Goal: Task Accomplishment & Management: Manage account settings

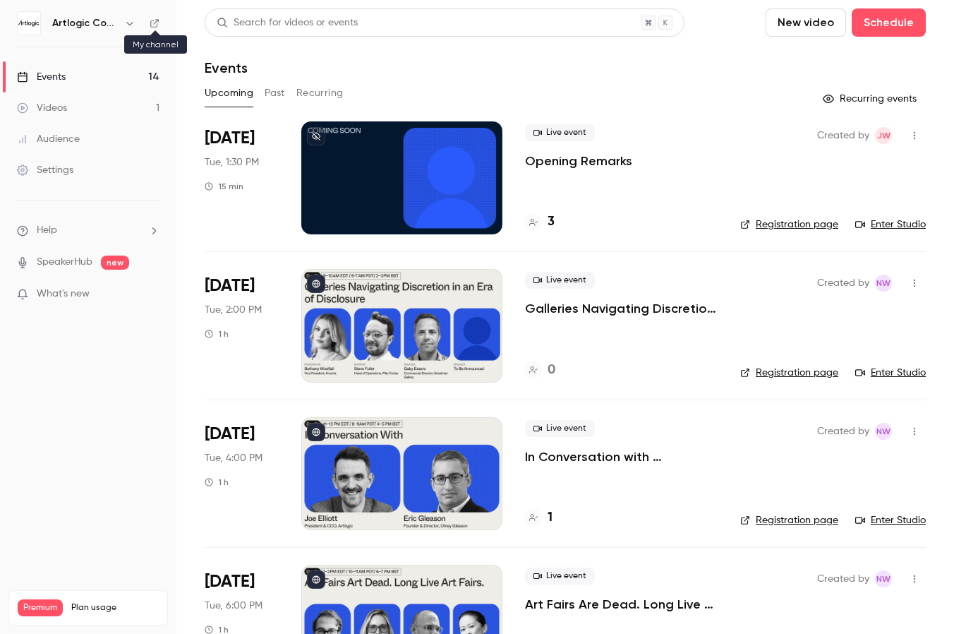
click at [154, 27] on icon at bounding box center [154, 23] width 8 height 8
click at [60, 174] on div "Settings" at bounding box center [45, 170] width 56 height 14
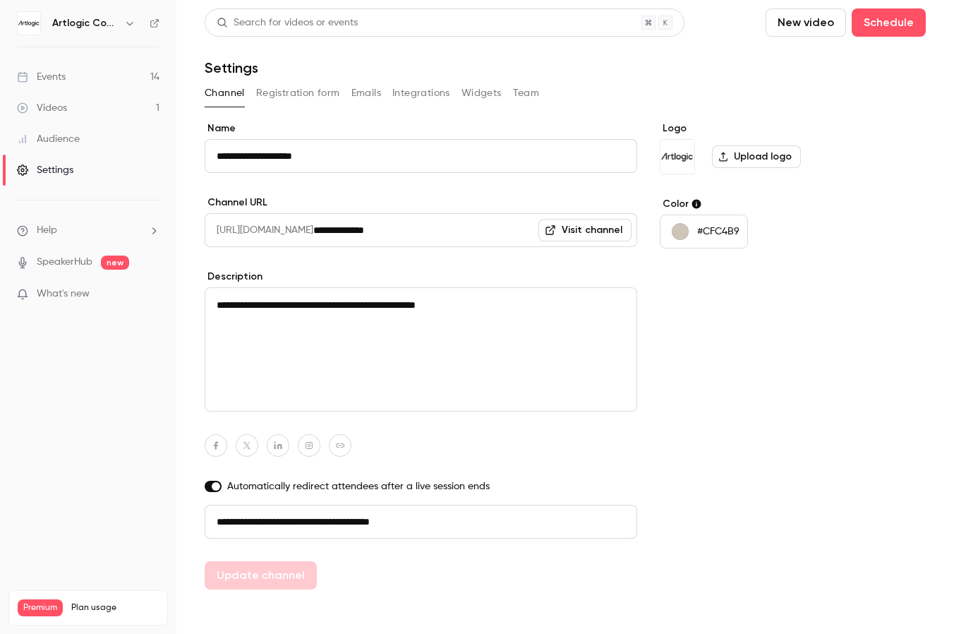
click at [770, 152] on label "Upload logo" at bounding box center [756, 156] width 89 height 23
click at [0, 0] on input "Upload logo" at bounding box center [0, 0] width 0 height 0
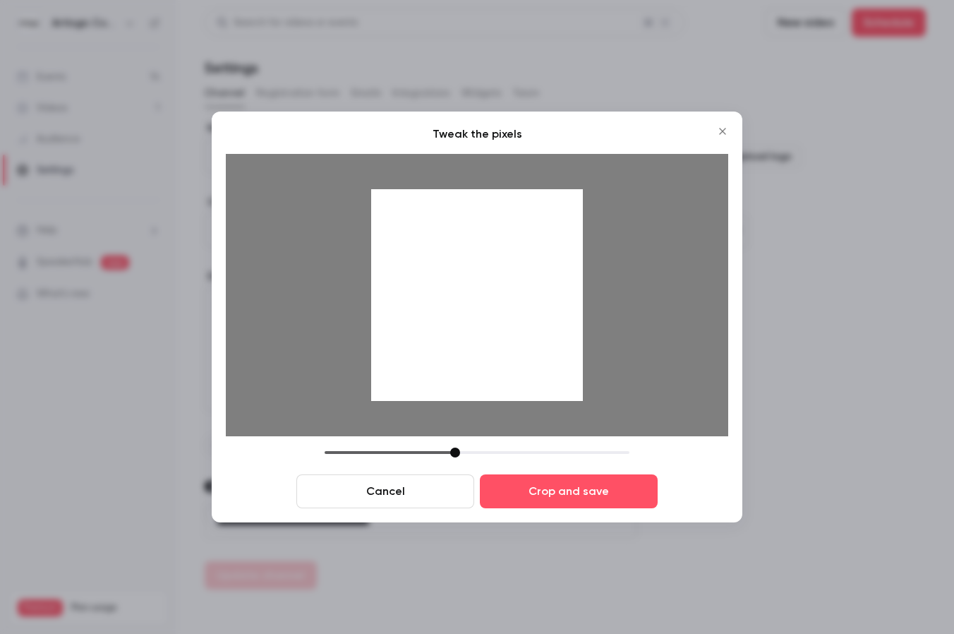
drag, startPoint x: 426, startPoint y: 453, endPoint x: 456, endPoint y: 454, distance: 29.7
click at [456, 454] on div at bounding box center [455, 452] width 10 height 10
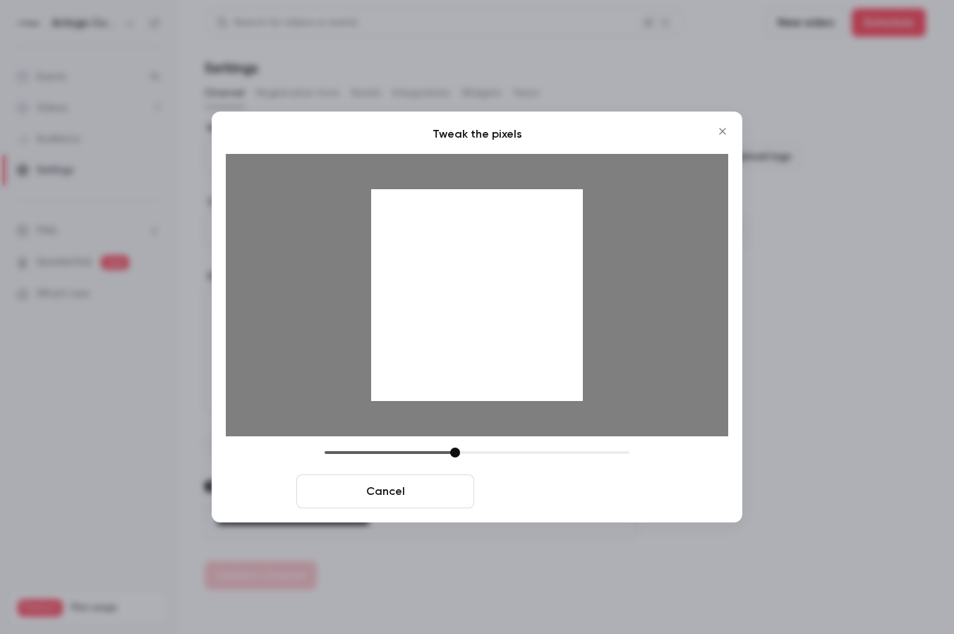
click at [521, 494] on button "Crop and save" at bounding box center [569, 491] width 178 height 34
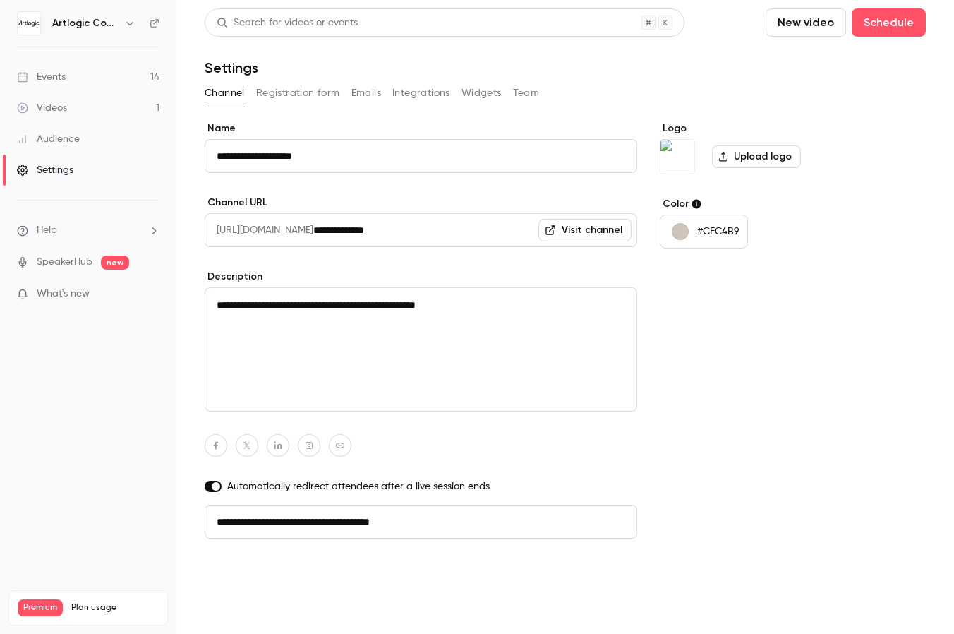
click at [273, 574] on button "Update channel" at bounding box center [261, 575] width 112 height 28
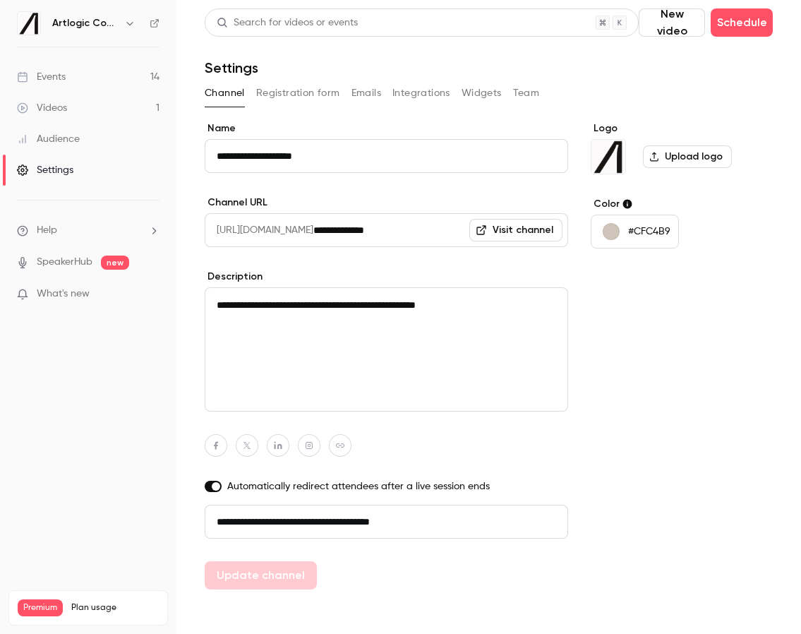
click at [471, 302] on textarea "**********" at bounding box center [386, 349] width 363 height 124
drag, startPoint x: 346, startPoint y: 304, endPoint x: 109, endPoint y: 296, distance: 237.2
click at [109, 296] on div "**********" at bounding box center [400, 317] width 801 height 634
paste textarea "**********"
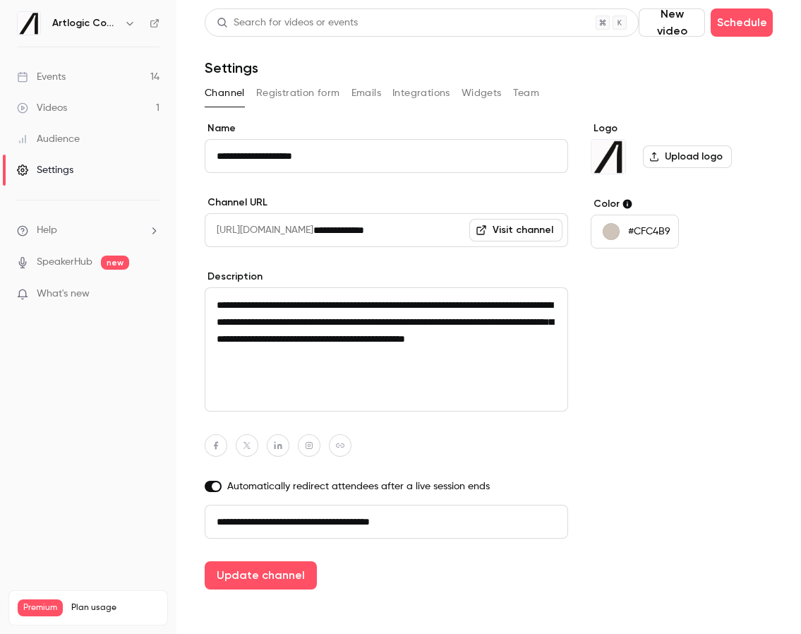
type textarea "**********"
drag, startPoint x: 622, startPoint y: 371, endPoint x: 619, endPoint y: 281, distance: 90.4
click at [622, 368] on div "Logo Upload logo Color #CFC4B9" at bounding box center [682, 355] width 182 height 468
click at [346, 449] on button "button" at bounding box center [340, 445] width 23 height 23
click at [414, 413] on icon "button" at bounding box center [413, 412] width 8 height 8
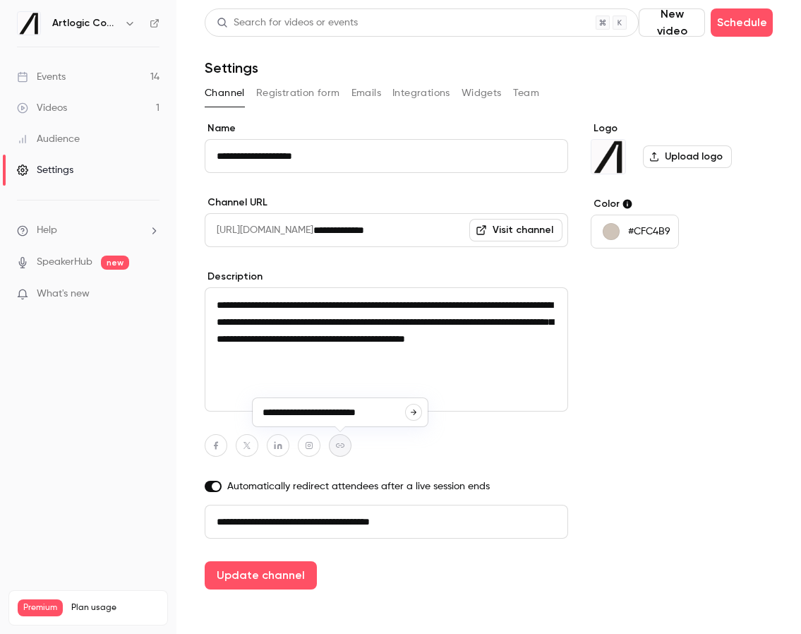
type input "**********"
click at [274, 447] on icon "button" at bounding box center [278, 446] width 8 height 8
click at [347, 413] on icon "button" at bounding box center [351, 412] width 8 height 8
type input "**********"
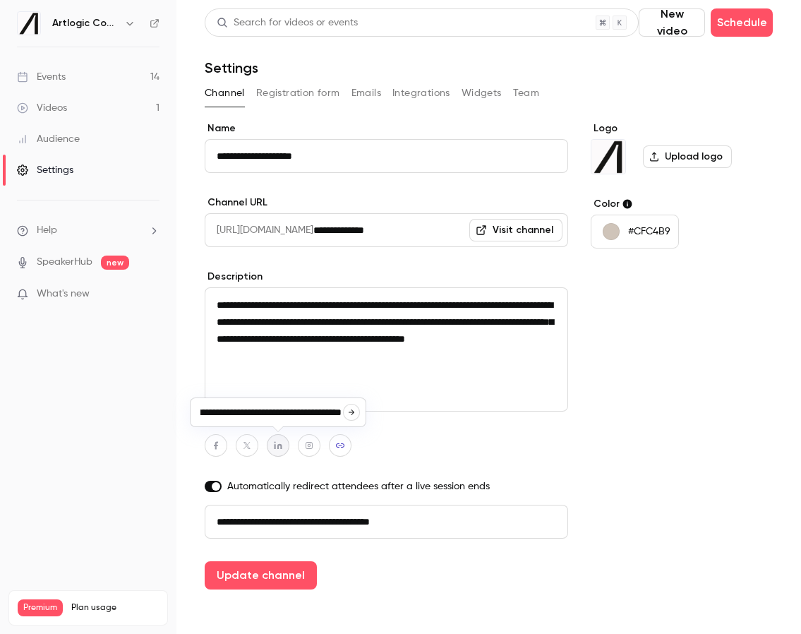
scroll to position [0, 0]
click at [280, 447] on icon "button" at bounding box center [278, 446] width 8 height 8
click at [289, 412] on input "**********" at bounding box center [271, 412] width 144 height 13
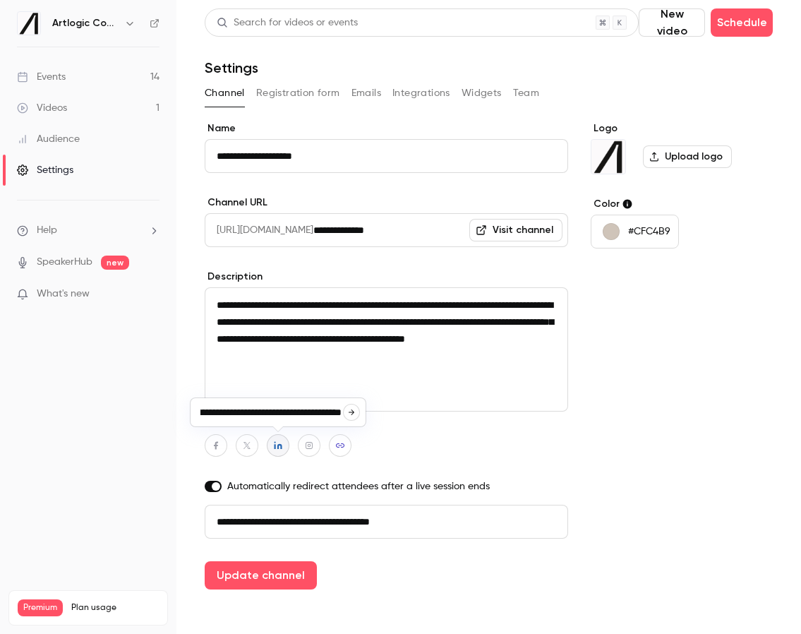
click at [289, 412] on input "**********" at bounding box center [271, 412] width 144 height 13
click at [348, 414] on icon "button" at bounding box center [351, 412] width 8 height 8
type input "**********"
click at [309, 447] on icon "button" at bounding box center [309, 445] width 10 height 8
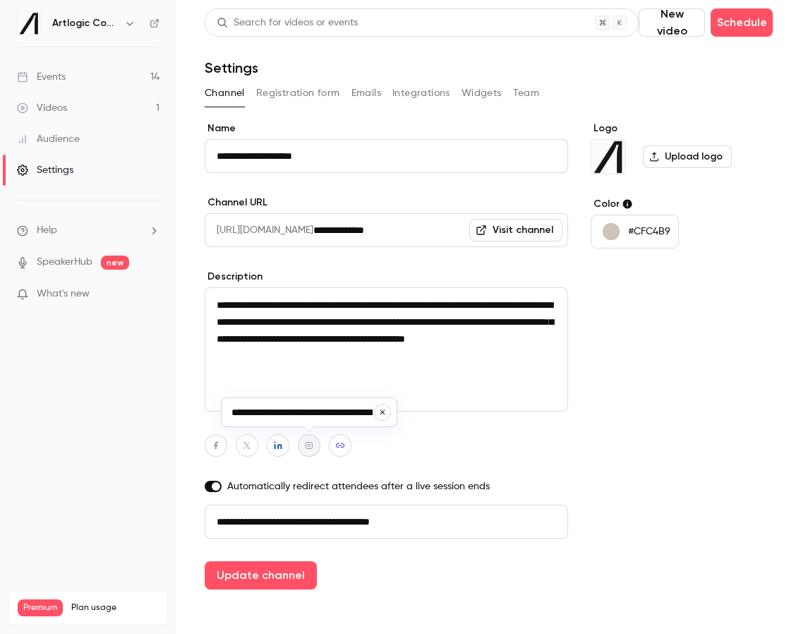
scroll to position [0, 47]
click at [382, 415] on icon "button" at bounding box center [382, 412] width 8 height 8
type input "**********"
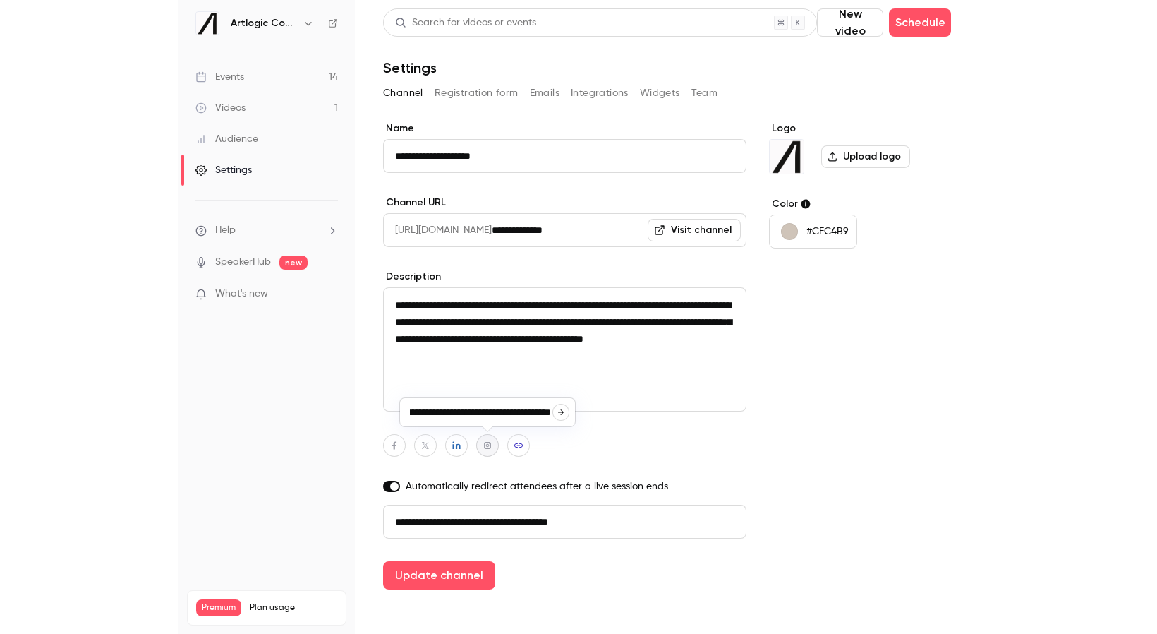
scroll to position [0, 0]
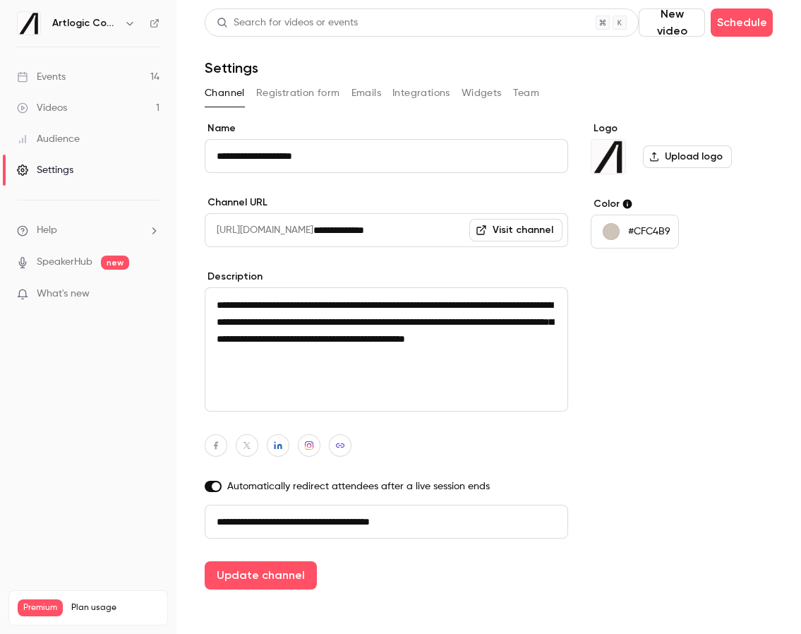
click at [435, 455] on div at bounding box center [386, 445] width 363 height 23
click at [260, 577] on button "Update channel" at bounding box center [261, 575] width 112 height 28
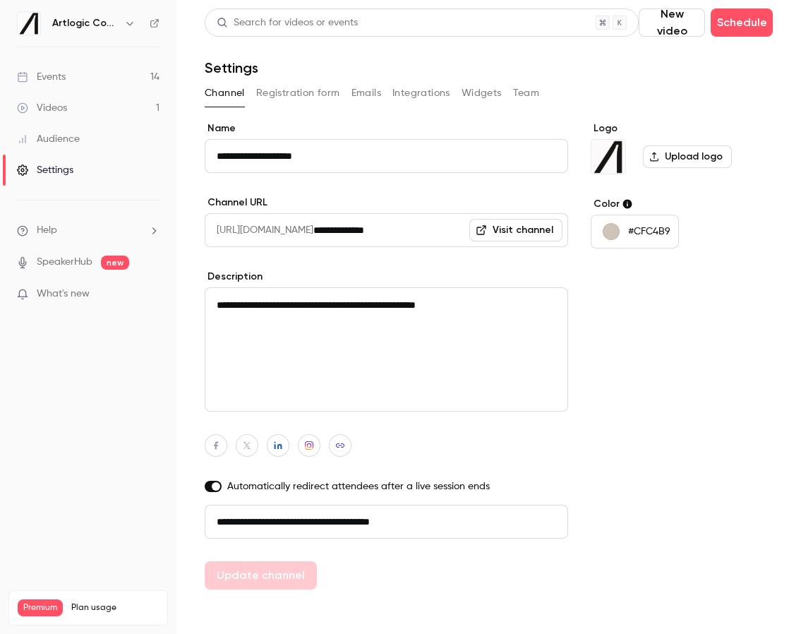
type textarea "**********"
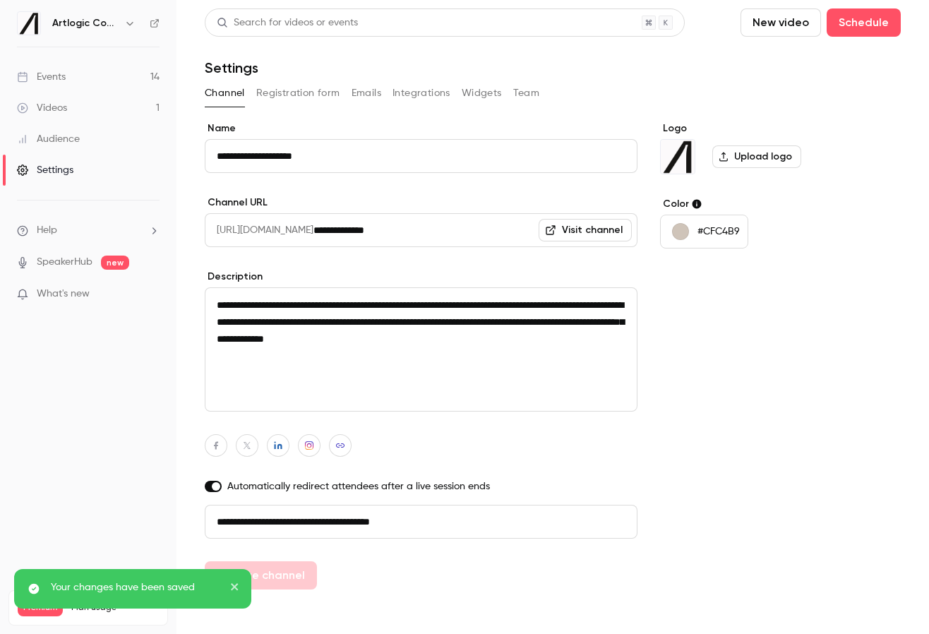
click at [685, 237] on div "button" at bounding box center [680, 231] width 17 height 17
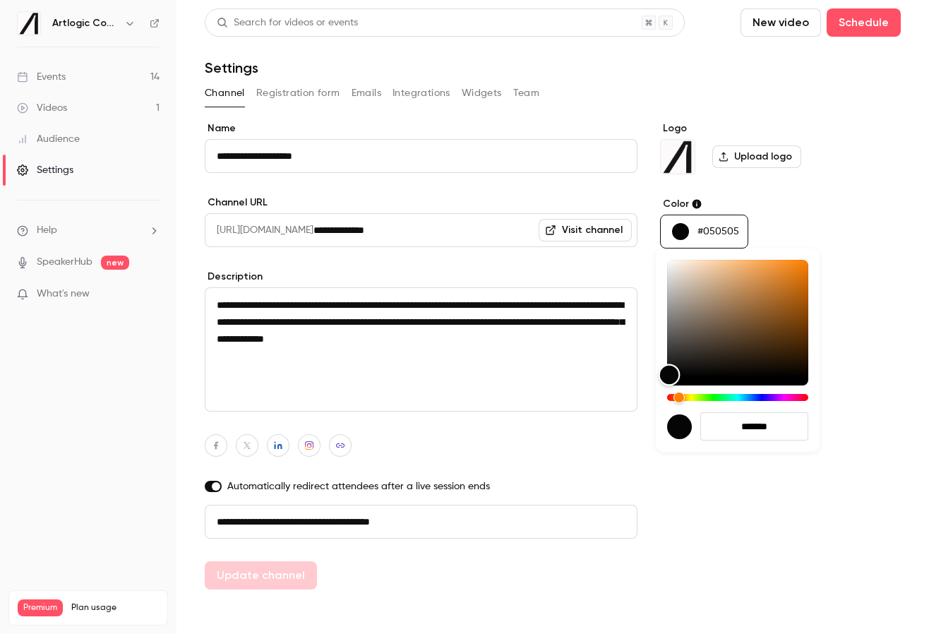
type input "*******"
drag, startPoint x: 681, startPoint y: 279, endPoint x: 670, endPoint y: 391, distance: 112.8
click at [670, 391] on div at bounding box center [737, 330] width 141 height 141
drag, startPoint x: 469, startPoint y: 574, endPoint x: 434, endPoint y: 574, distance: 34.6
click at [468, 574] on div at bounding box center [464, 317] width 929 height 634
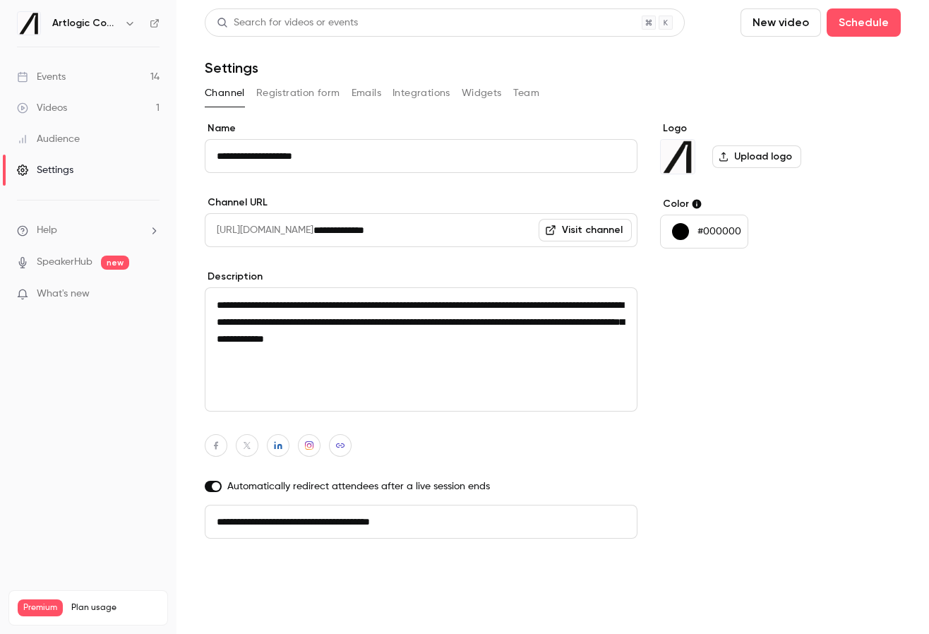
click at [262, 572] on button "Update channel" at bounding box center [261, 575] width 112 height 28
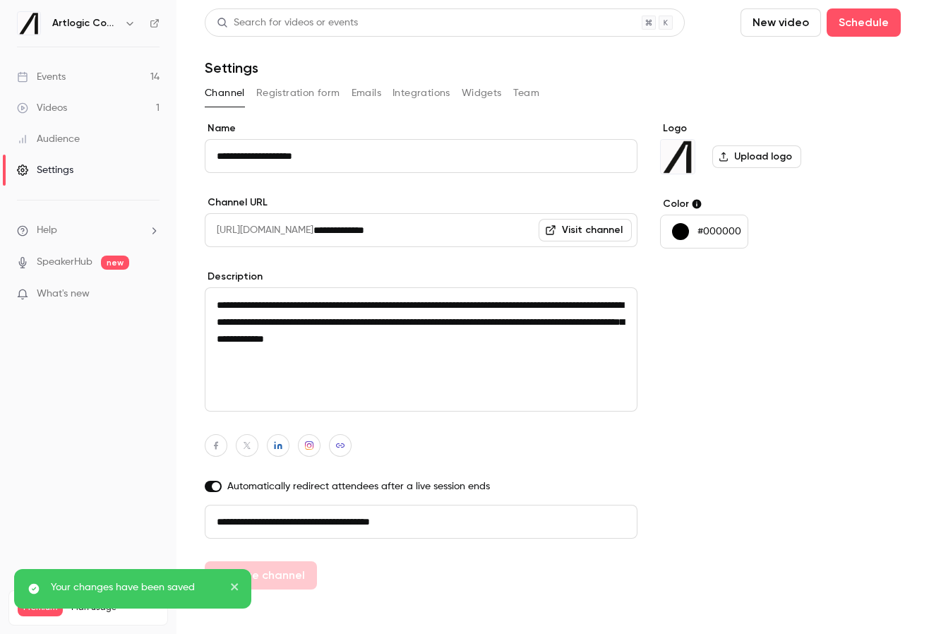
click at [359, 99] on button "Emails" at bounding box center [366, 93] width 30 height 23
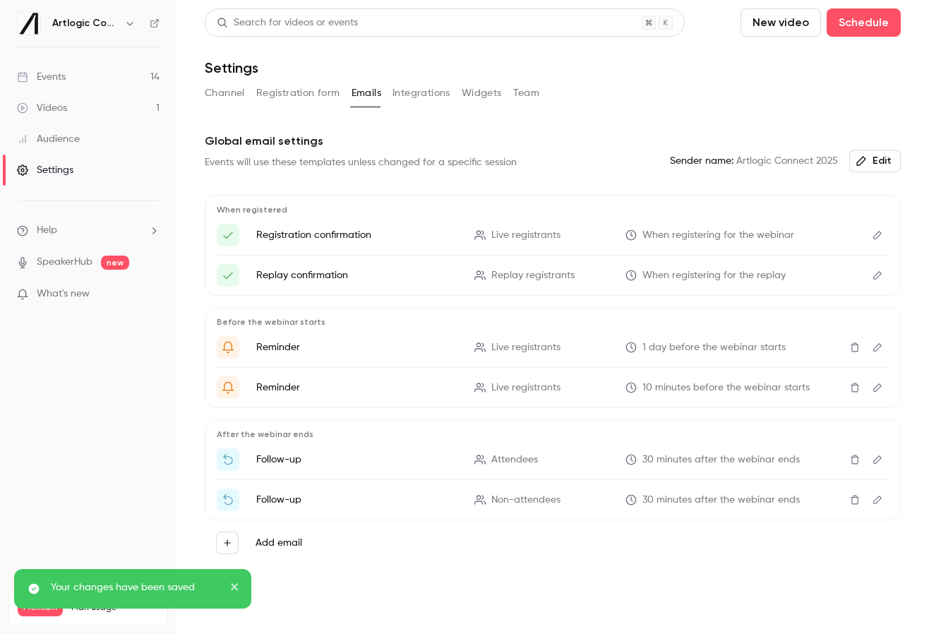
click at [402, 93] on button "Integrations" at bounding box center [421, 93] width 58 height 23
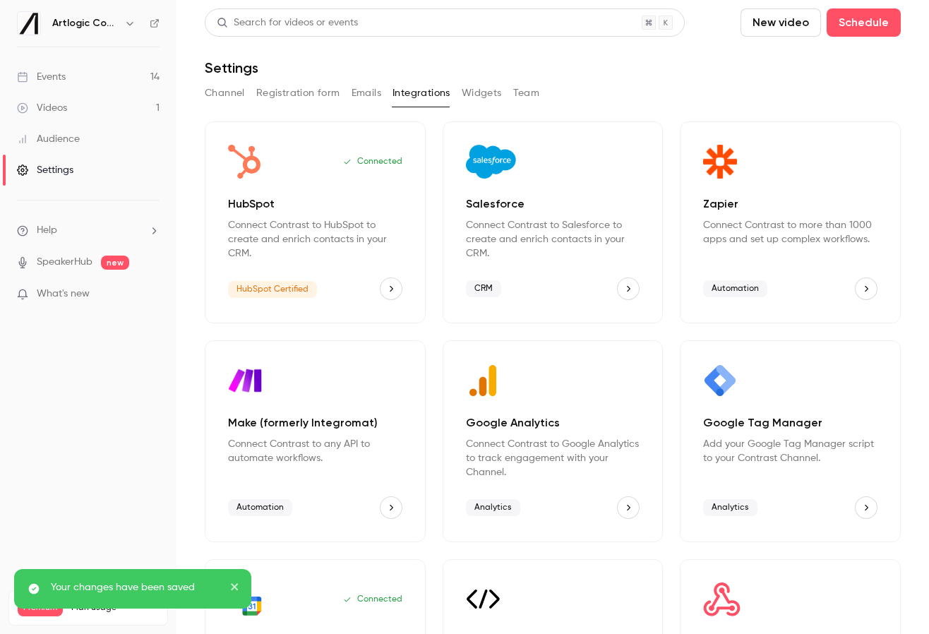
click at [463, 92] on button "Widgets" at bounding box center [481, 93] width 40 height 23
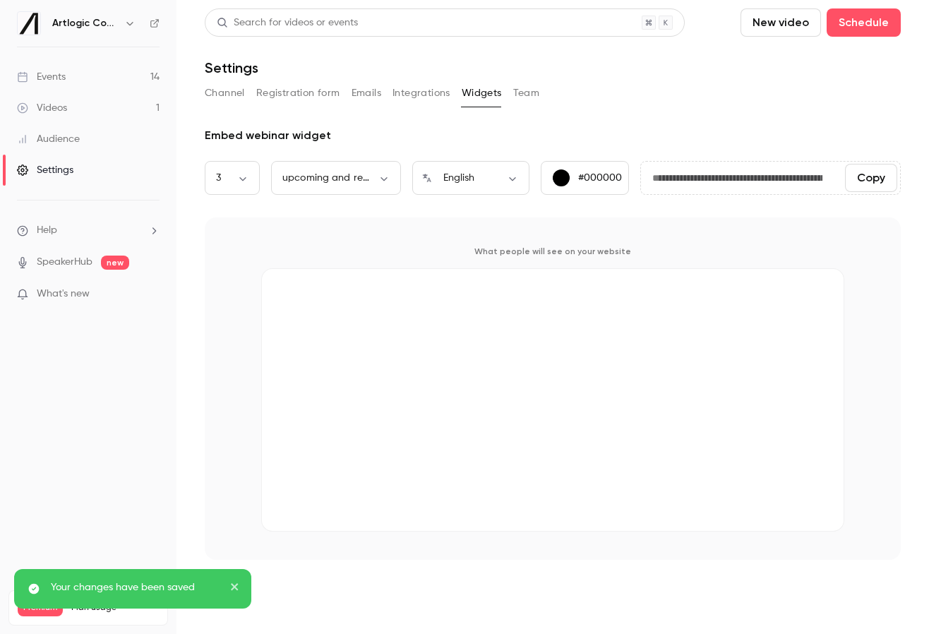
click at [536, 91] on button "Team" at bounding box center [526, 93] width 27 height 23
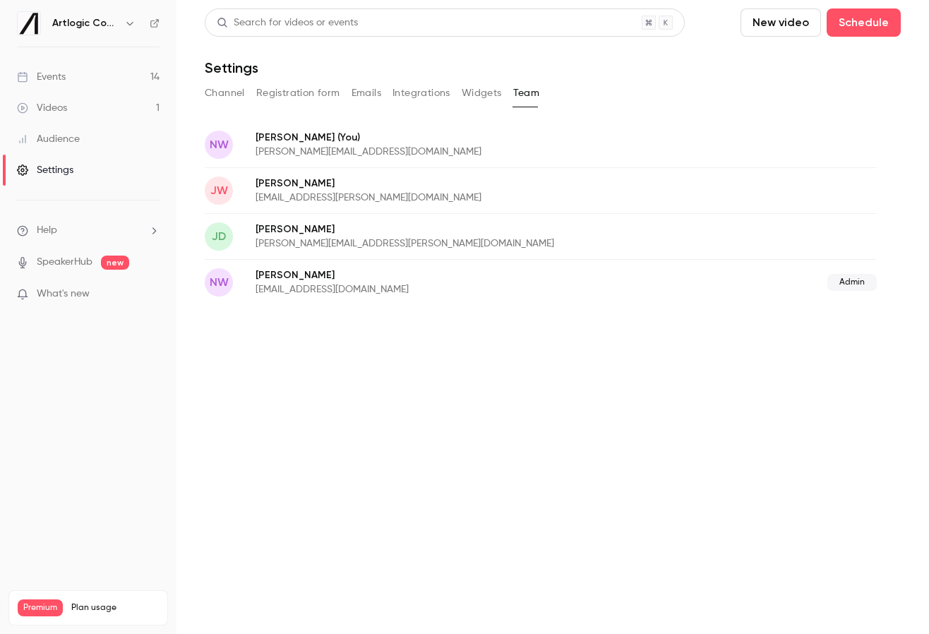
drag, startPoint x: 425, startPoint y: 96, endPoint x: 346, endPoint y: 93, distance: 78.4
click at [424, 96] on button "Integrations" at bounding box center [421, 93] width 58 height 23
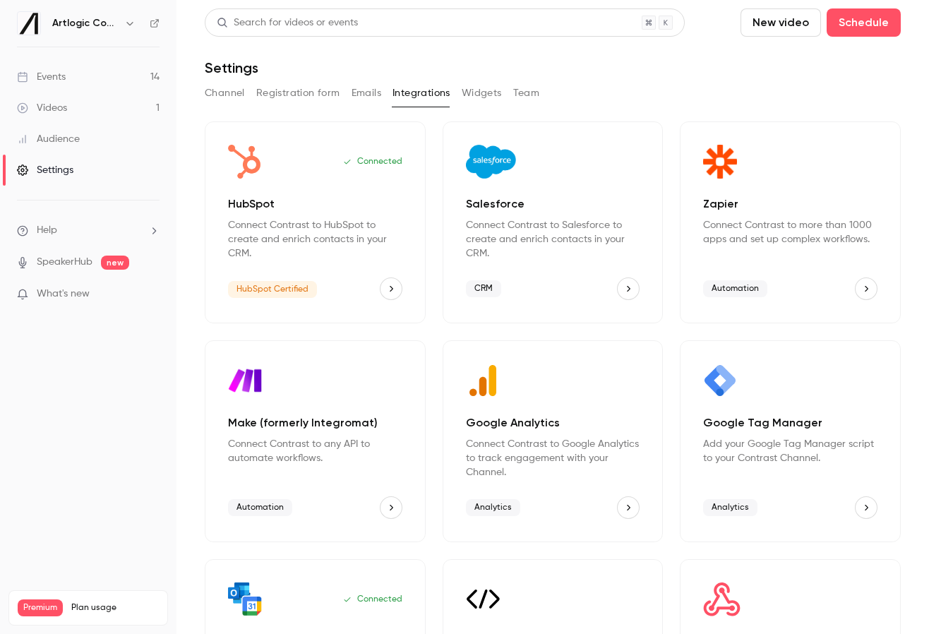
click at [346, 93] on div "Channel Registration form Emails Integrations Widgets Team" at bounding box center [553, 93] width 696 height 23
click at [274, 93] on button "Registration form" at bounding box center [298, 93] width 84 height 23
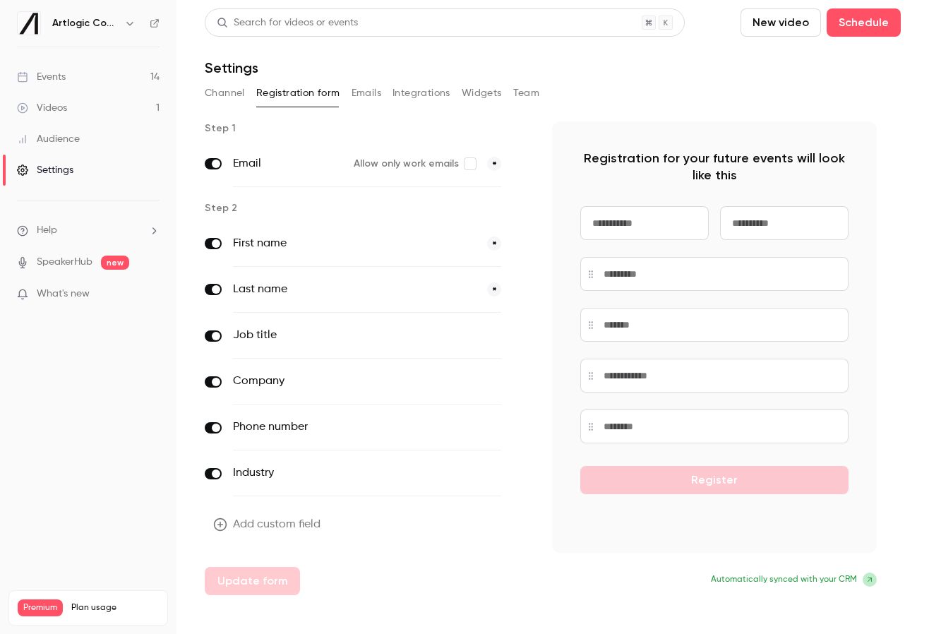
click at [233, 92] on button "Channel" at bounding box center [225, 93] width 40 height 23
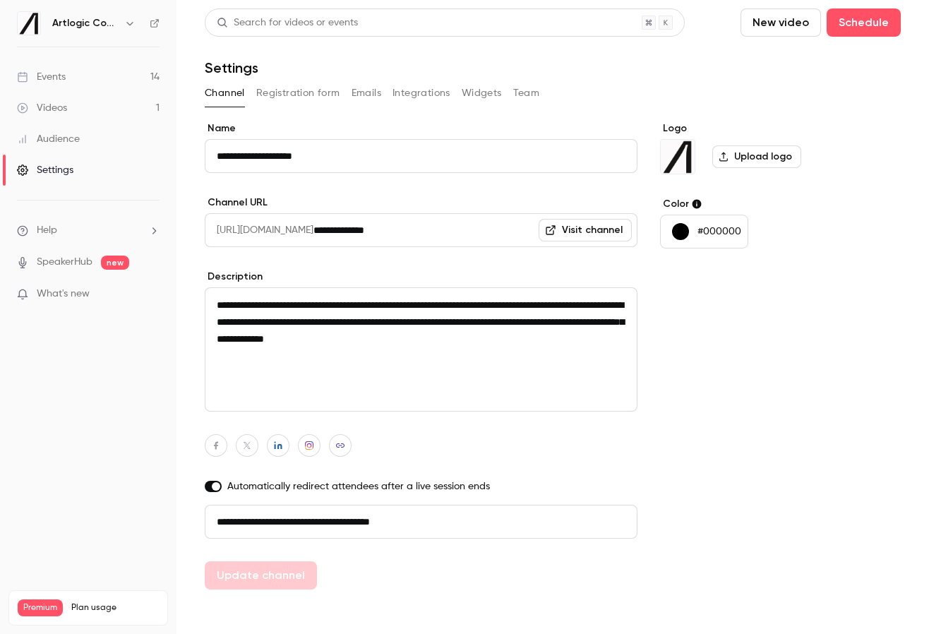
click at [60, 139] on div "Audience" at bounding box center [48, 139] width 63 height 14
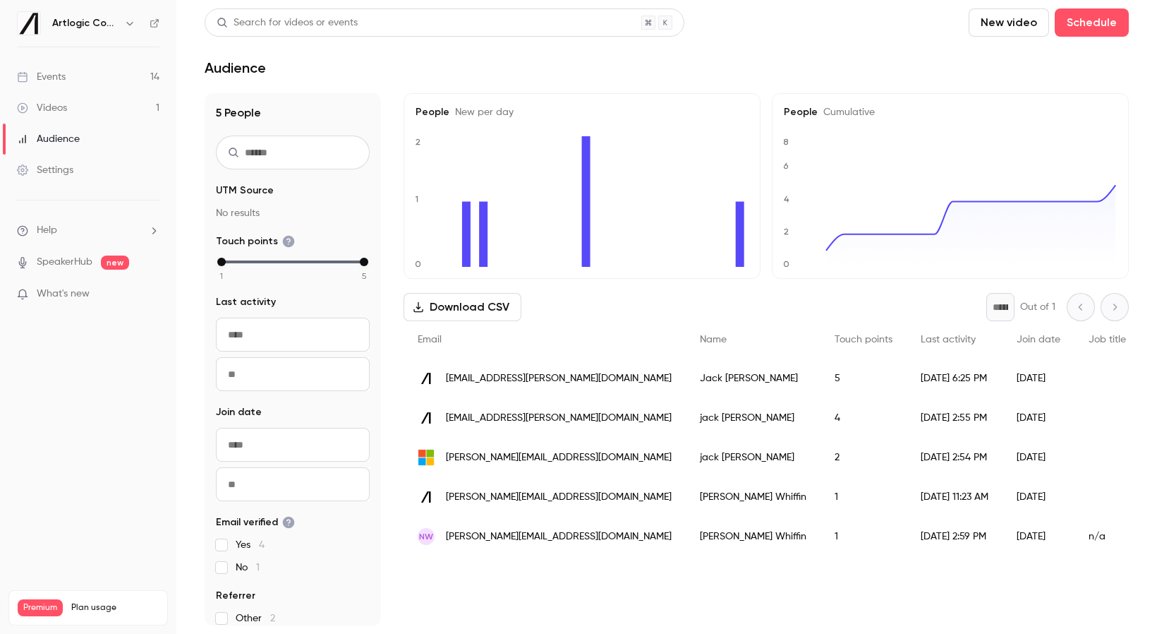
click at [64, 238] on ul "Help SpeakerHub new What's new" at bounding box center [88, 263] width 176 height 126
click at [51, 115] on link "Videos 1" at bounding box center [88, 107] width 176 height 31
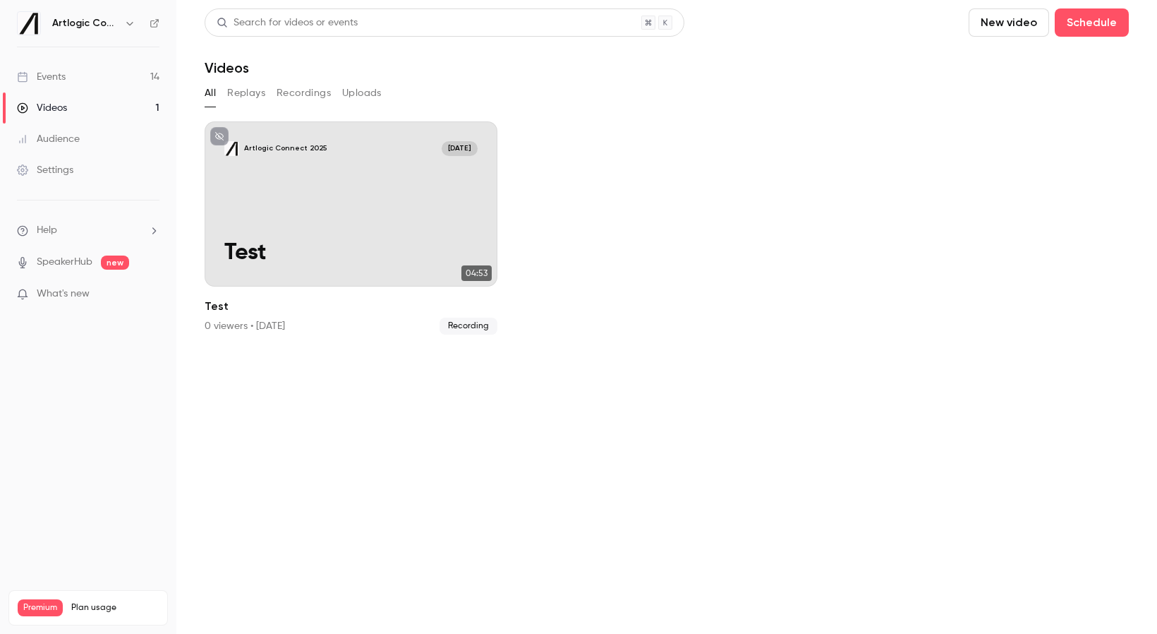
click at [52, 85] on link "Events 14" at bounding box center [88, 76] width 176 height 31
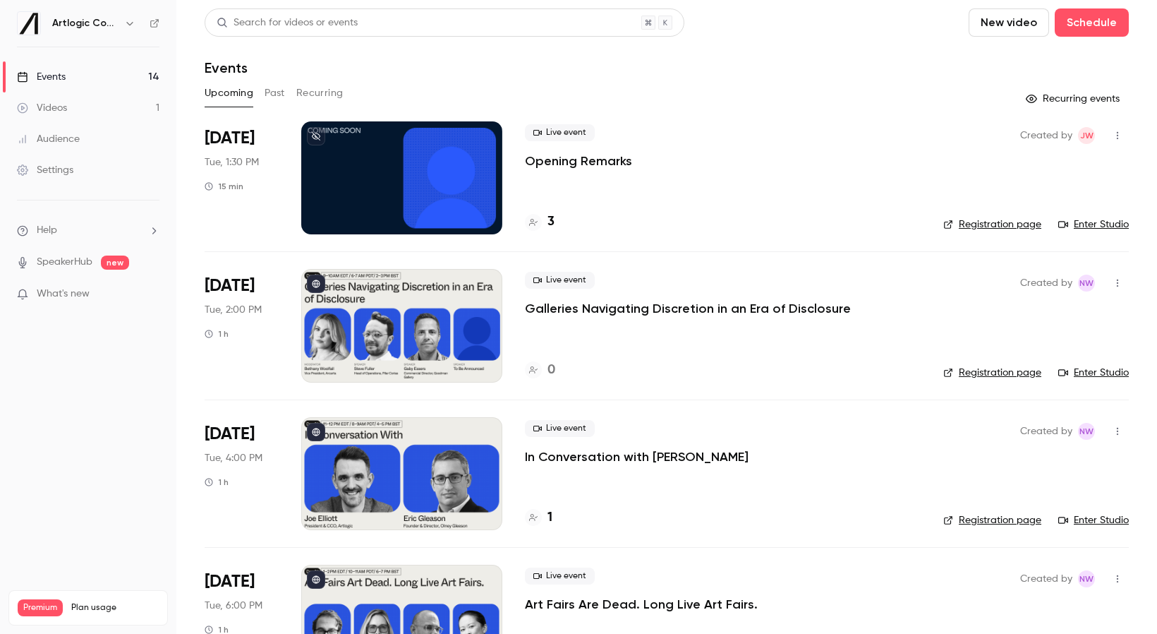
click at [54, 102] on div "Videos" at bounding box center [42, 108] width 50 height 14
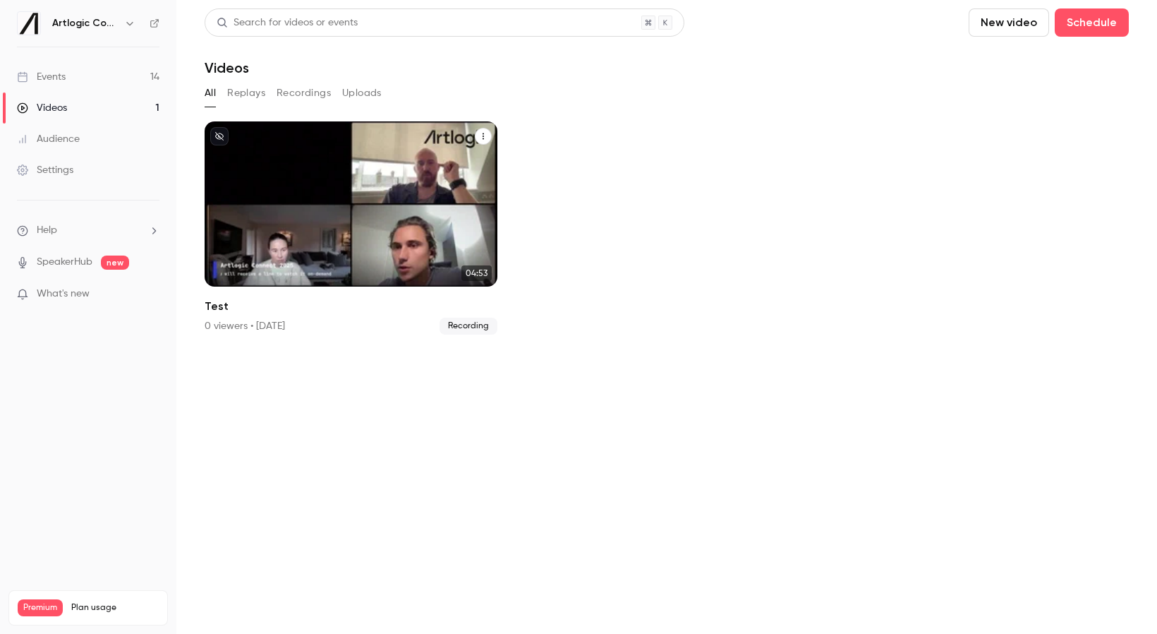
click at [315, 216] on div "Artlogic Connect [DATE] Test" at bounding box center [351, 203] width 293 height 165
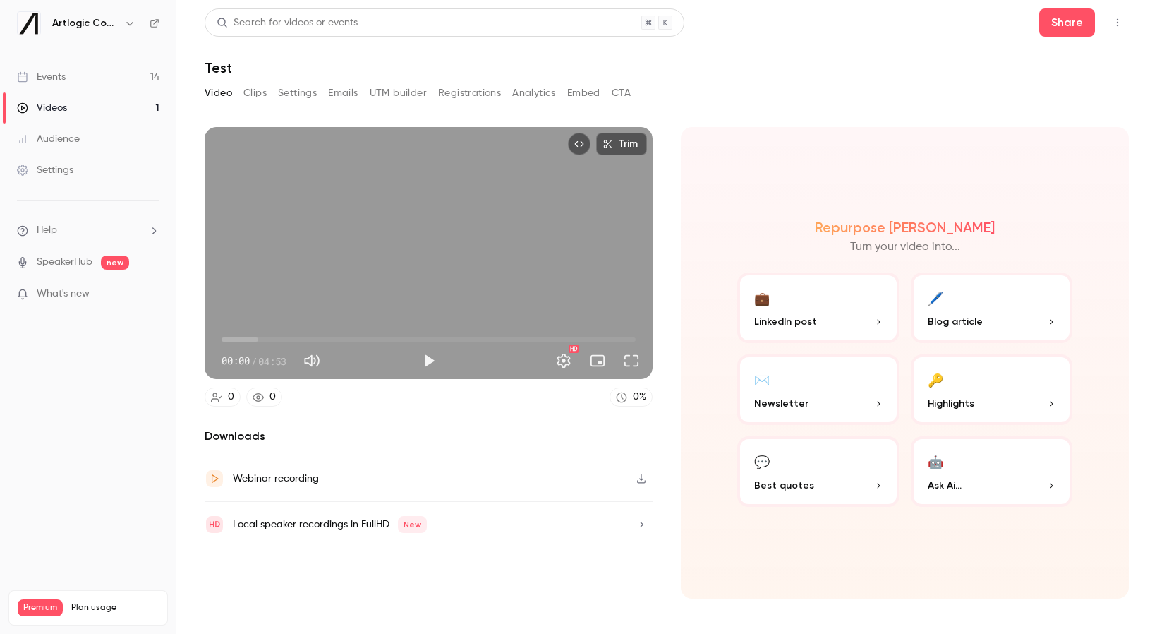
click at [953, 402] on span "Highlights" at bounding box center [951, 403] width 47 height 15
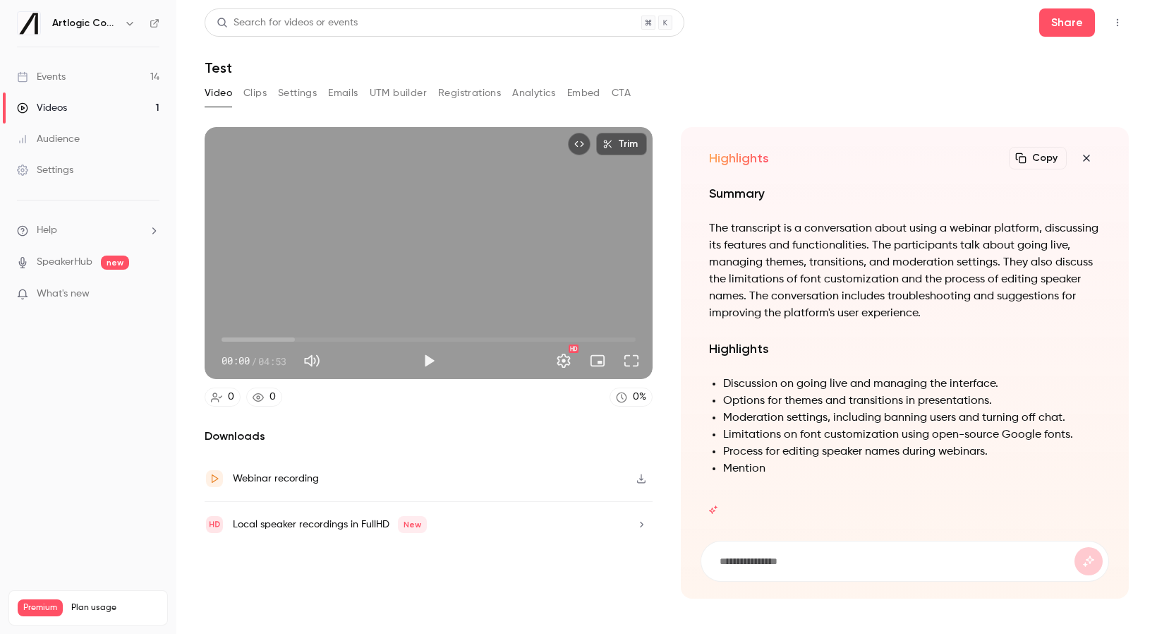
click at [953, 155] on icon "button" at bounding box center [1086, 157] width 17 height 11
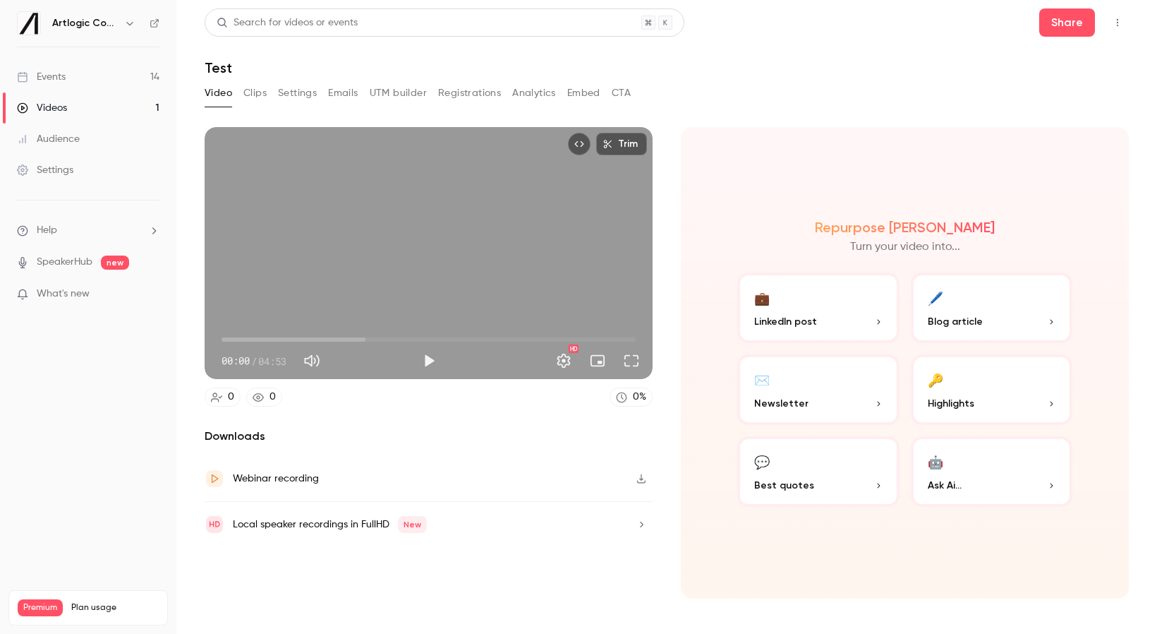
click at [294, 336] on span "00:00" at bounding box center [429, 339] width 414 height 23
click at [333, 337] on span "01:18" at bounding box center [429, 339] width 414 height 23
click at [387, 338] on span "01:57" at bounding box center [429, 339] width 414 height 23
click at [310, 342] on span "01:02" at bounding box center [429, 339] width 414 height 23
click at [953, 320] on span "Blog article" at bounding box center [955, 321] width 55 height 15
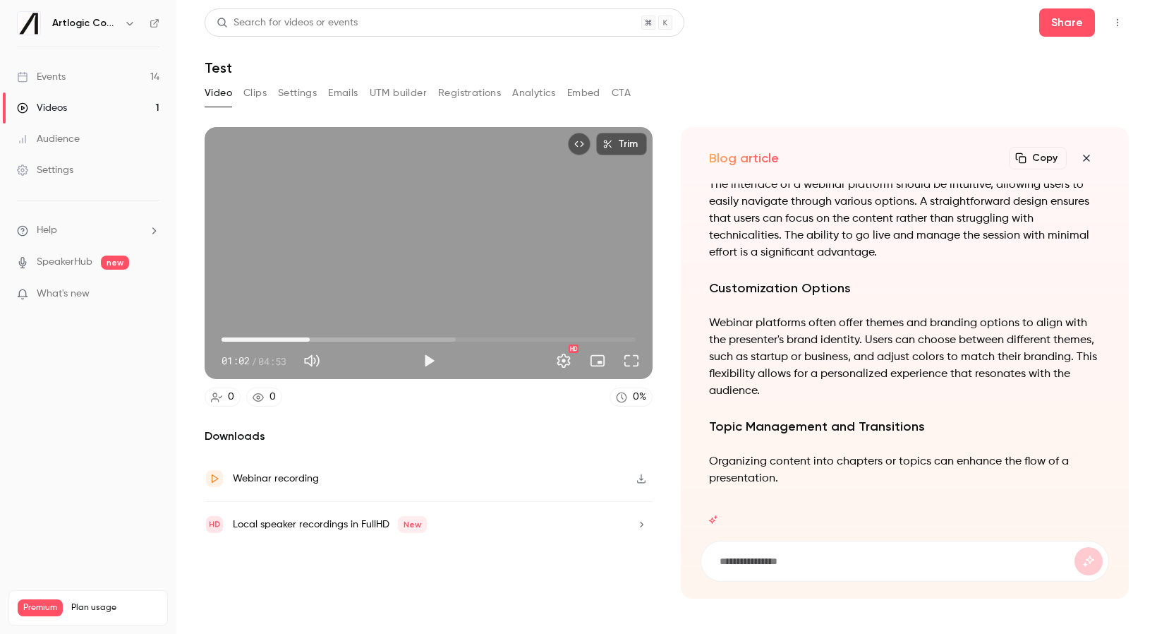
click at [953, 155] on icon "button" at bounding box center [1086, 157] width 17 height 11
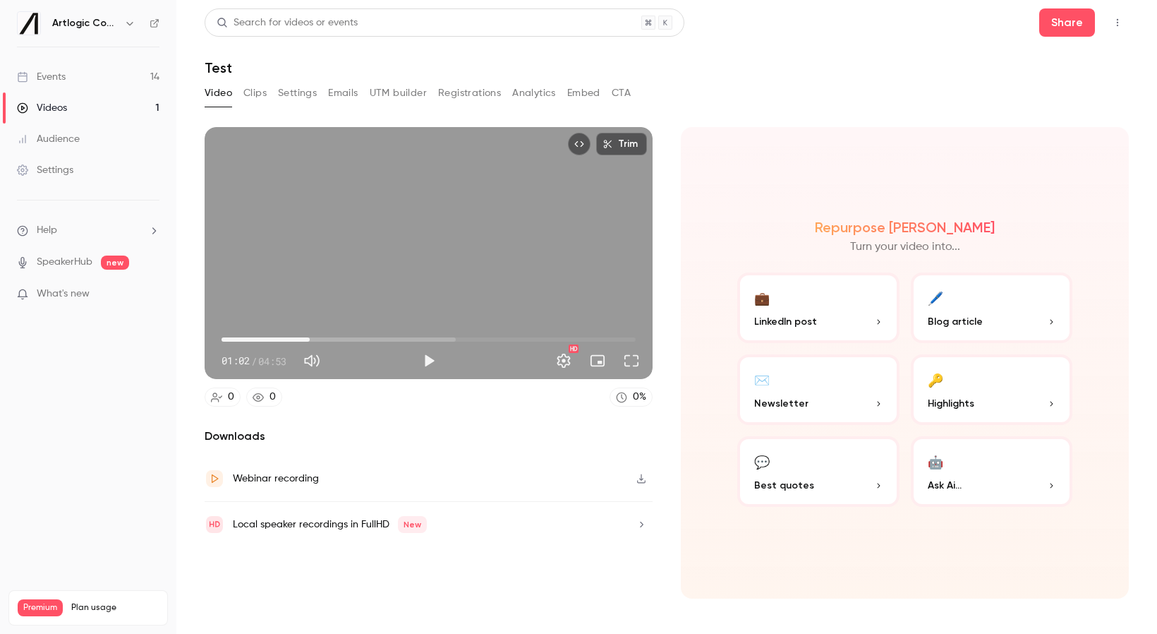
type input "****"
click at [260, 87] on button "Clips" at bounding box center [254, 93] width 23 height 23
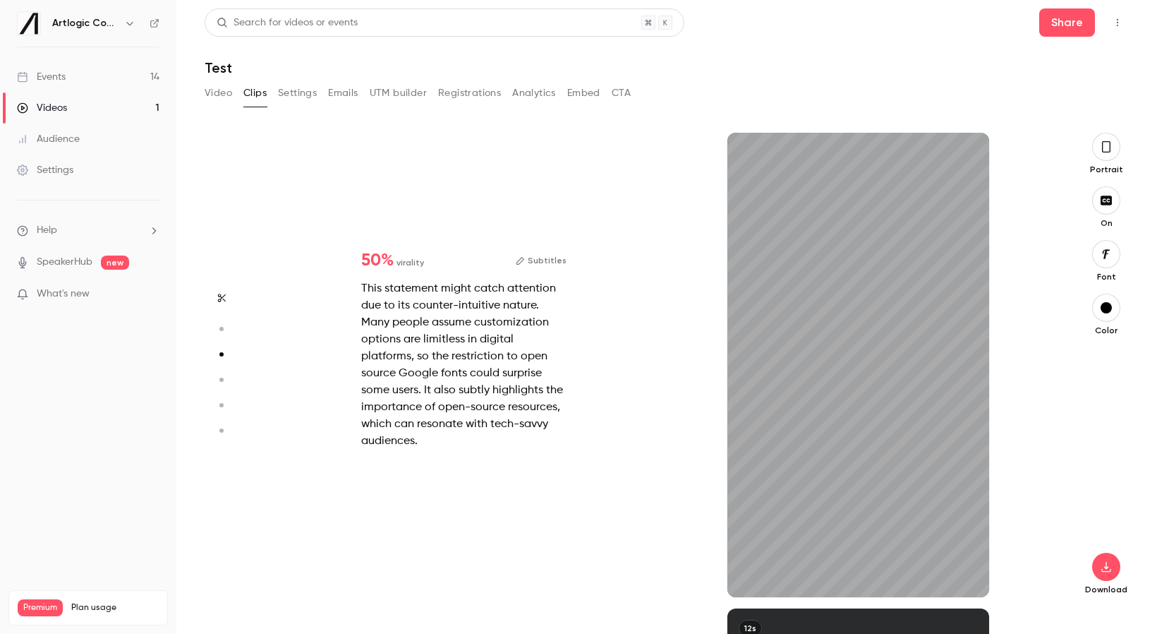
scroll to position [951, 0]
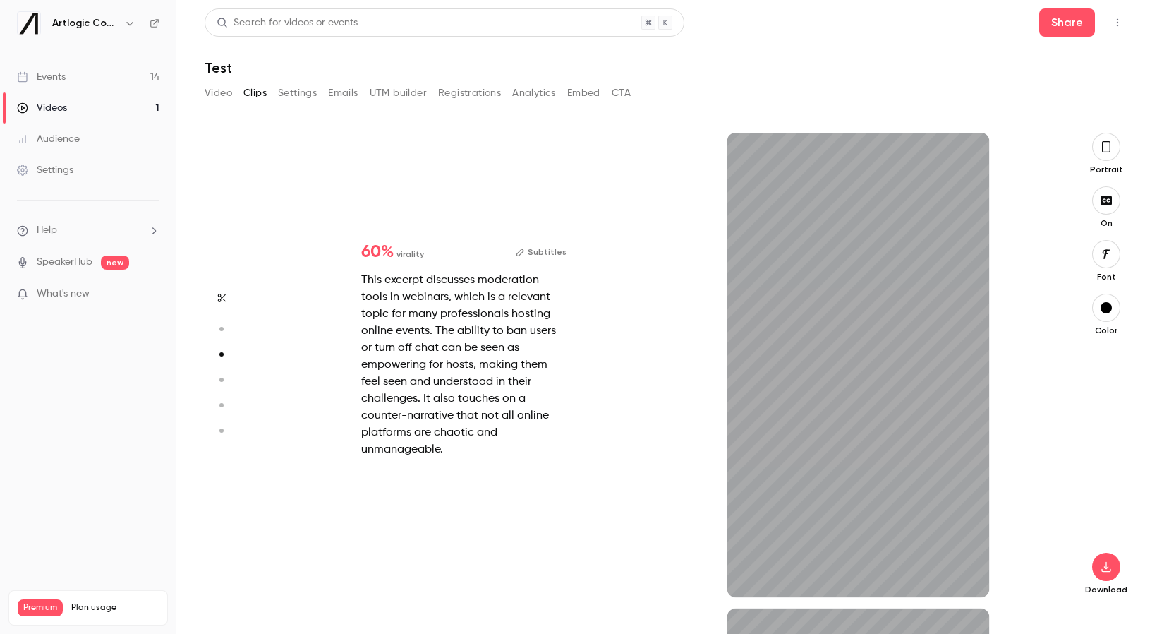
type input "*"
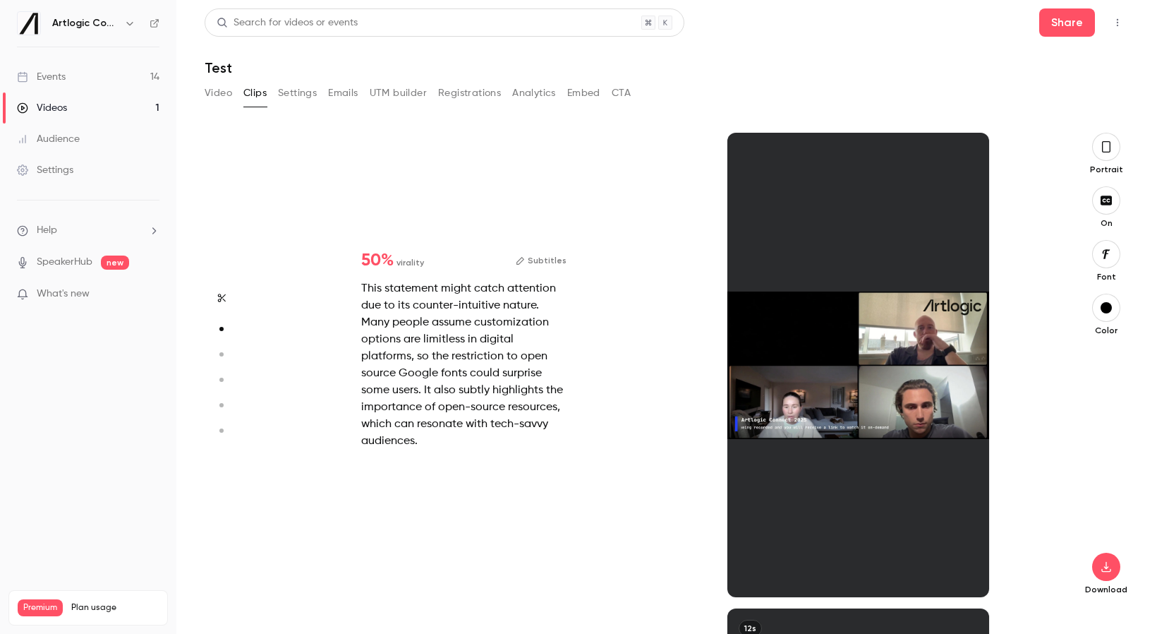
type input "*"
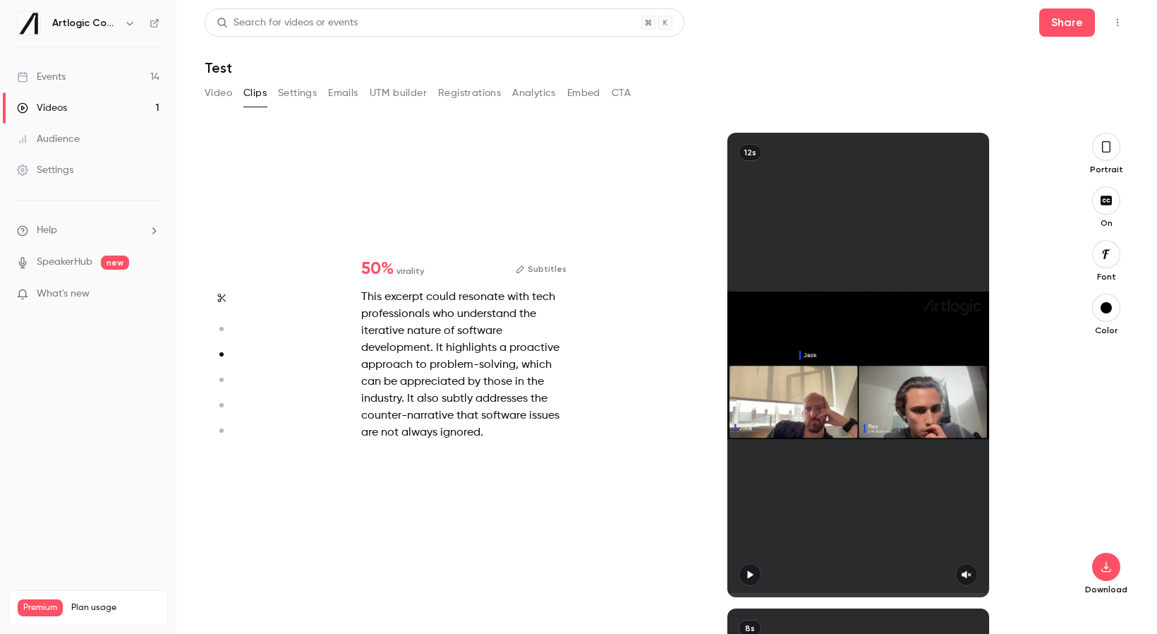
type input "*"
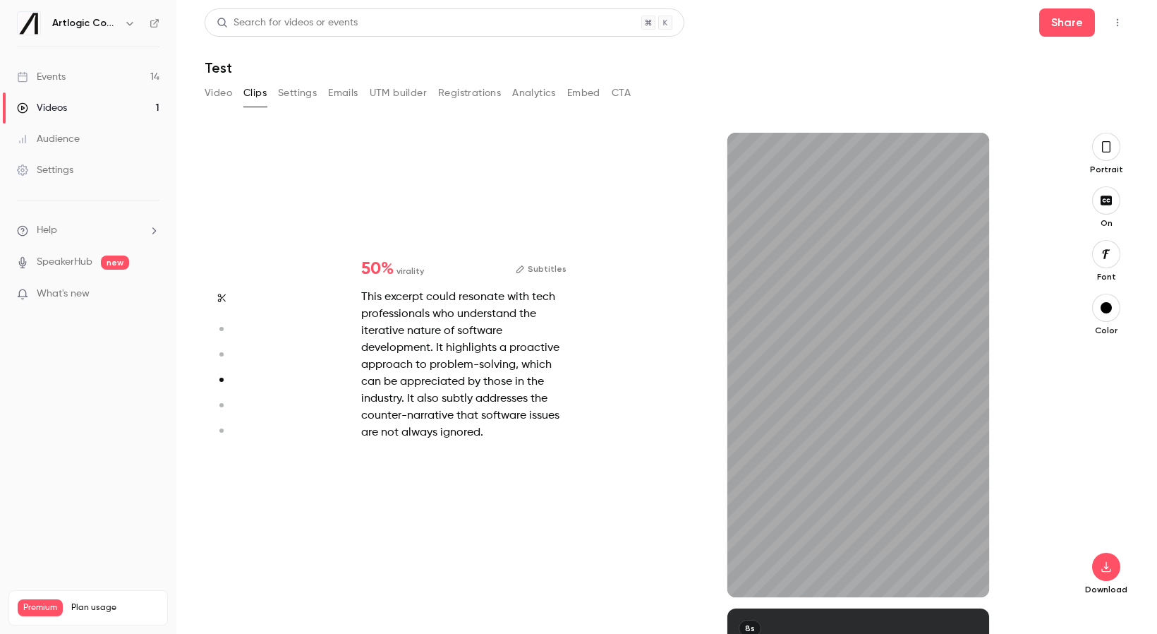
scroll to position [1427, 0]
click at [953, 152] on icon "button" at bounding box center [1106, 147] width 11 height 16
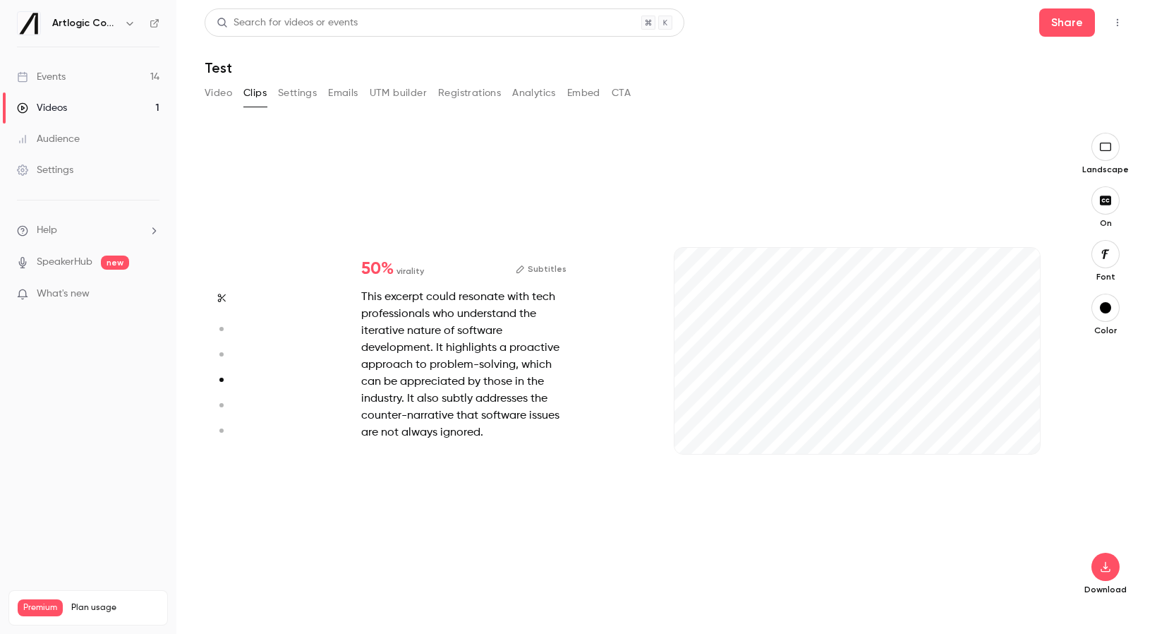
click at [953, 145] on icon "button" at bounding box center [1106, 146] width 16 height 11
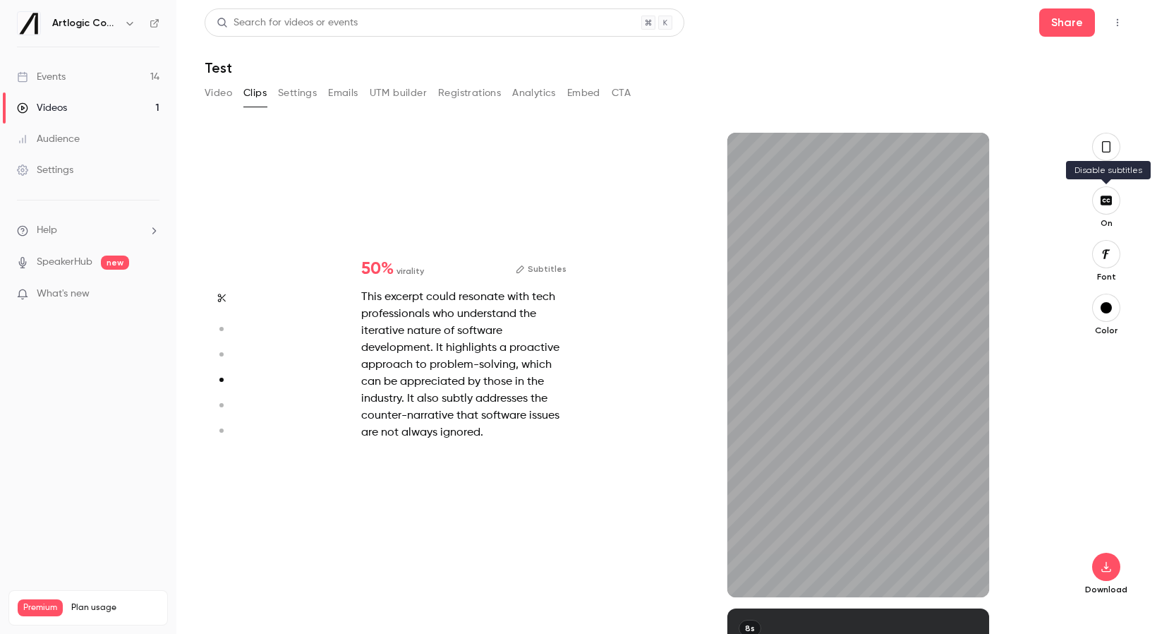
click at [953, 210] on button "button" at bounding box center [1106, 200] width 28 height 28
type input "*"
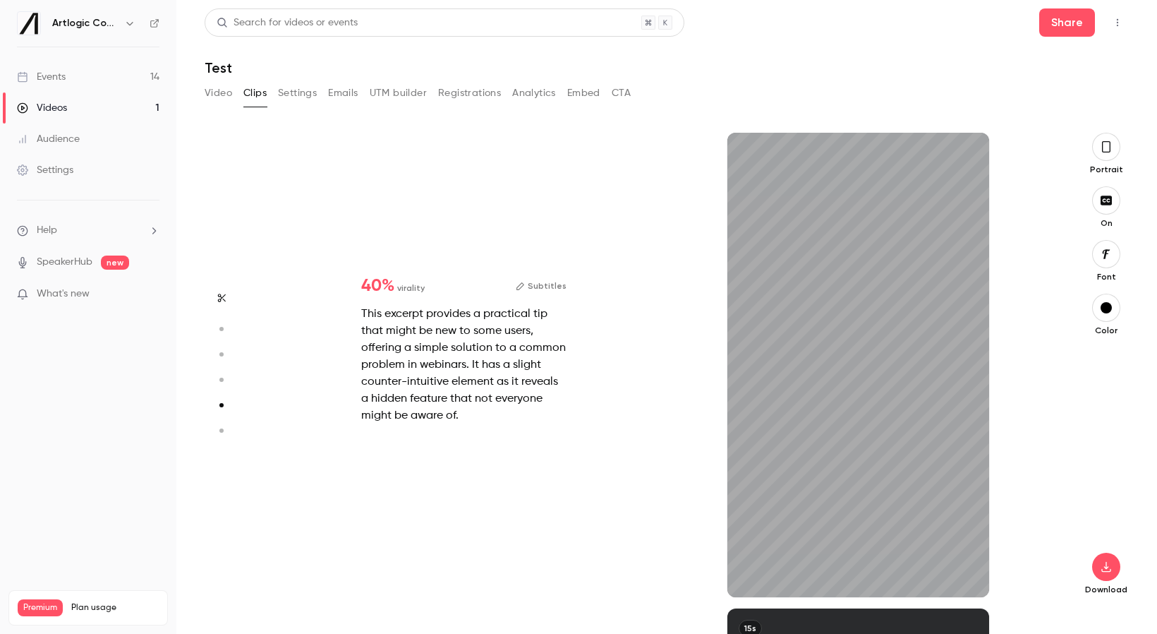
scroll to position [1902, 0]
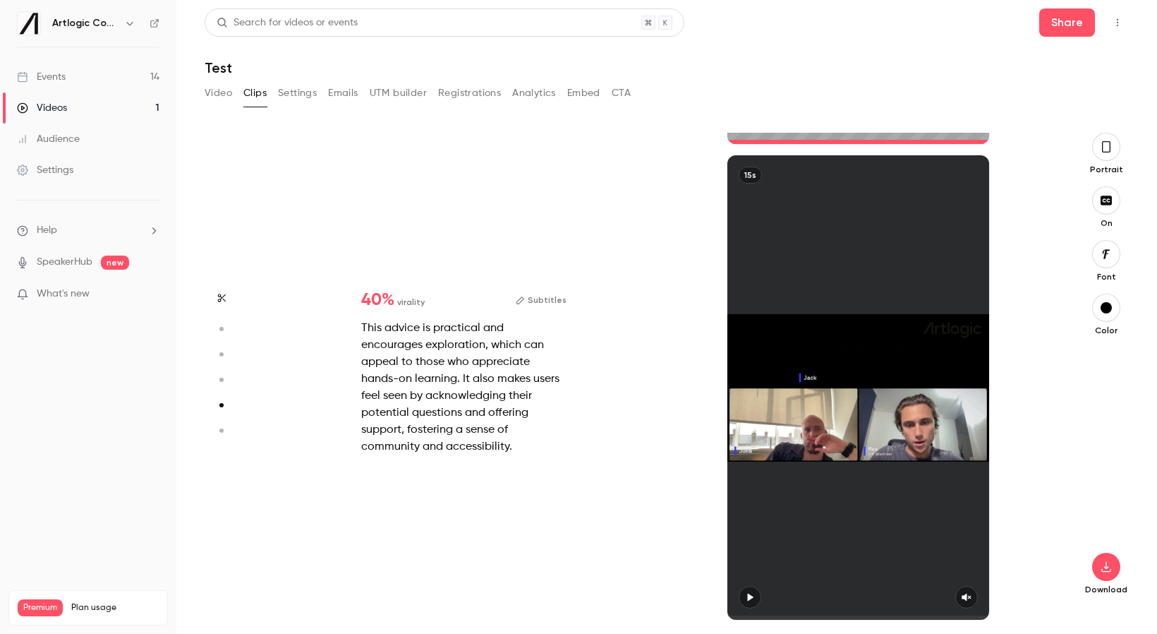
type input "*"
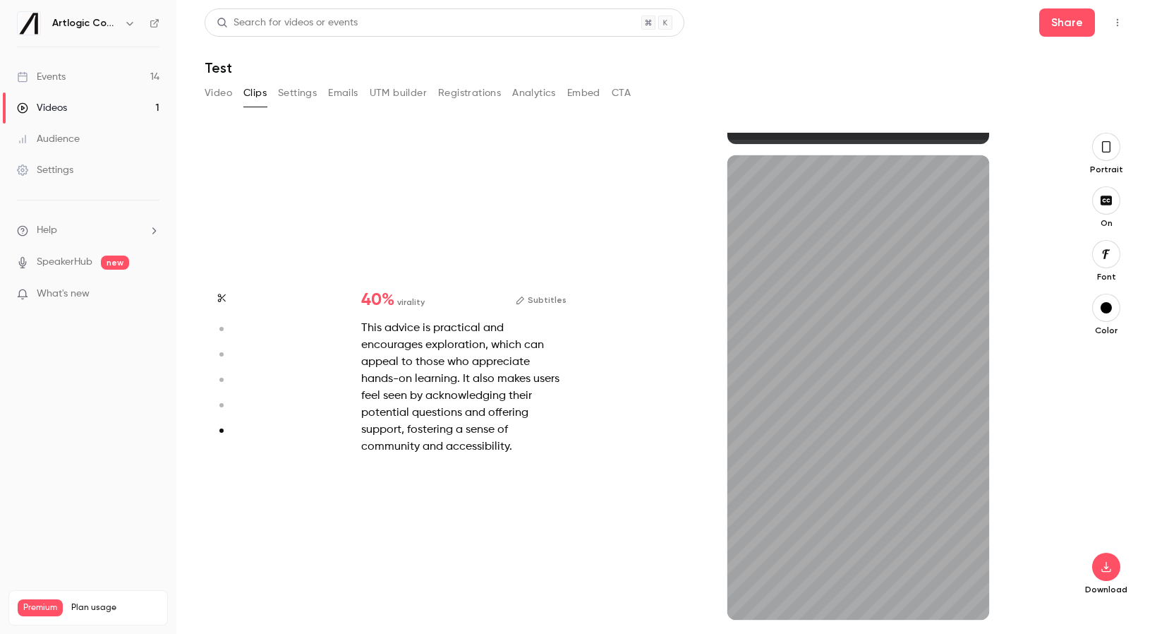
scroll to position [2355, 0]
click at [953, 259] on icon "button" at bounding box center [1107, 253] width 16 height 11
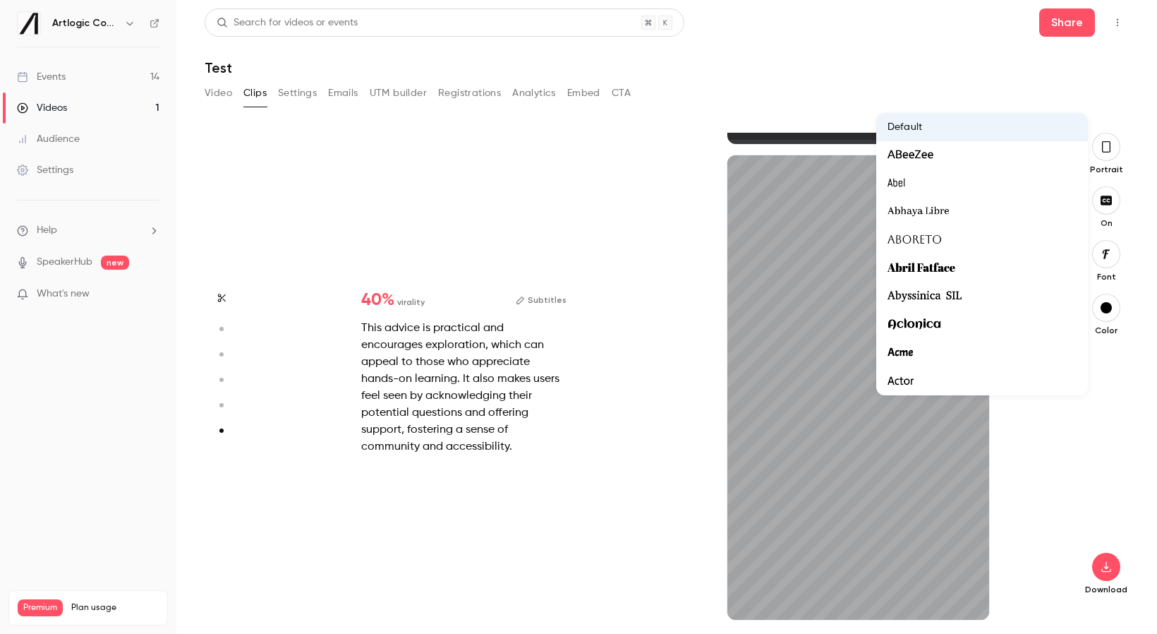
click at [953, 368] on div at bounding box center [578, 317] width 1157 height 634
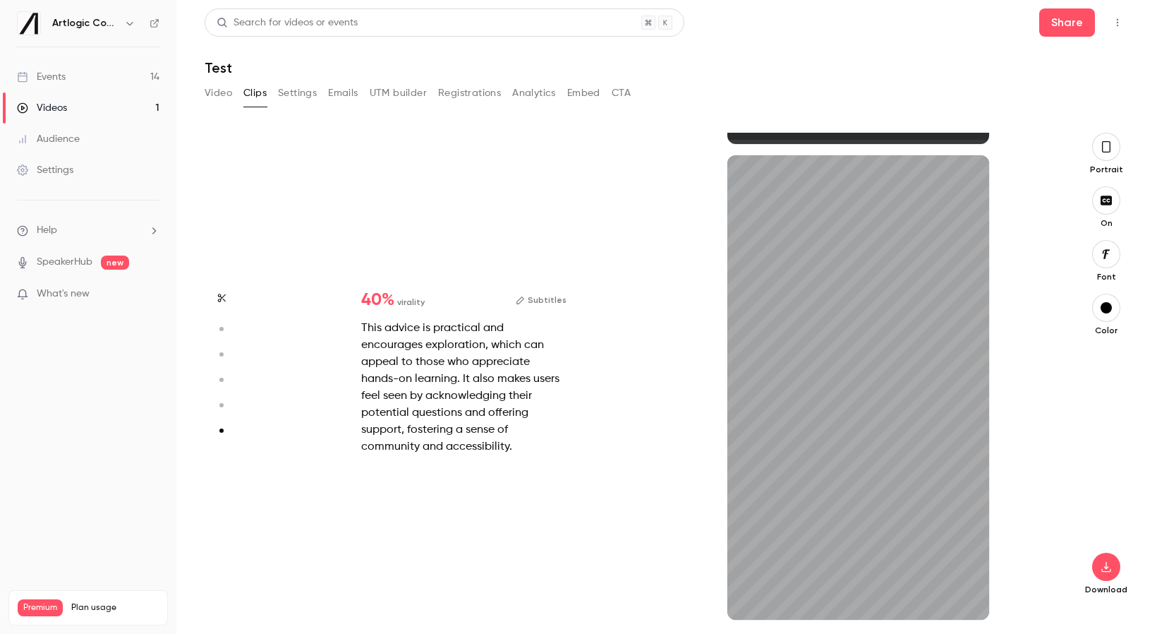
type input "**"
click at [286, 95] on button "Settings" at bounding box center [297, 93] width 39 height 23
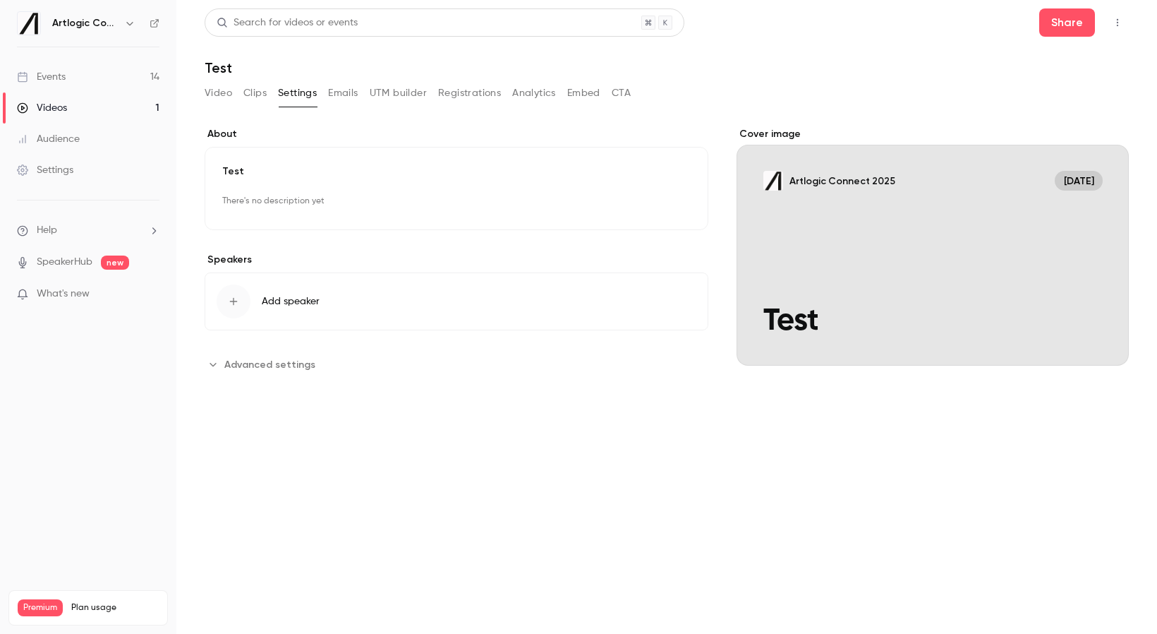
click at [349, 94] on button "Emails" at bounding box center [343, 93] width 30 height 23
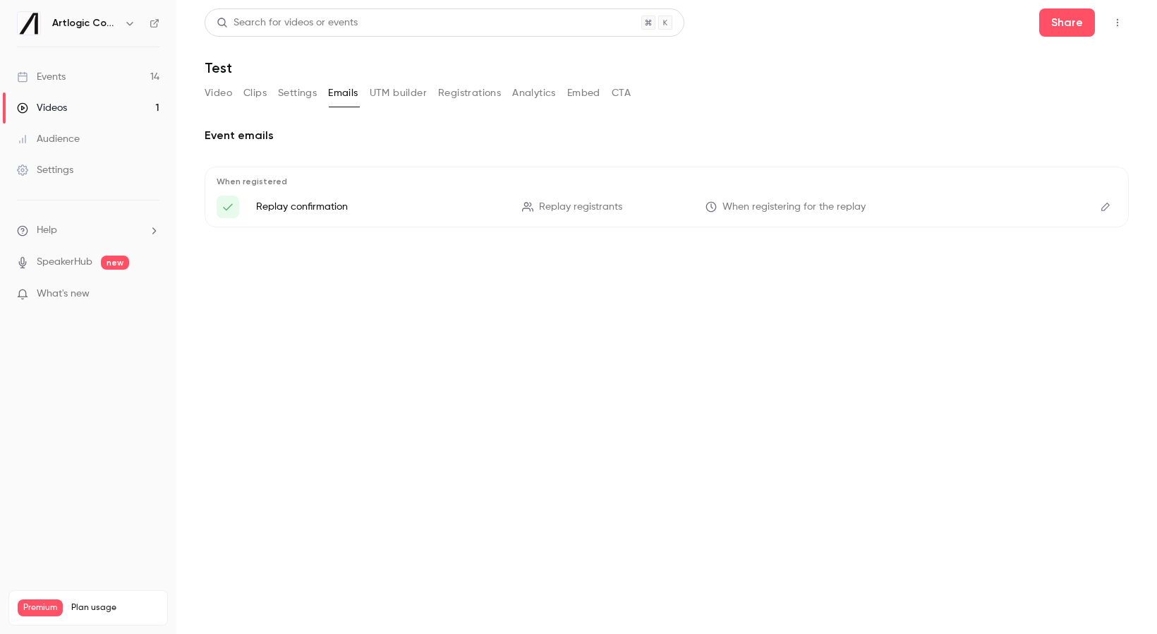
click at [393, 94] on button "UTM builder" at bounding box center [398, 93] width 57 height 23
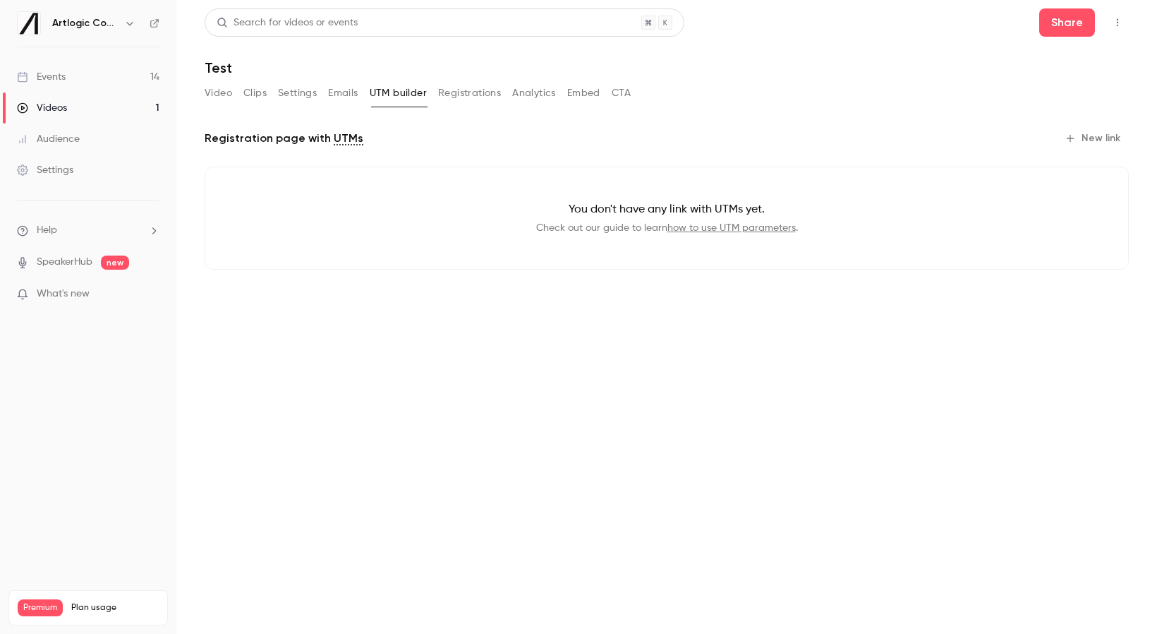
click at [470, 92] on button "Registrations" at bounding box center [469, 93] width 63 height 23
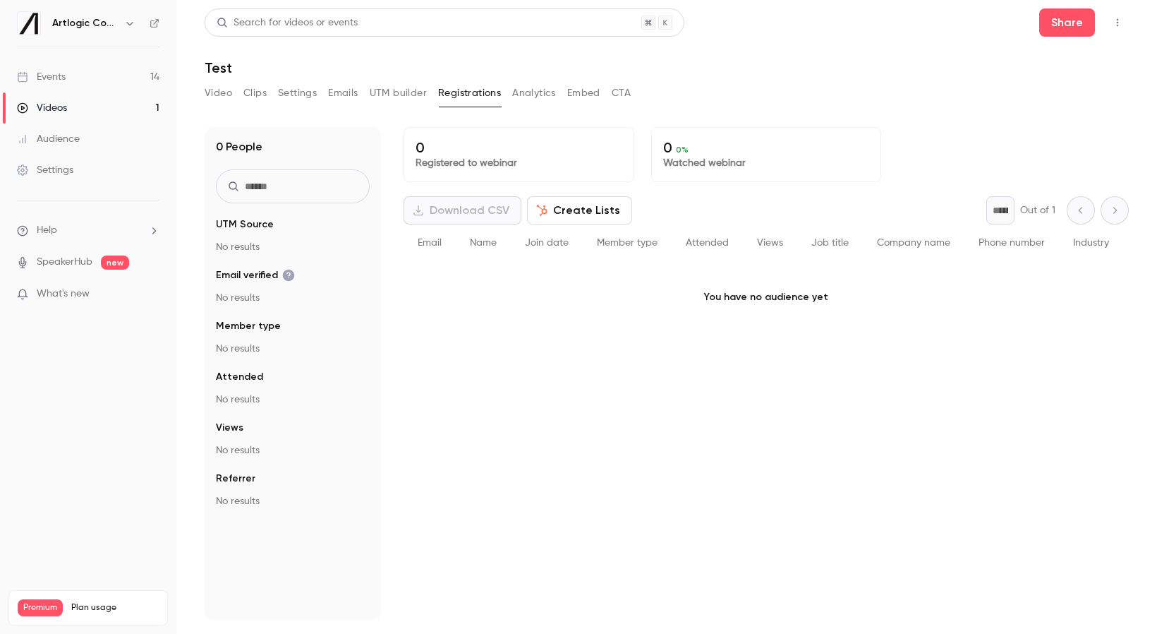
click at [522, 93] on button "Analytics" at bounding box center [534, 93] width 44 height 23
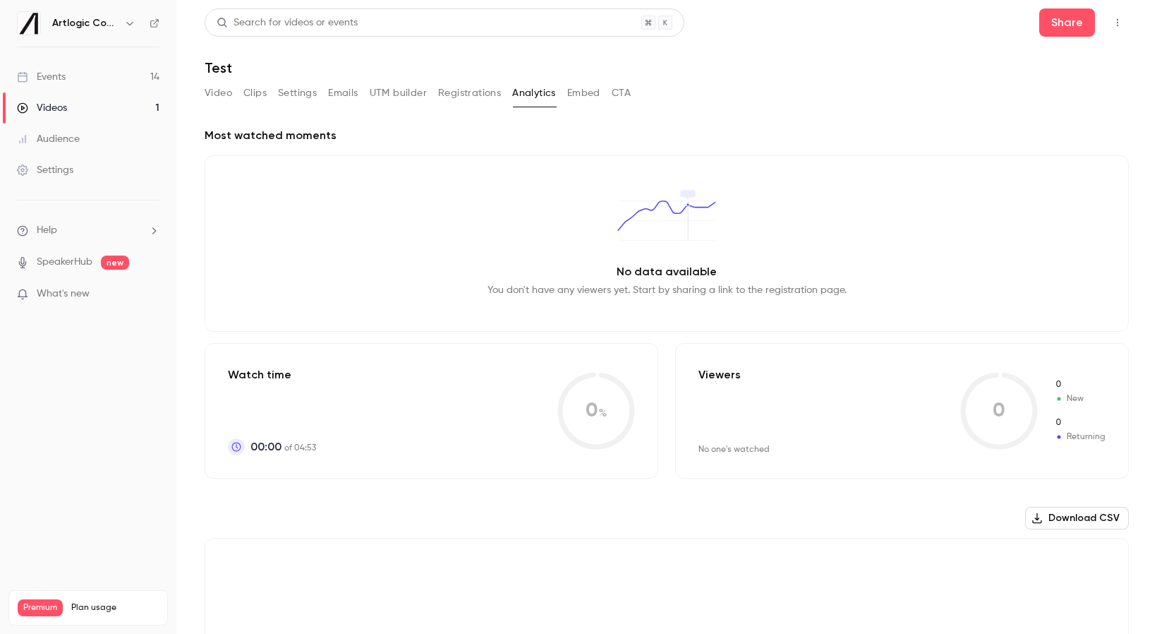
click at [586, 93] on button "Embed" at bounding box center [583, 93] width 33 height 23
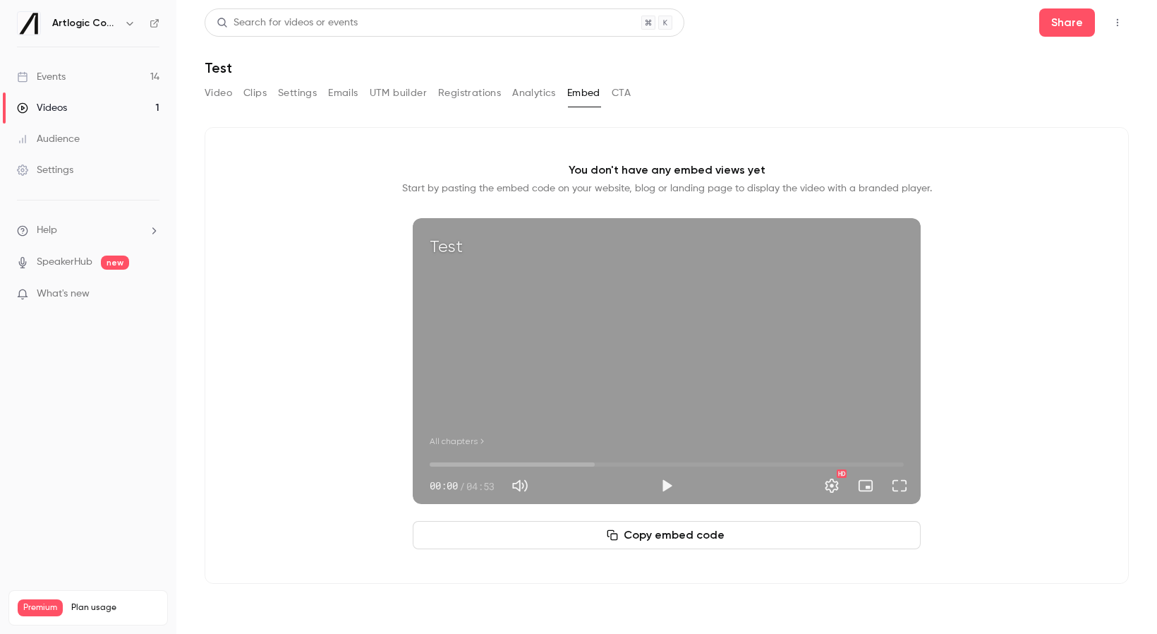
click at [621, 94] on button "CTA" at bounding box center [621, 93] width 19 height 23
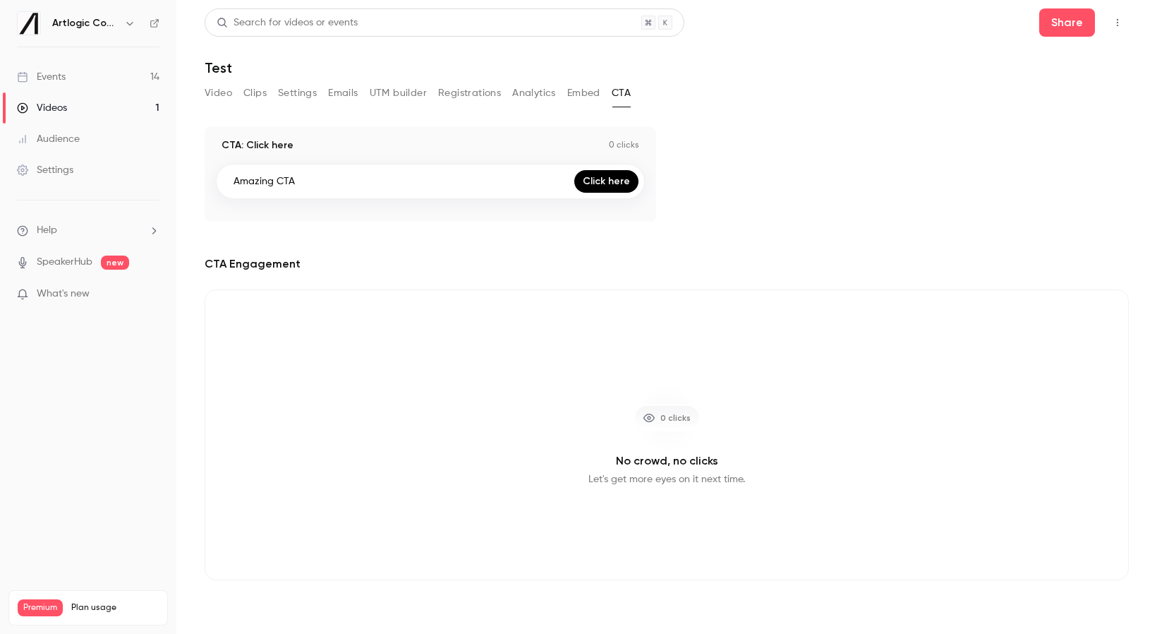
click at [226, 96] on button "Video" at bounding box center [219, 93] width 28 height 23
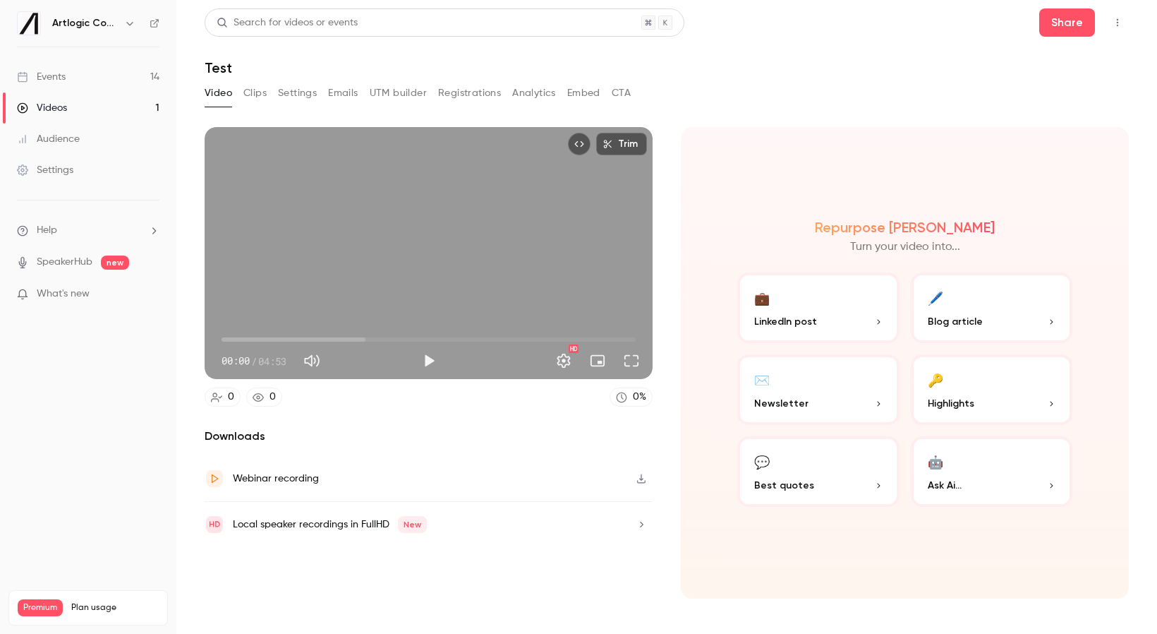
click at [53, 84] on link "Events 14" at bounding box center [88, 76] width 176 height 31
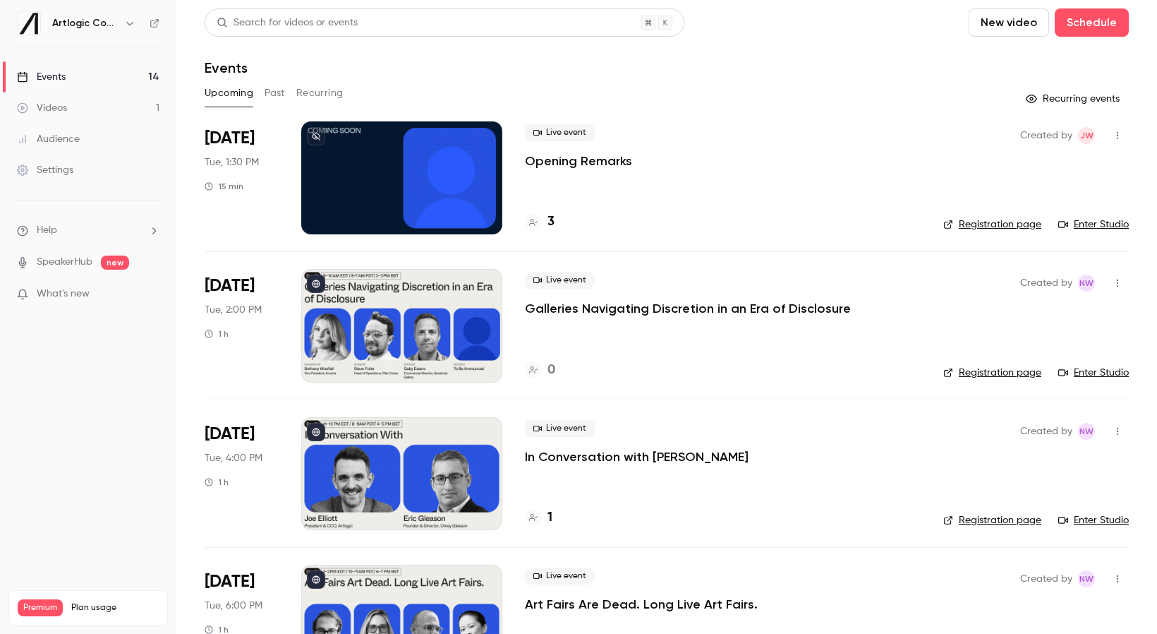
click at [52, 104] on div "Videos" at bounding box center [42, 108] width 50 height 14
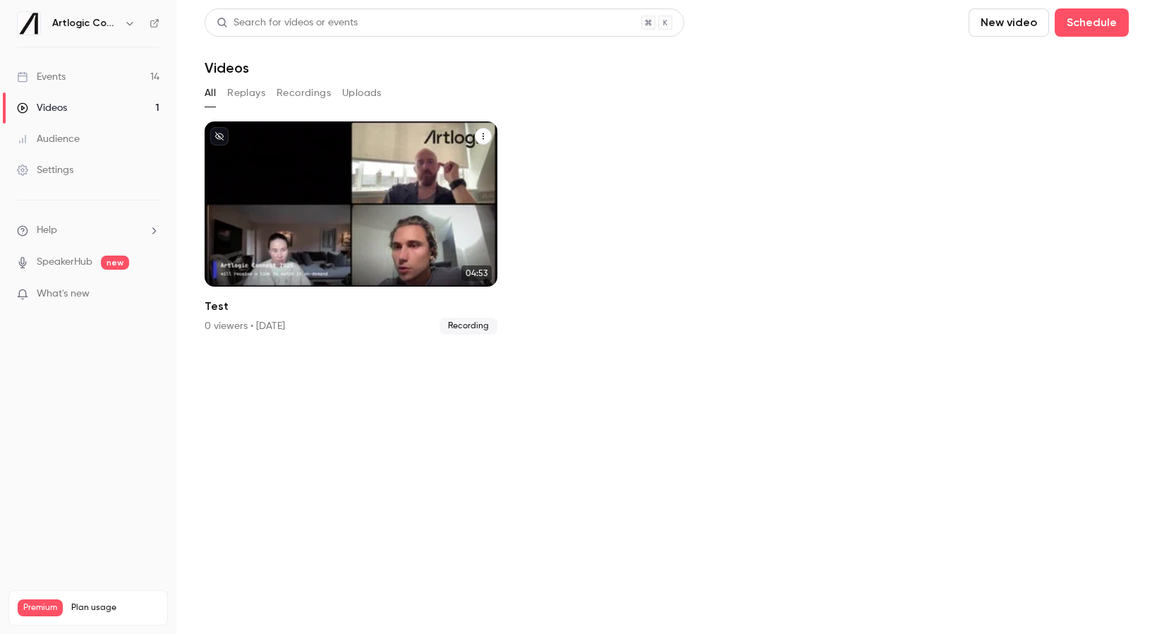
click at [486, 135] on icon "Test" at bounding box center [483, 136] width 8 height 8
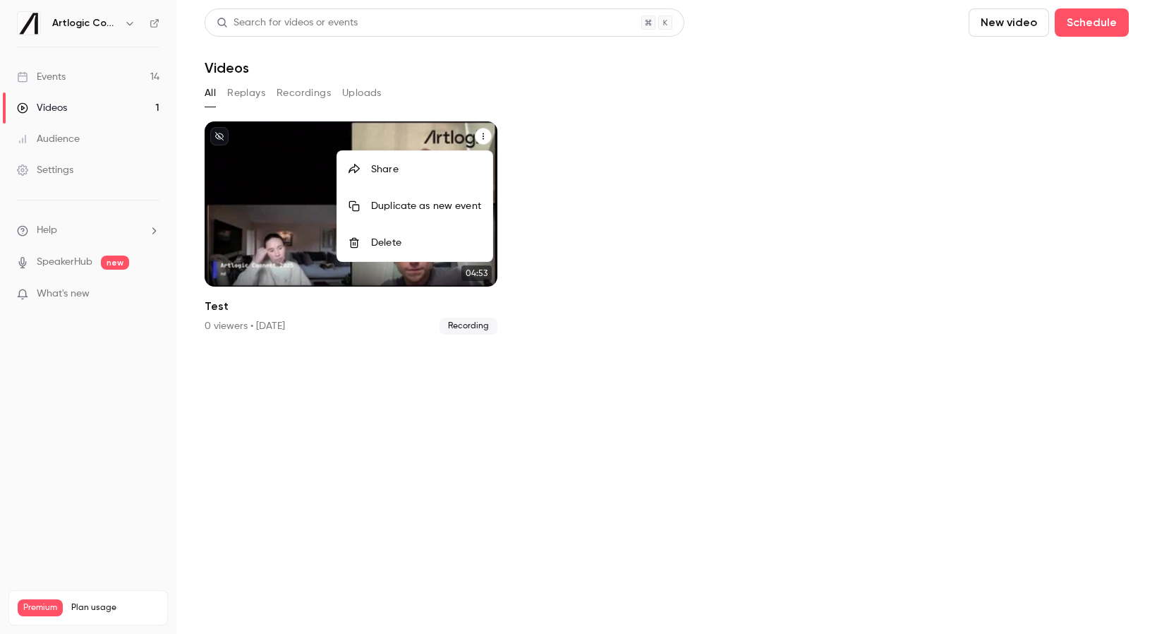
click at [560, 229] on div at bounding box center [578, 317] width 1157 height 634
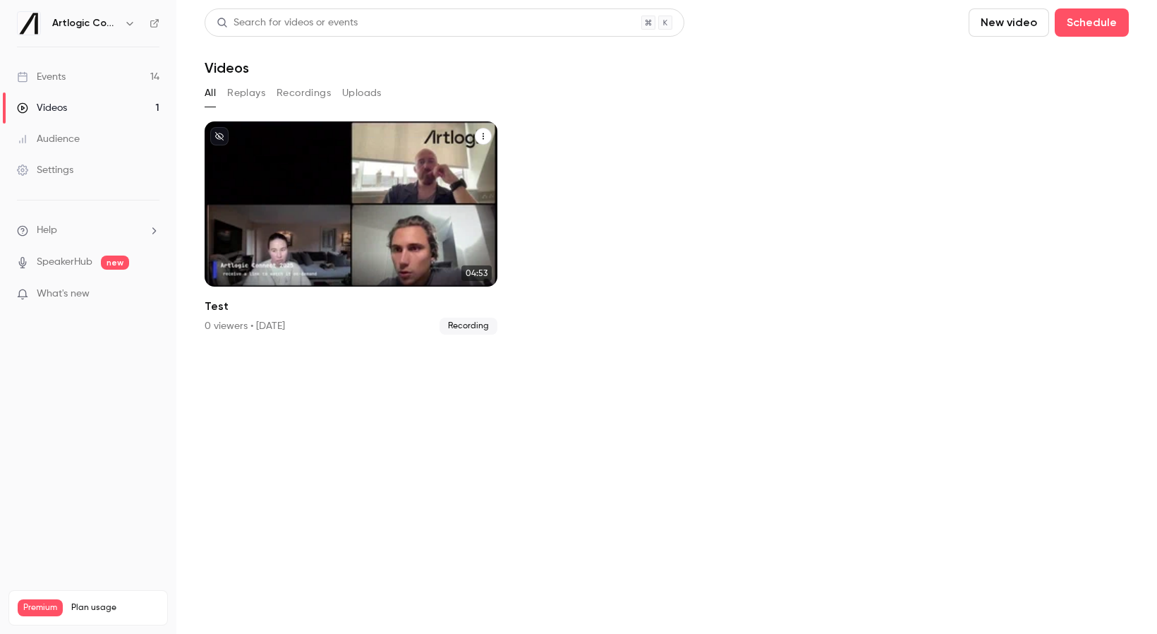
click at [66, 62] on link "Events 14" at bounding box center [88, 76] width 176 height 31
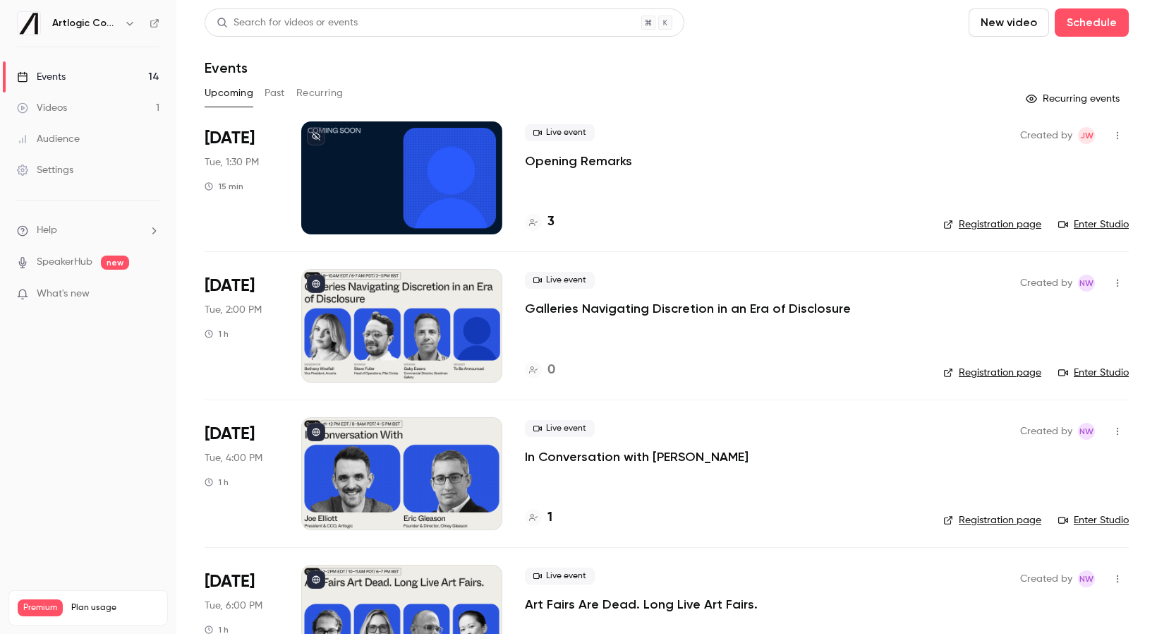
click at [260, 90] on div "Upcoming Past Recurring" at bounding box center [667, 93] width 924 height 23
click at [276, 93] on button "Past" at bounding box center [275, 93] width 20 height 23
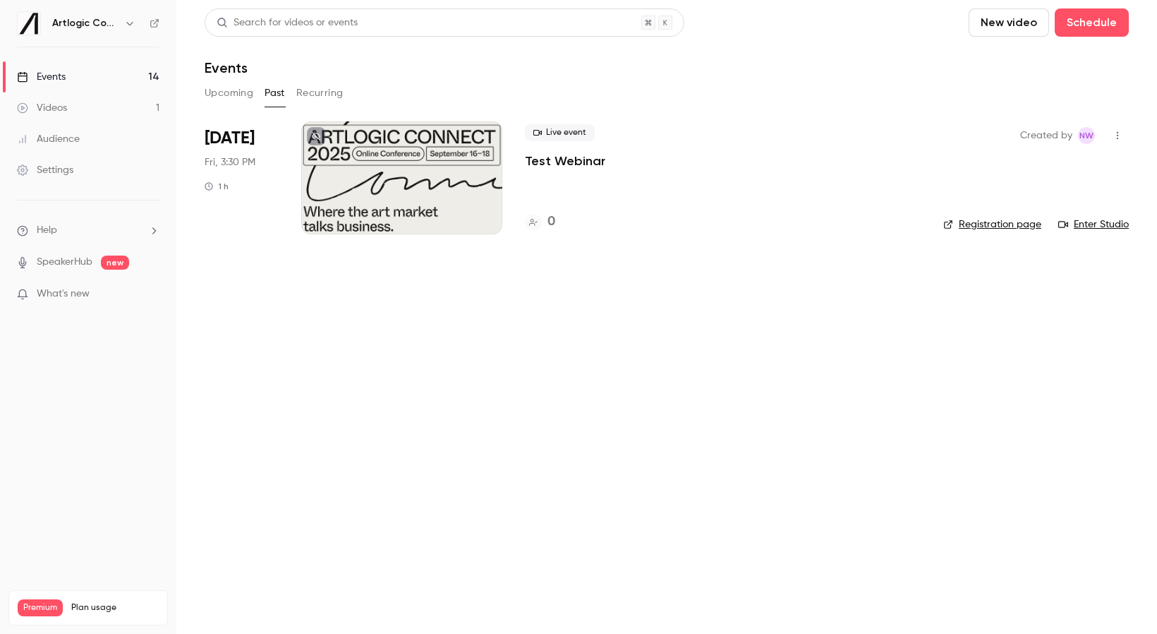
click at [304, 91] on button "Recurring" at bounding box center [319, 93] width 47 height 23
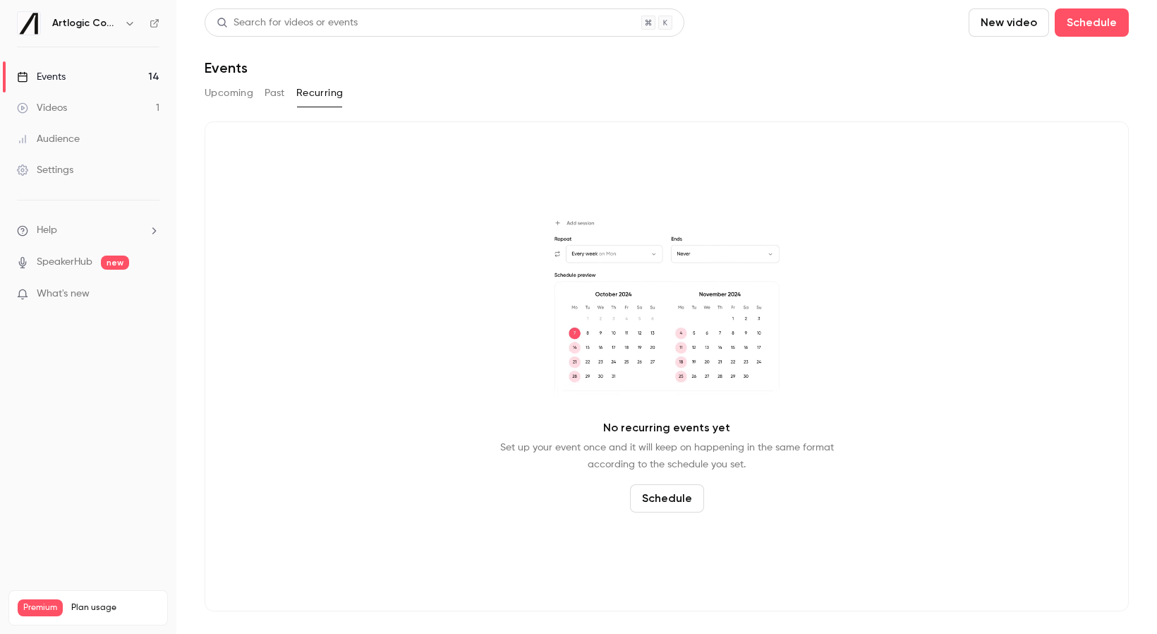
click at [222, 95] on button "Upcoming" at bounding box center [229, 93] width 49 height 23
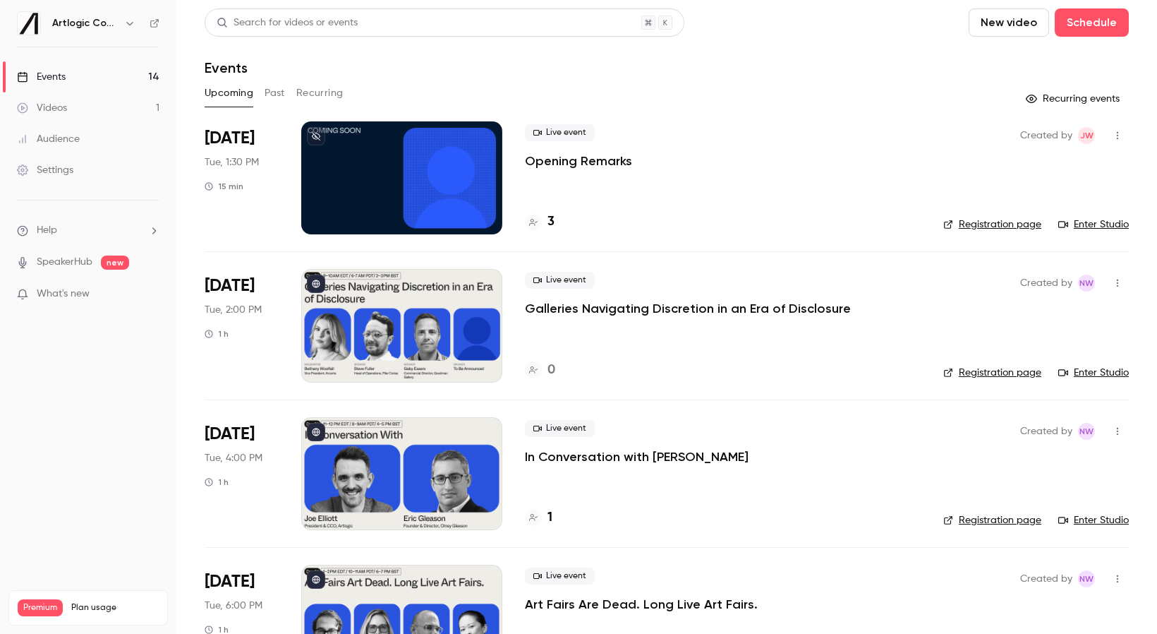
click at [270, 95] on button "Past" at bounding box center [275, 93] width 20 height 23
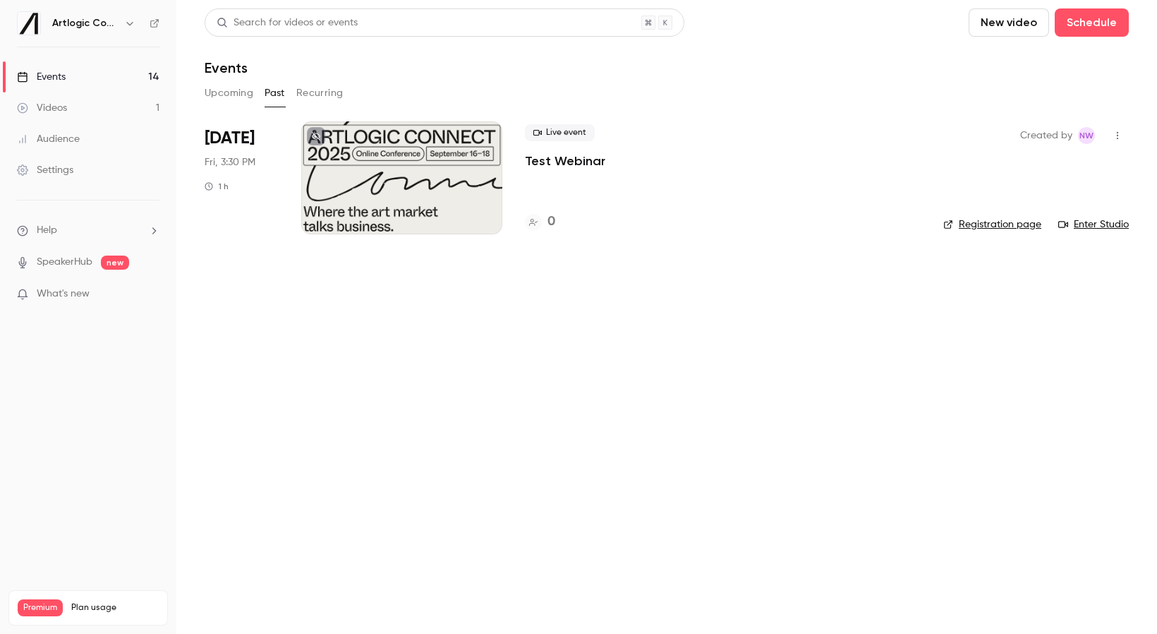
click at [127, 25] on icon "button" at bounding box center [129, 23] width 11 height 11
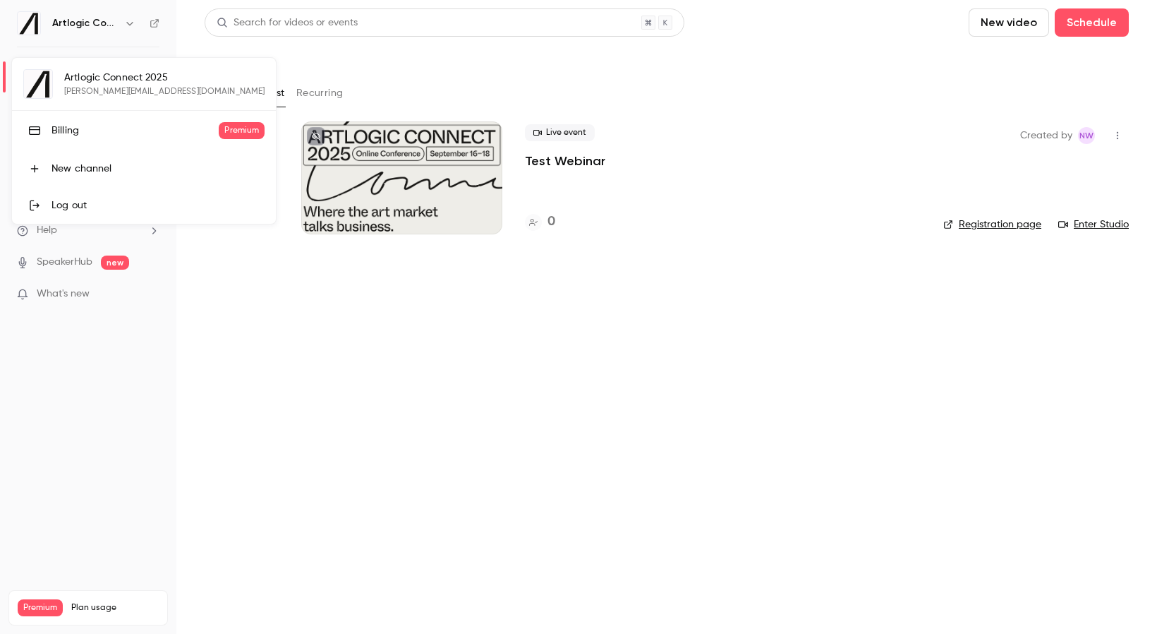
click at [107, 377] on div at bounding box center [578, 317] width 1157 height 634
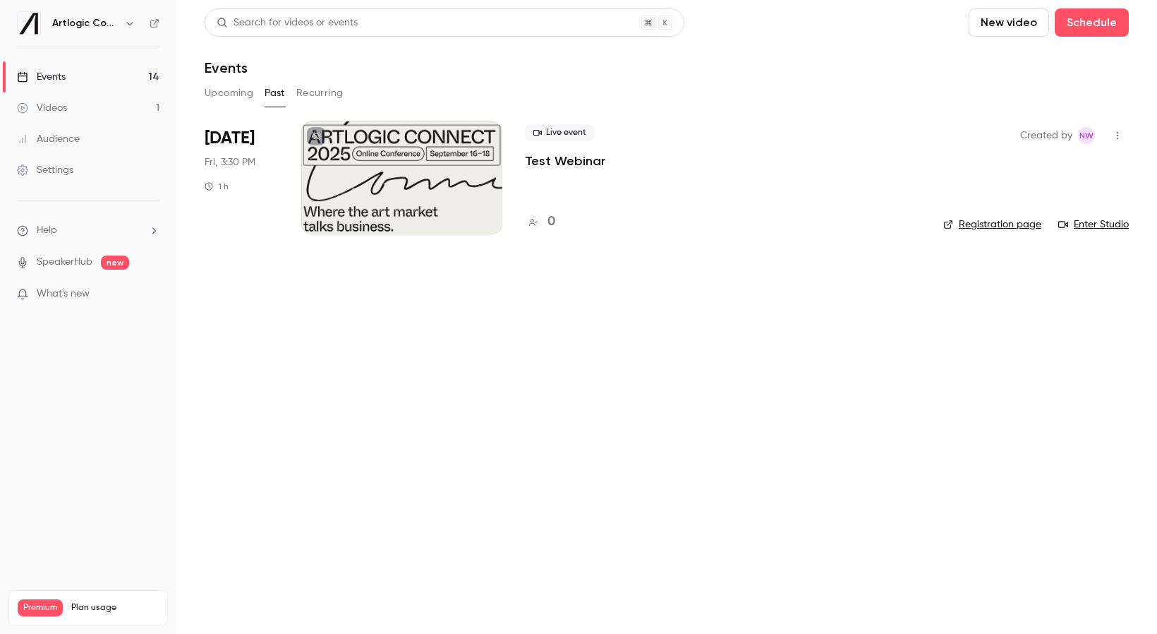
click at [73, 262] on link "SpeakerHub" at bounding box center [65, 262] width 56 height 15
click at [45, 166] on div "Settings" at bounding box center [45, 170] width 56 height 14
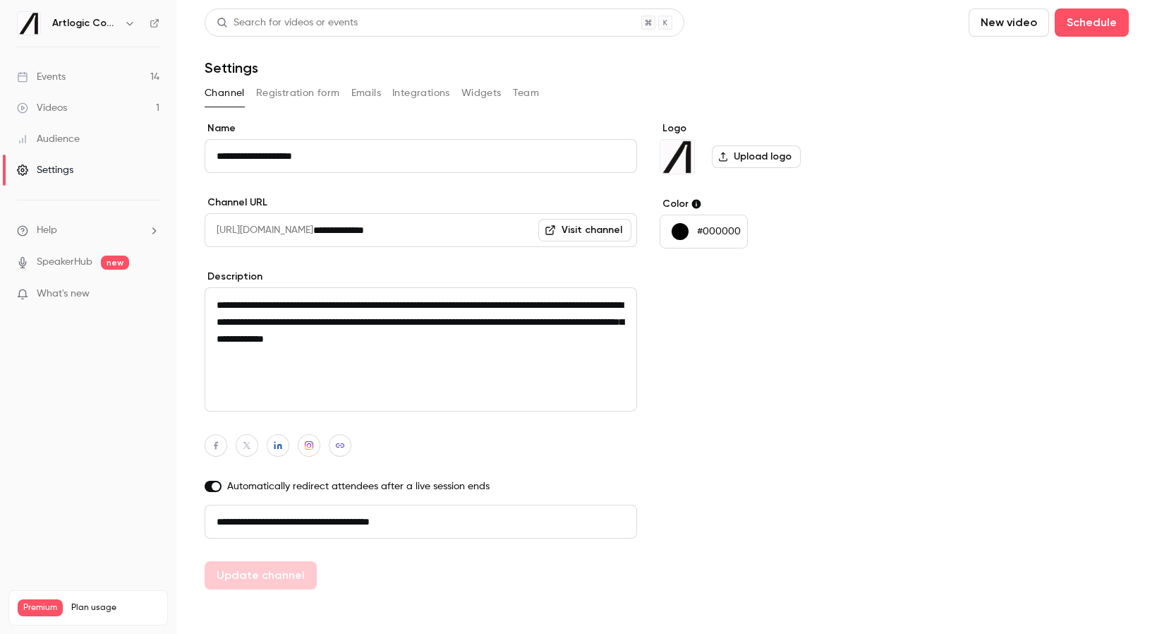
click at [52, 107] on div "Videos" at bounding box center [42, 108] width 50 height 14
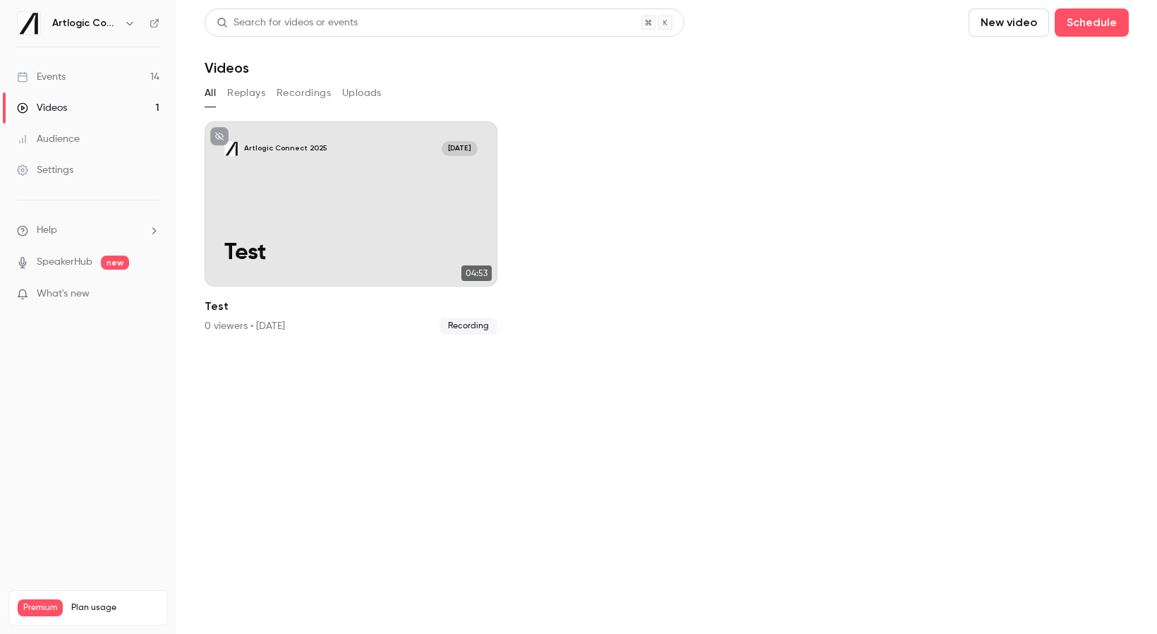
click at [56, 88] on link "Events 14" at bounding box center [88, 76] width 176 height 31
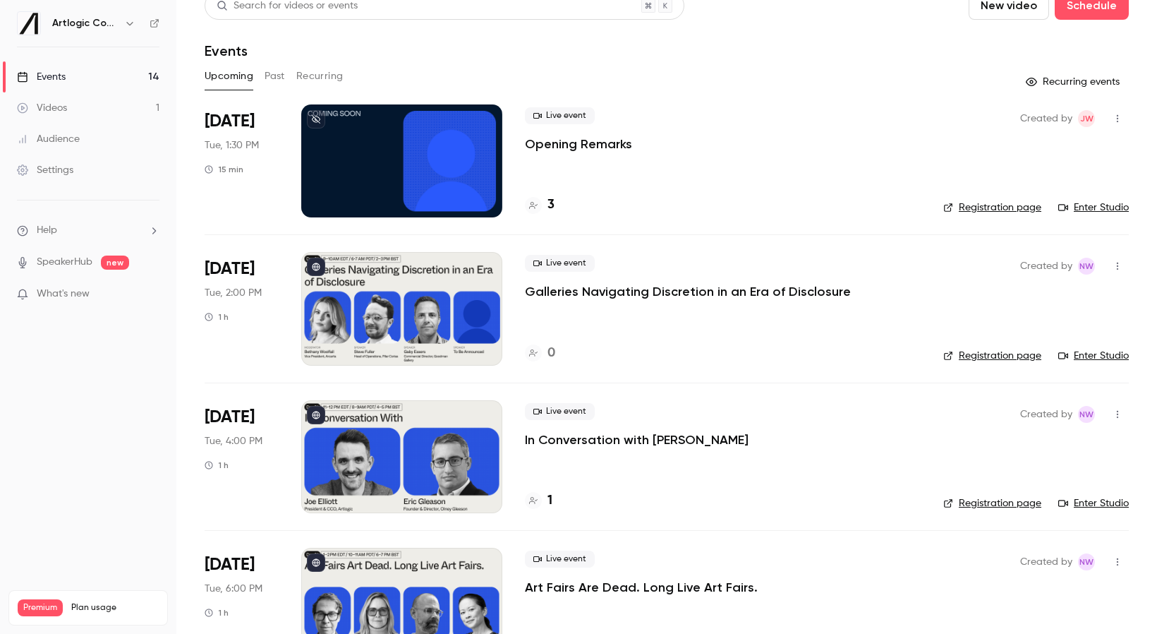
scroll to position [21, 0]
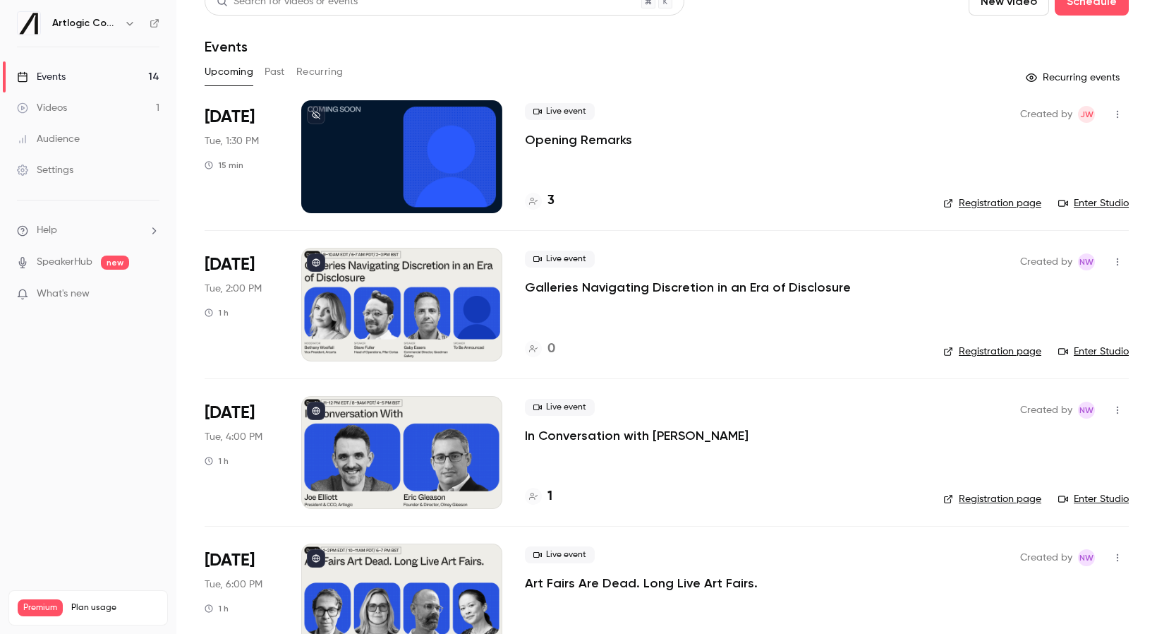
click at [351, 321] on div at bounding box center [401, 304] width 201 height 113
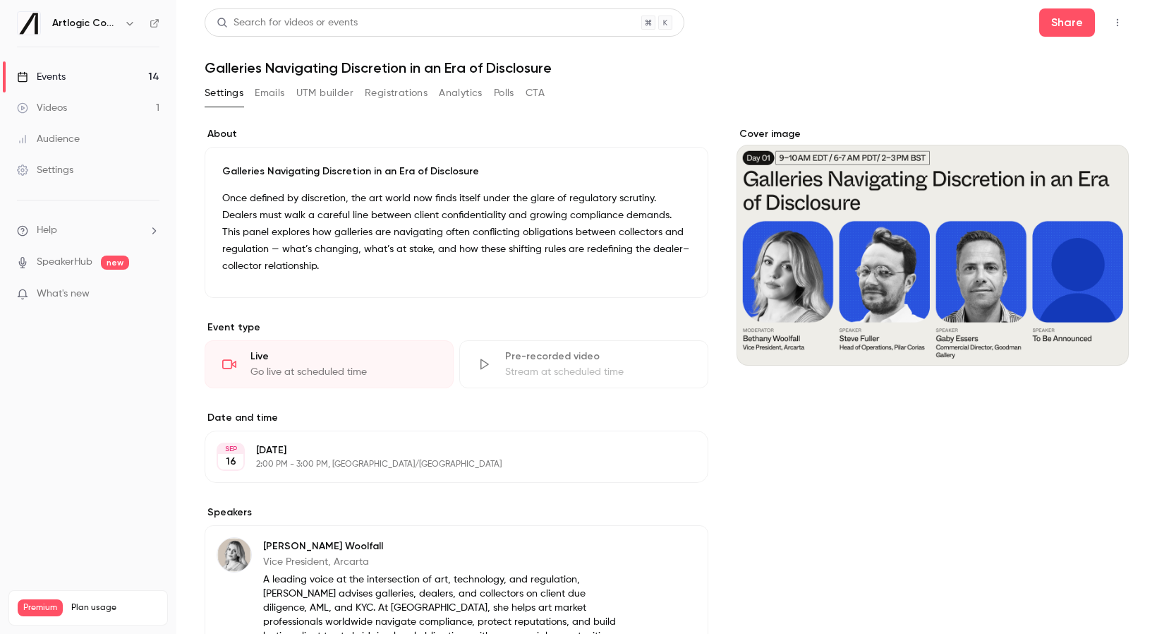
click at [258, 92] on button "Emails" at bounding box center [270, 93] width 30 height 23
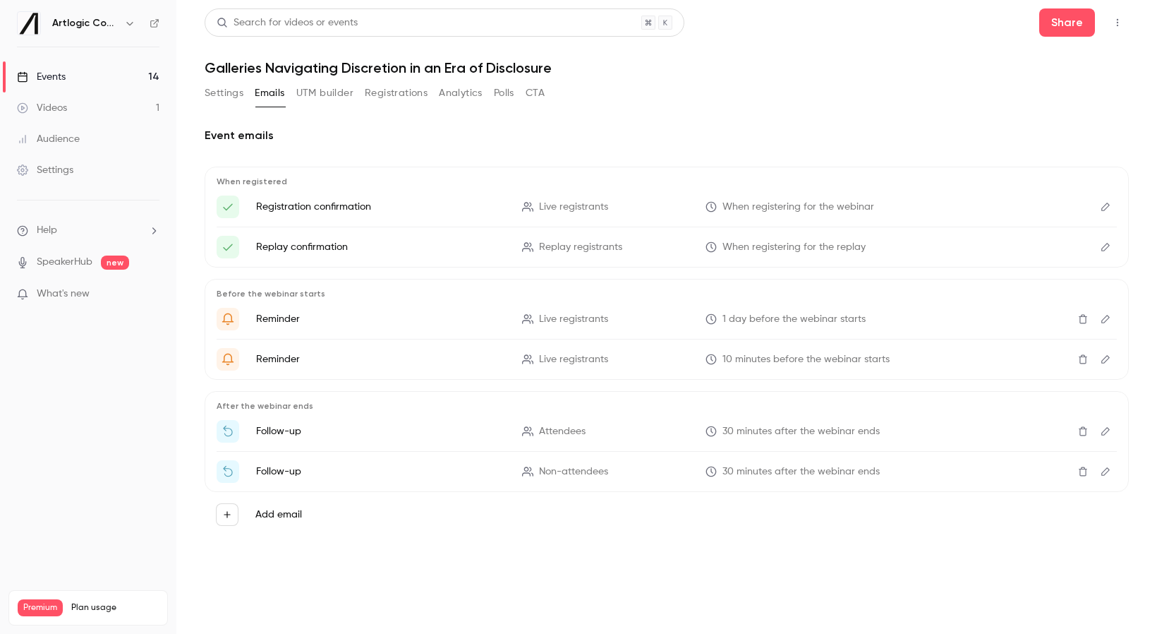
click at [303, 95] on button "UTM builder" at bounding box center [324, 93] width 57 height 23
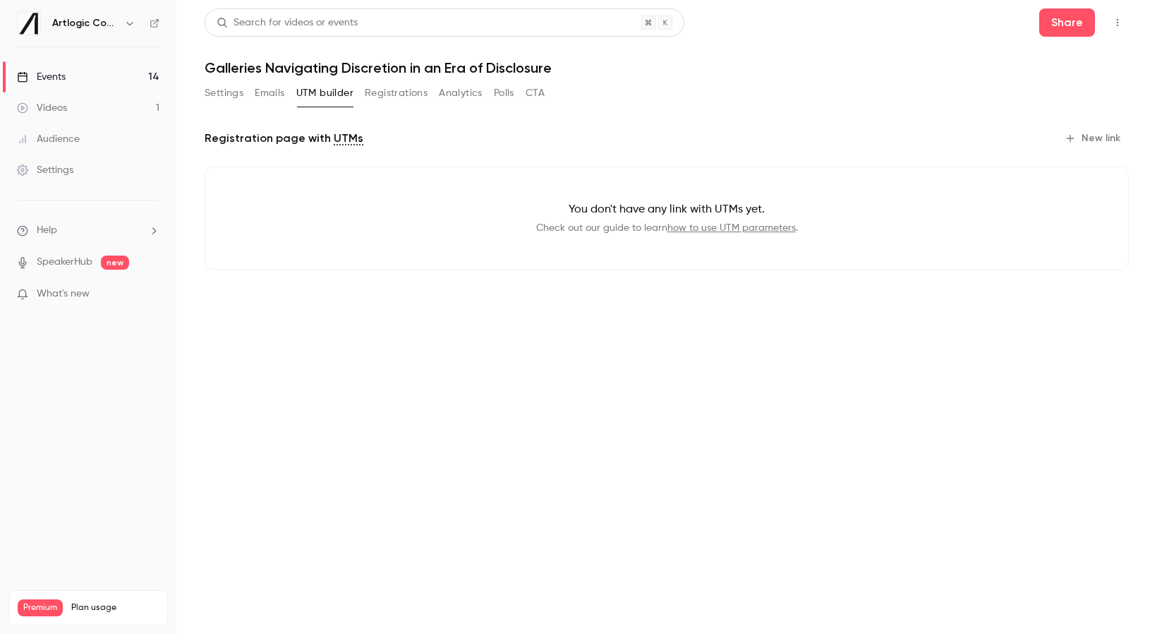
click at [374, 95] on button "Registrations" at bounding box center [396, 93] width 63 height 23
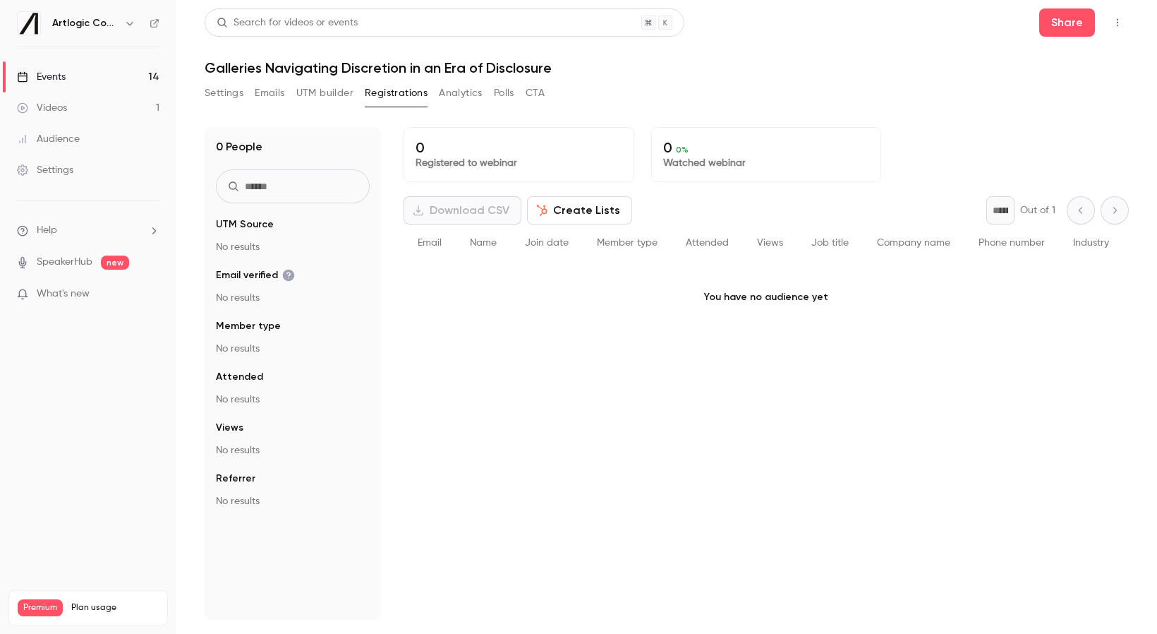
click at [482, 97] on button "Analytics" at bounding box center [461, 93] width 44 height 23
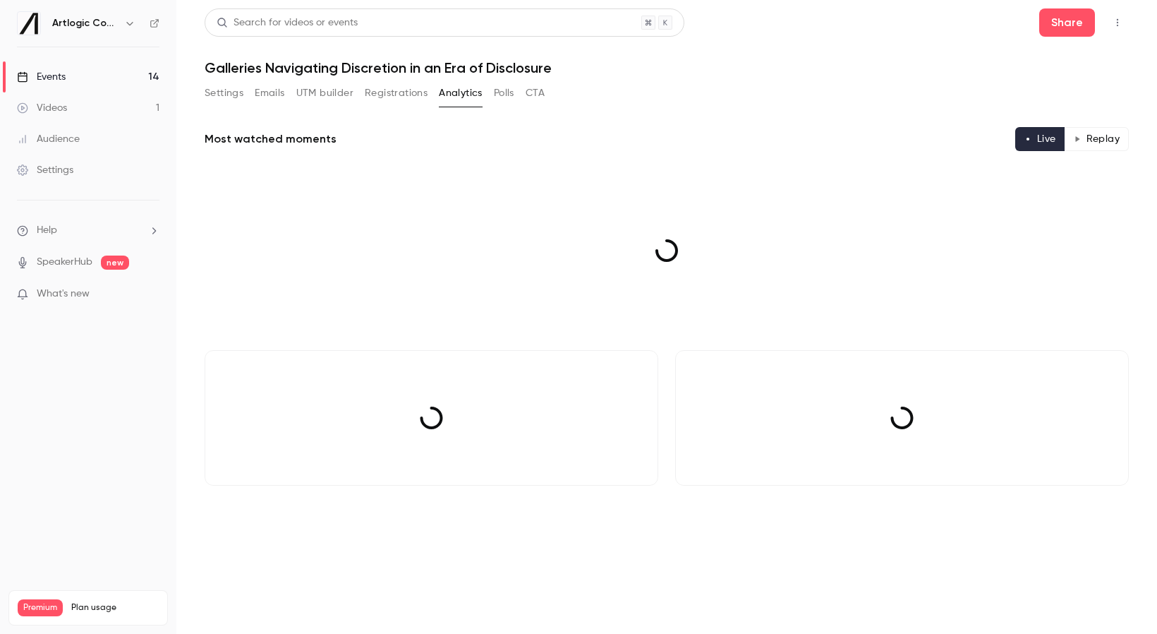
click at [510, 96] on button "Polls" at bounding box center [504, 93] width 20 height 23
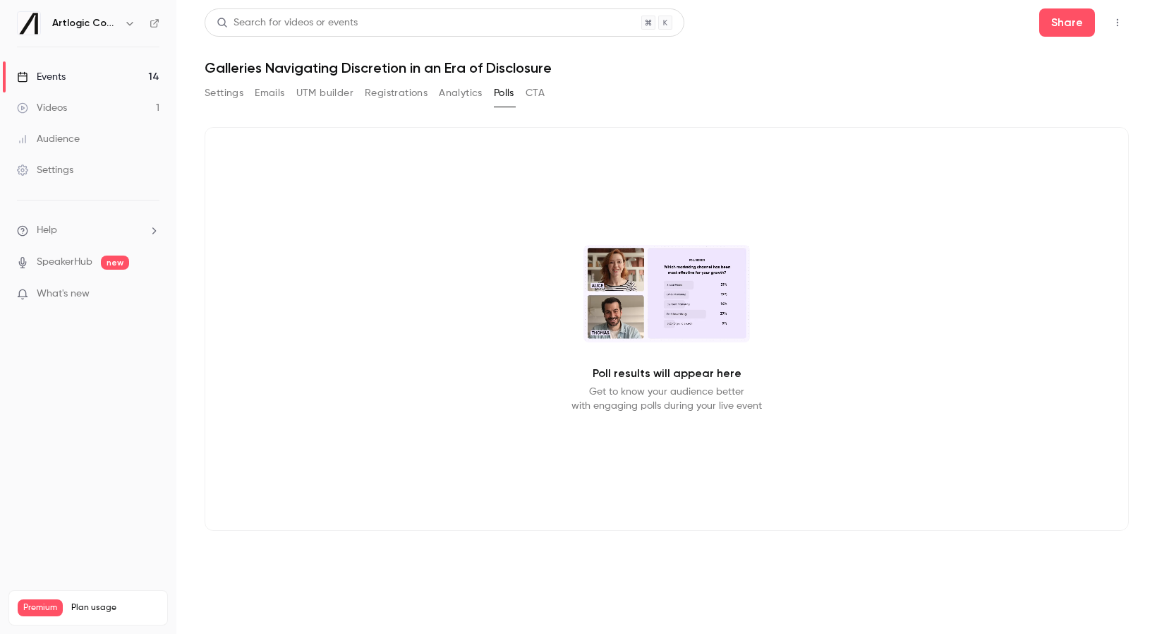
click at [545, 95] on button "CTA" at bounding box center [535, 93] width 19 height 23
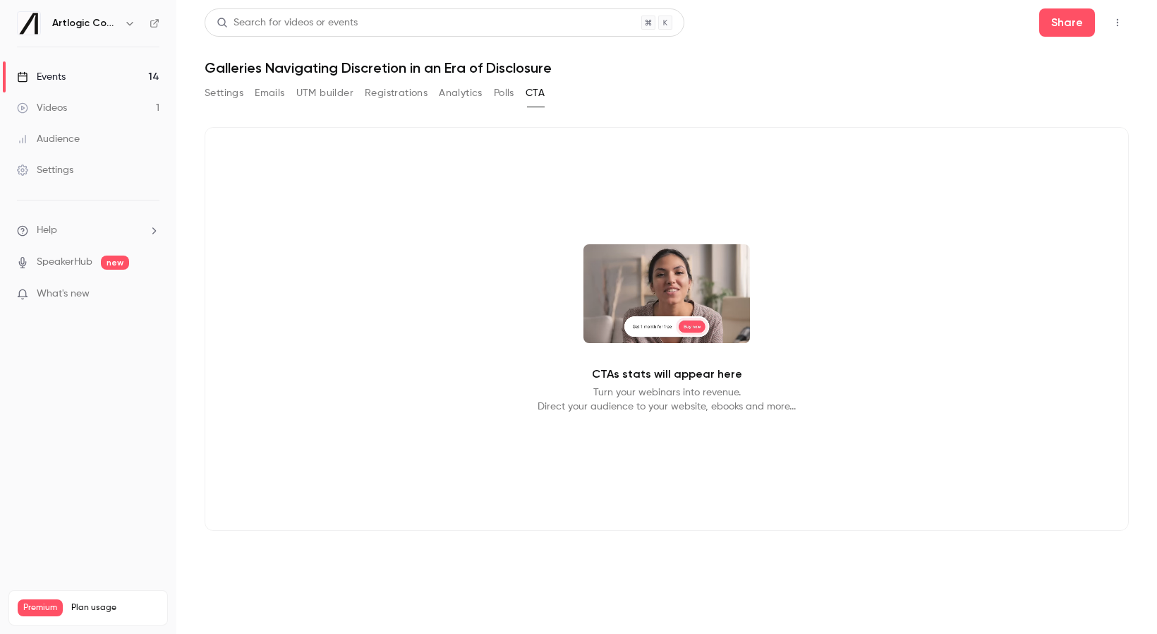
click at [224, 93] on button "Settings" at bounding box center [224, 93] width 39 height 23
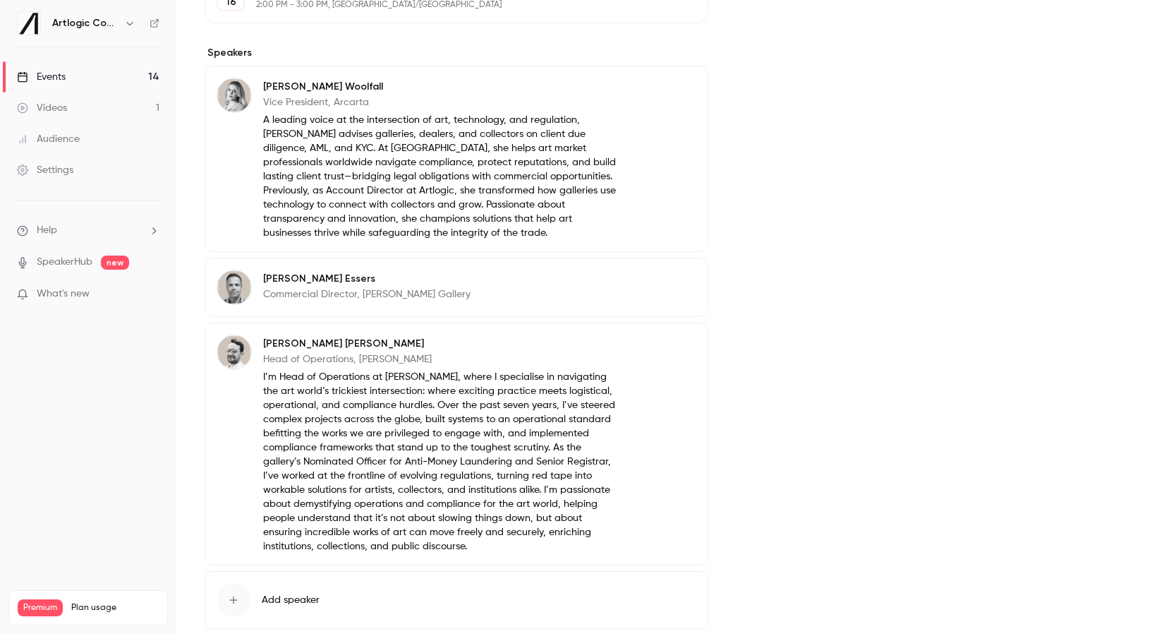
scroll to position [542, 0]
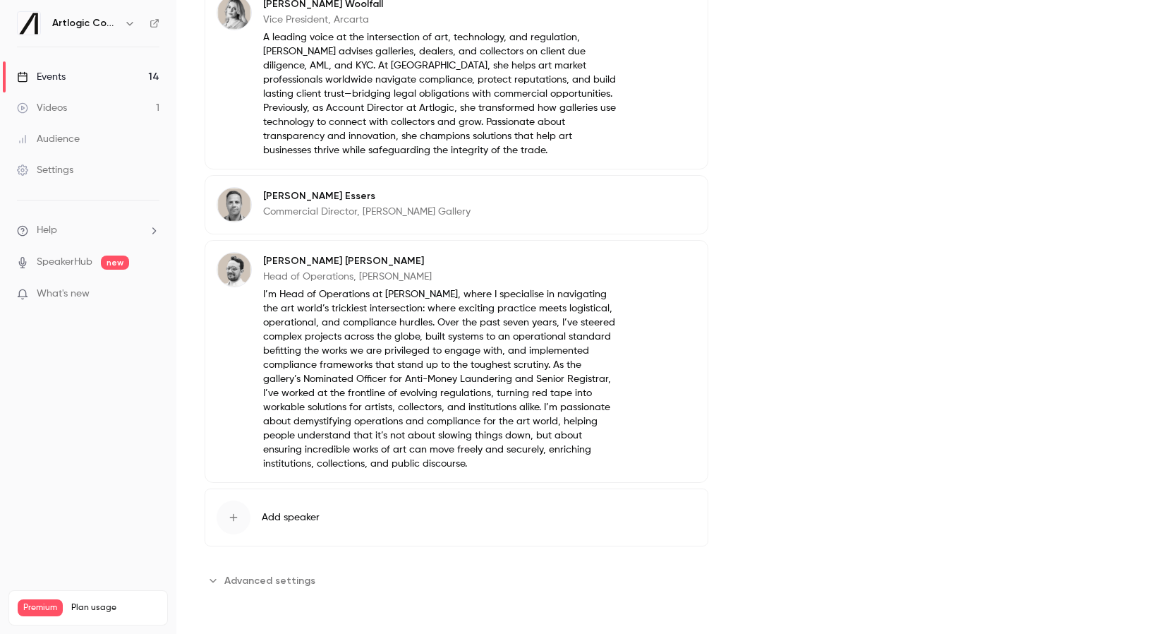
click at [270, 580] on span "Advanced settings" at bounding box center [269, 580] width 91 height 15
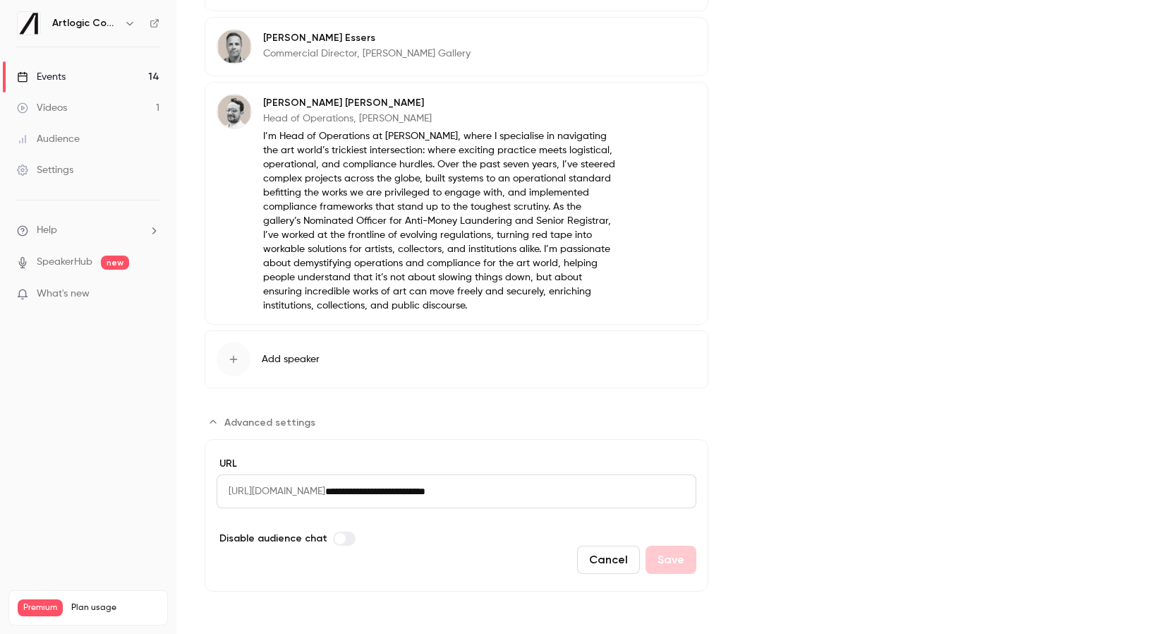
click at [267, 493] on span "[URL][DOMAIN_NAME]" at bounding box center [271, 491] width 109 height 34
click at [483, 492] on input "**********" at bounding box center [510, 491] width 371 height 34
drag, startPoint x: 551, startPoint y: 491, endPoint x: 471, endPoint y: 495, distance: 79.8
click at [471, 495] on input "**********" at bounding box center [510, 491] width 371 height 34
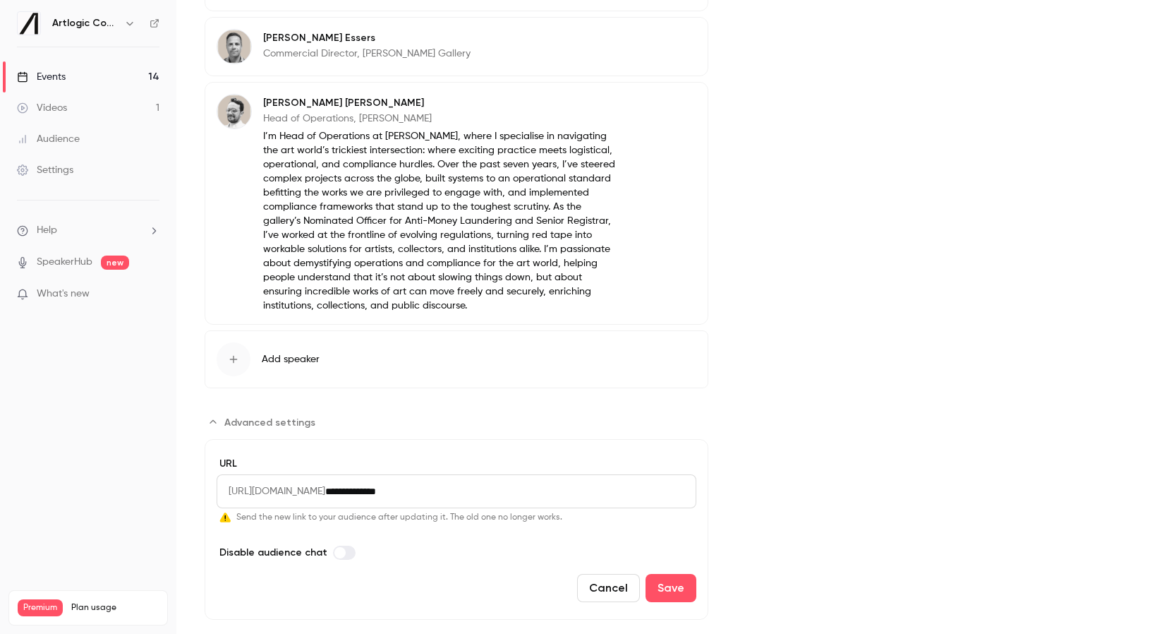
drag, startPoint x: 487, startPoint y: 493, endPoint x: 197, endPoint y: 492, distance: 290.0
click at [197, 492] on main "Search for videos or events Share Galleries Navigating Discretion in an Era of …" at bounding box center [666, 317] width 981 height 634
click at [288, 490] on span "[URL][DOMAIN_NAME]" at bounding box center [271, 491] width 109 height 34
click at [607, 588] on button "Cancel" at bounding box center [608, 588] width 63 height 28
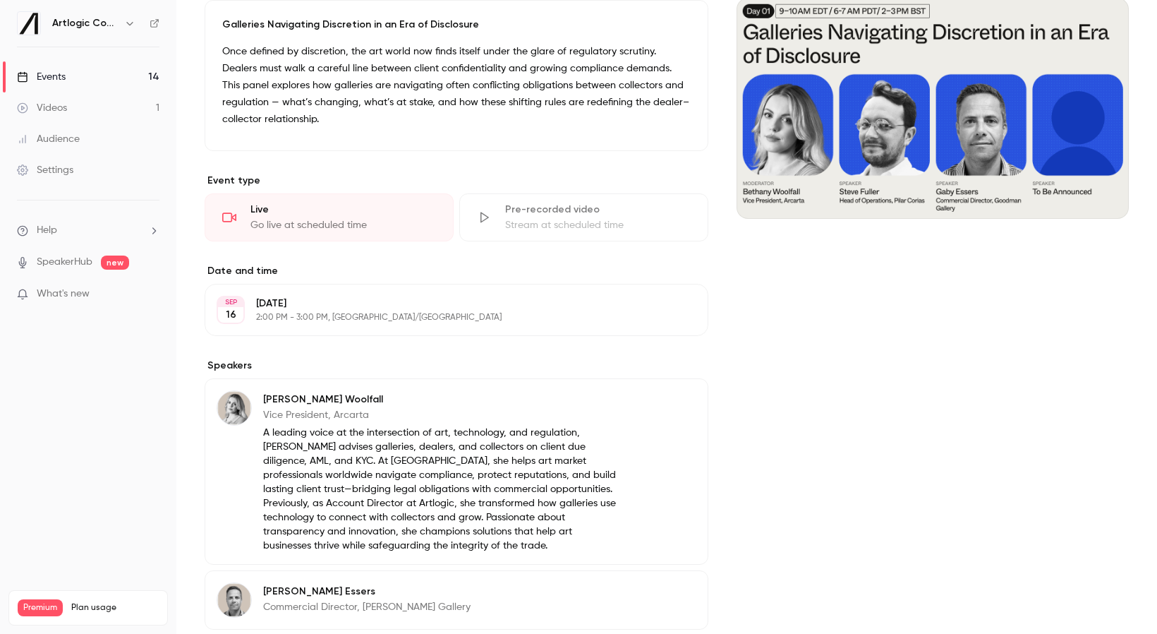
scroll to position [0, 0]
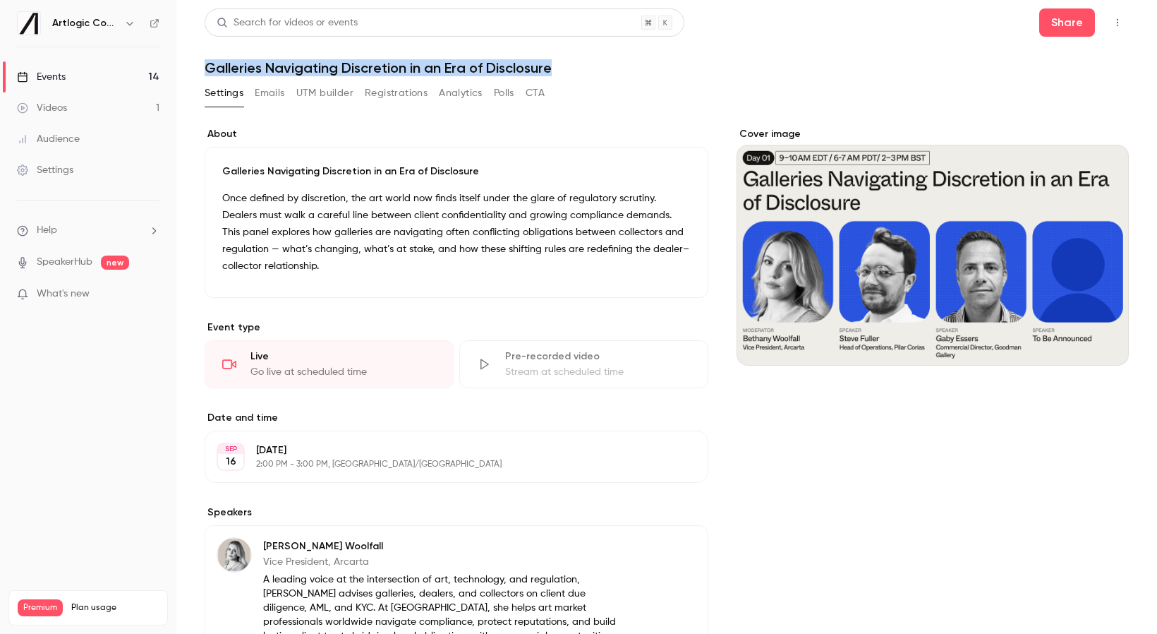
drag, startPoint x: 207, startPoint y: 68, endPoint x: 579, endPoint y: 65, distance: 371.9
click at [579, 65] on h1 "Galleries Navigating Discretion in an Era of Disclosure" at bounding box center [667, 67] width 924 height 17
copy h1 "Galleries Navigating Discretion in an Era of Disclosure"
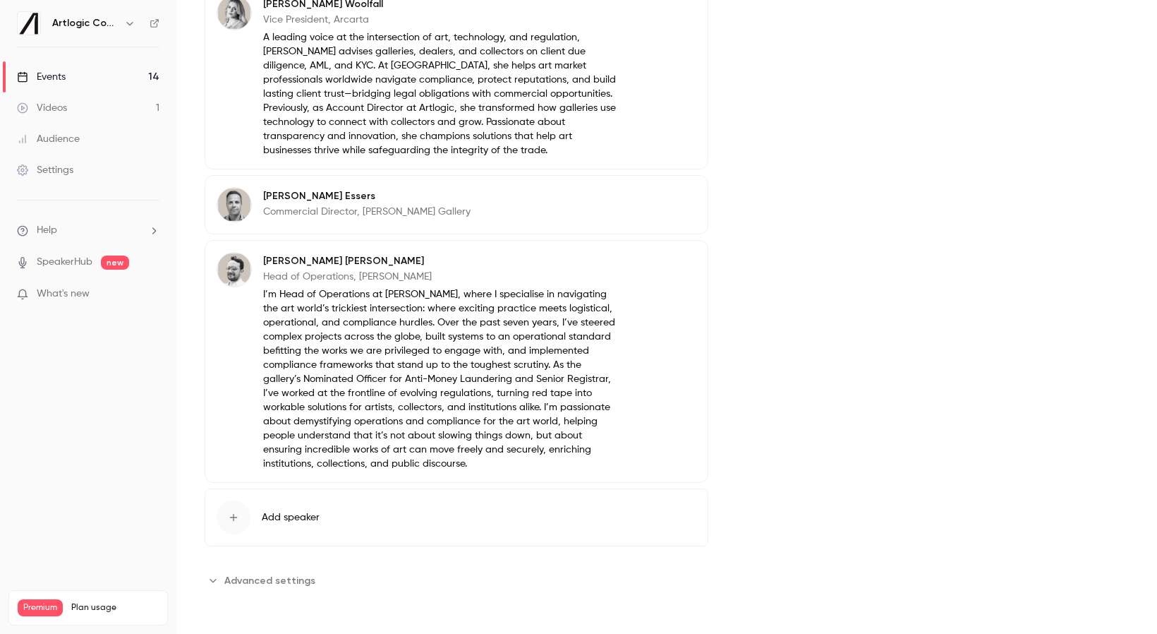
click at [281, 583] on span "Advanced settings" at bounding box center [269, 580] width 91 height 15
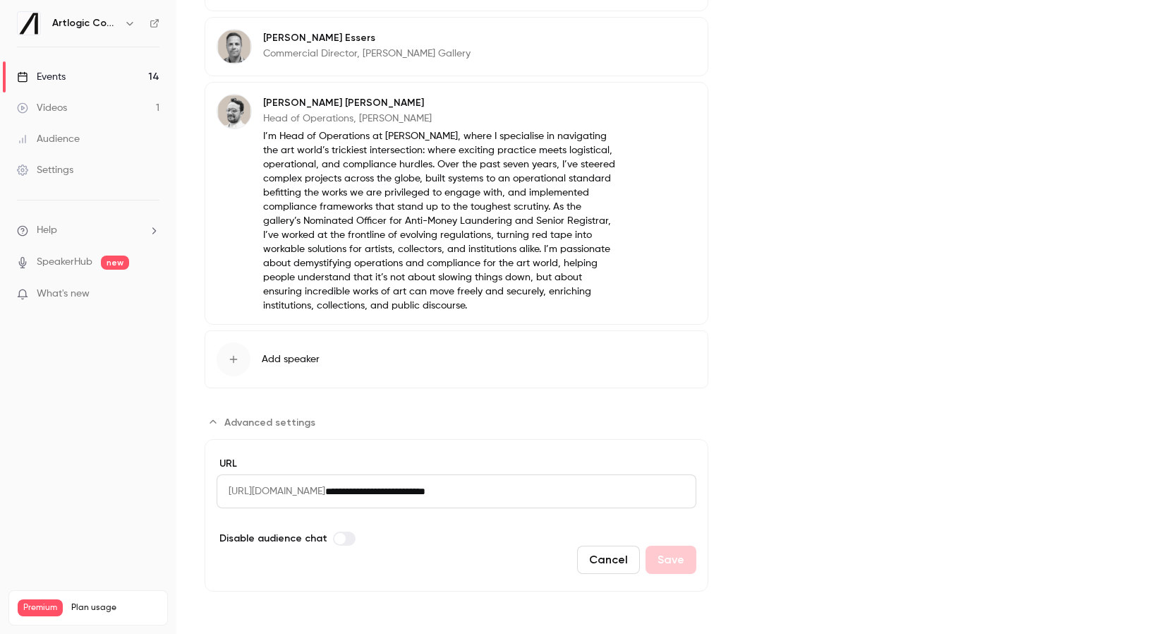
drag, startPoint x: 536, startPoint y: 489, endPoint x: 402, endPoint y: 492, distance: 133.4
click at [402, 492] on input "**********" at bounding box center [510, 491] width 371 height 34
paste input "**********"
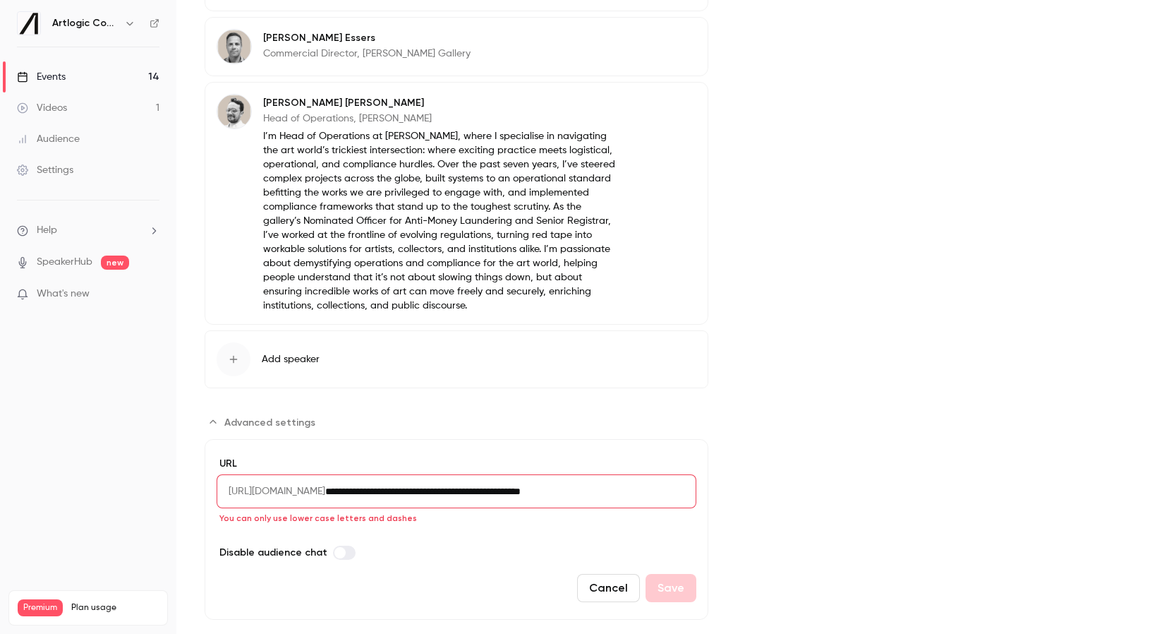
click at [495, 491] on input "**********" at bounding box center [510, 491] width 371 height 34
drag, startPoint x: 500, startPoint y: 493, endPoint x: 493, endPoint y: 494, distance: 7.1
click at [493, 494] on input "**********" at bounding box center [510, 491] width 371 height 34
click at [560, 495] on input "**********" at bounding box center [510, 491] width 371 height 34
click at [555, 493] on input "**********" at bounding box center [510, 491] width 371 height 34
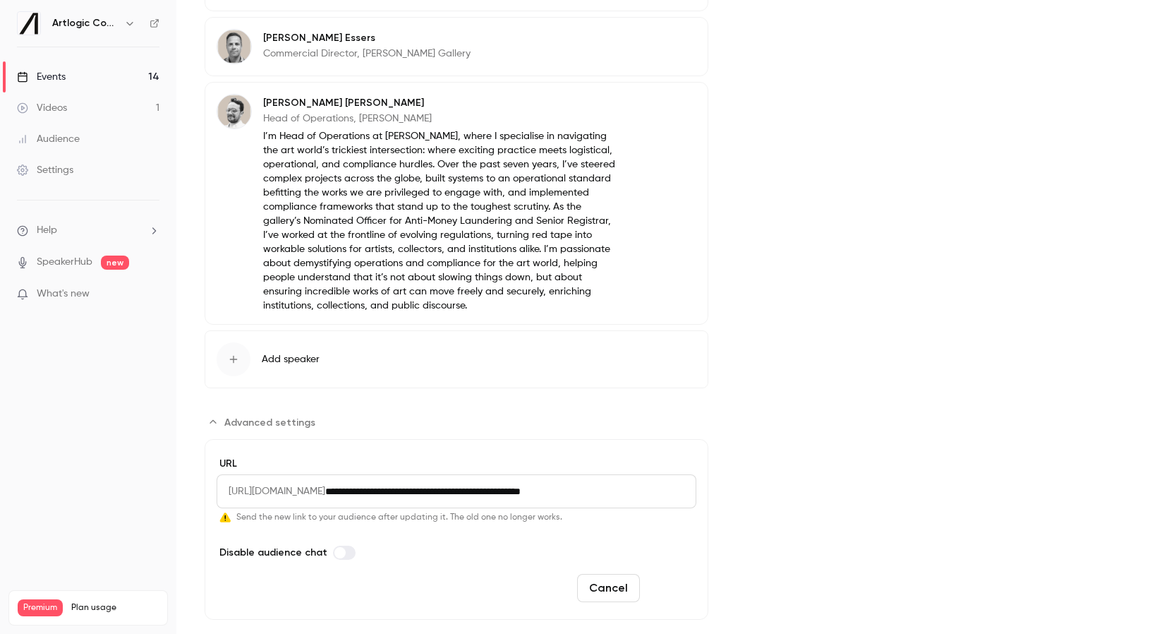
type input "**********"
click at [662, 584] on button "Save" at bounding box center [671, 588] width 51 height 28
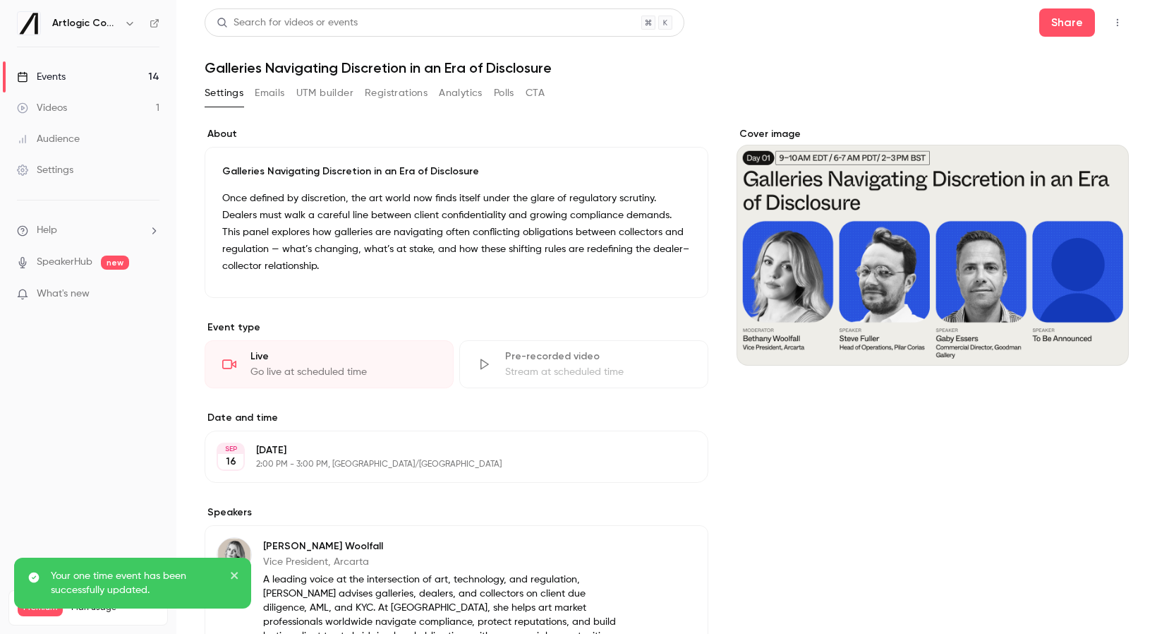
click at [42, 107] on div "Videos" at bounding box center [42, 108] width 50 height 14
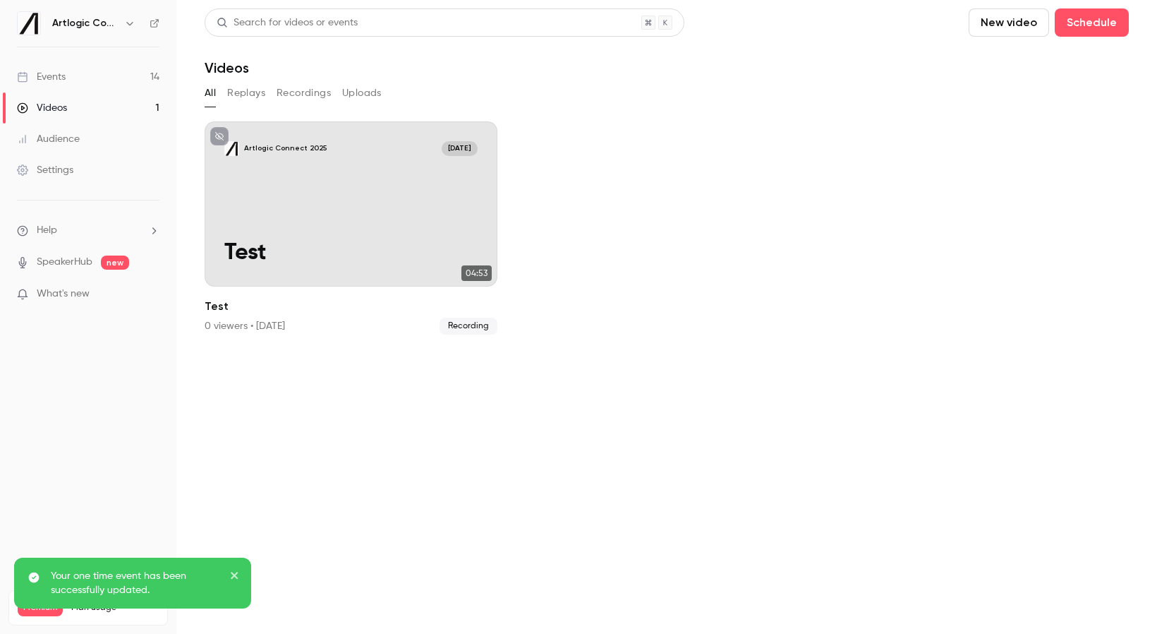
click at [51, 68] on link "Events 14" at bounding box center [88, 76] width 176 height 31
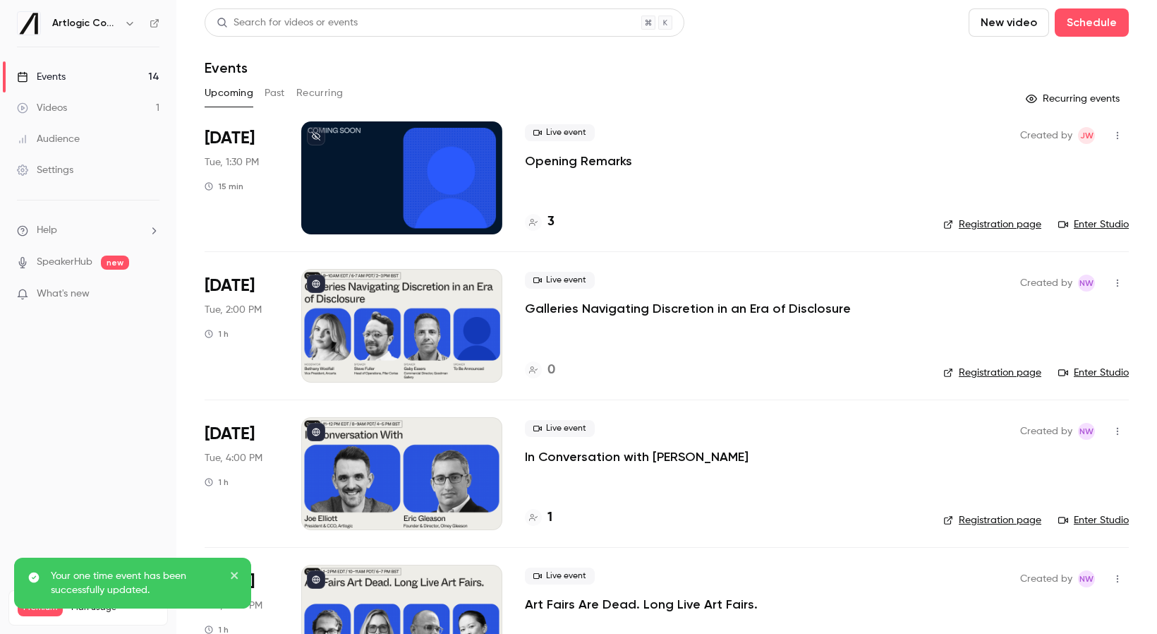
click at [483, 474] on div at bounding box center [401, 473] width 201 height 113
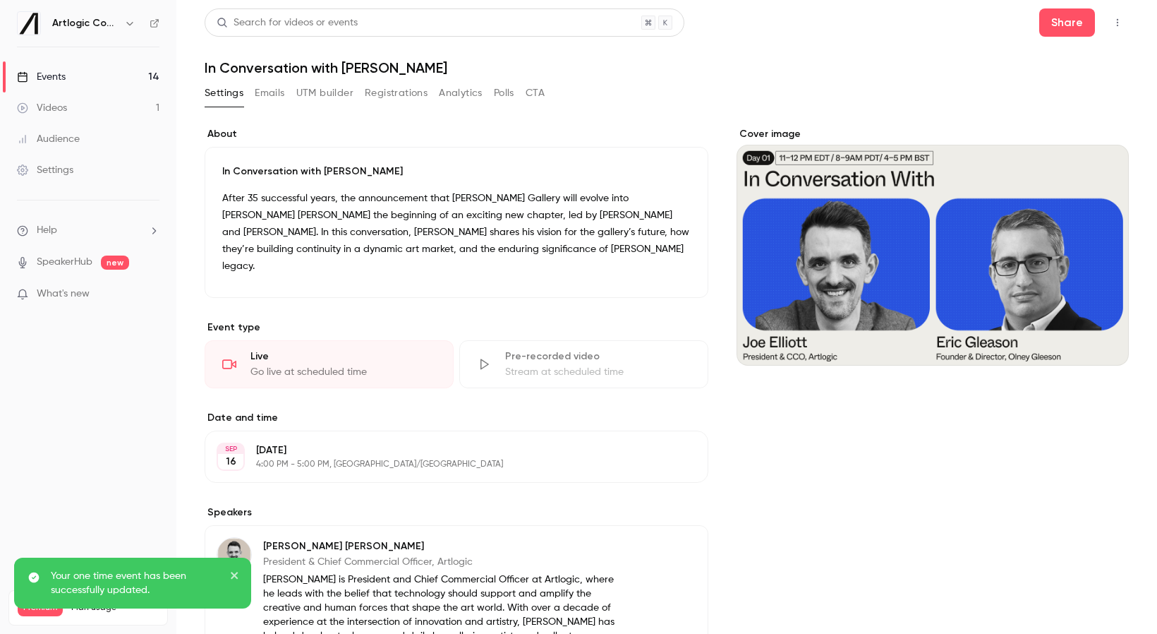
scroll to position [220, 0]
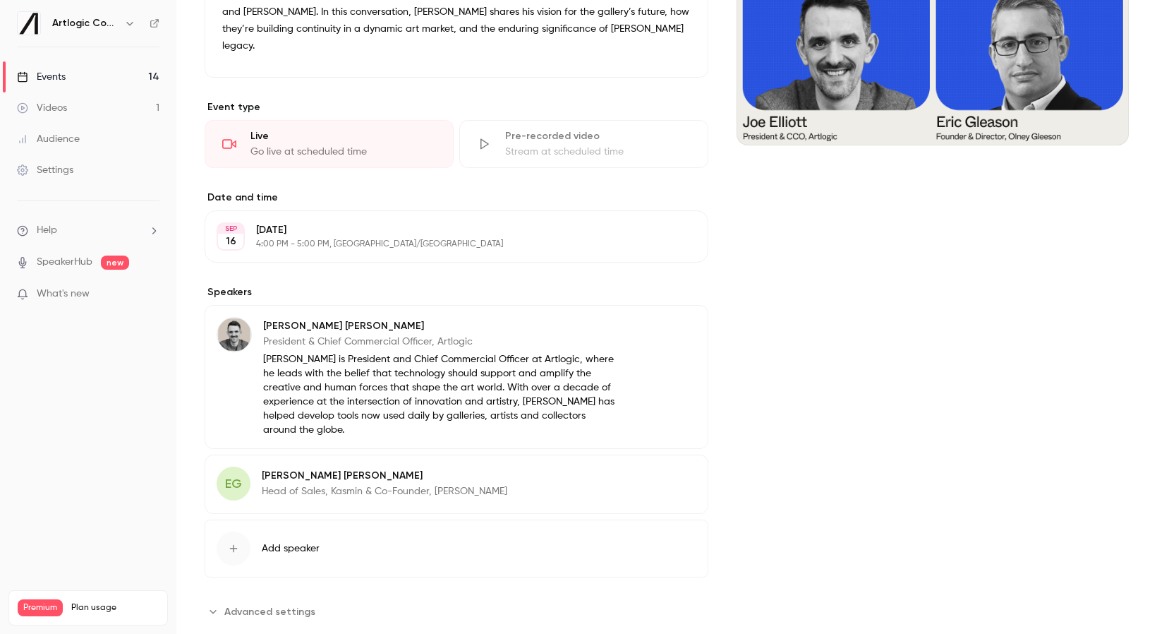
click at [307, 604] on span "Advanced settings" at bounding box center [269, 611] width 91 height 15
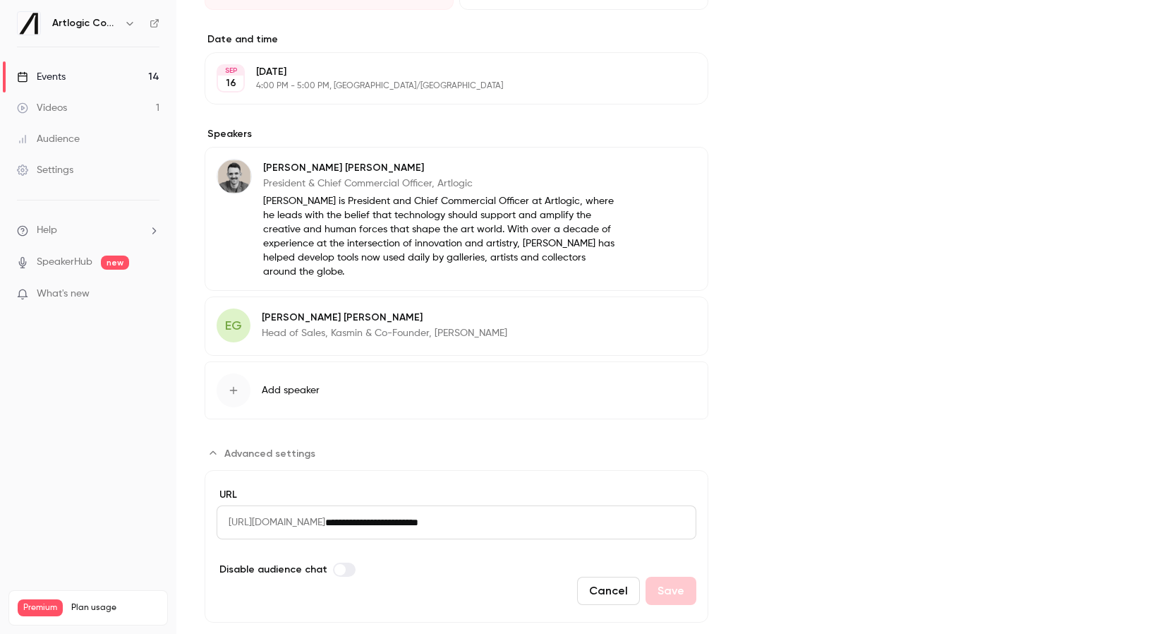
drag, startPoint x: 540, startPoint y: 489, endPoint x: 176, endPoint y: 493, distance: 364.1
click at [176, 493] on div "Artlogic Connect 2025 Events 14 Videos 1 Audience Settings Help SpeakerHub new …" at bounding box center [578, 317] width 1157 height 634
click at [212, 447] on icon "Advanced settings" at bounding box center [212, 452] width 11 height 11
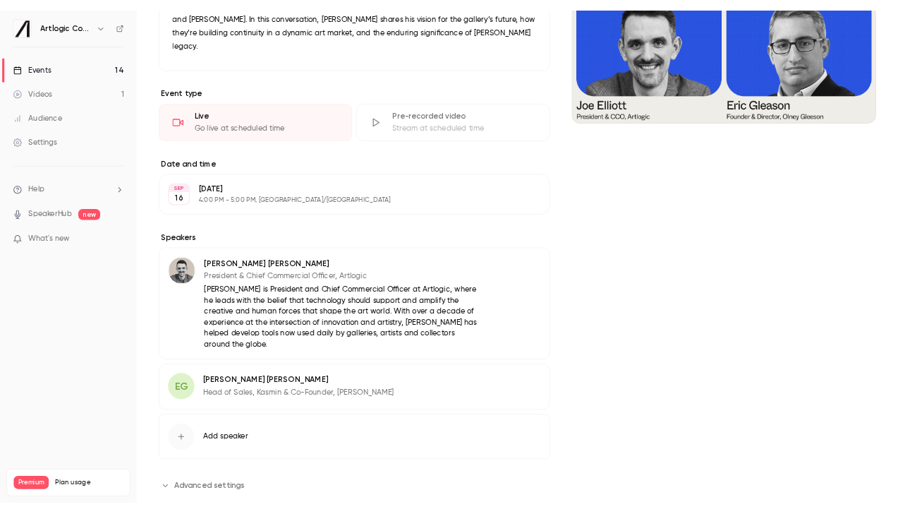
scroll to position [0, 0]
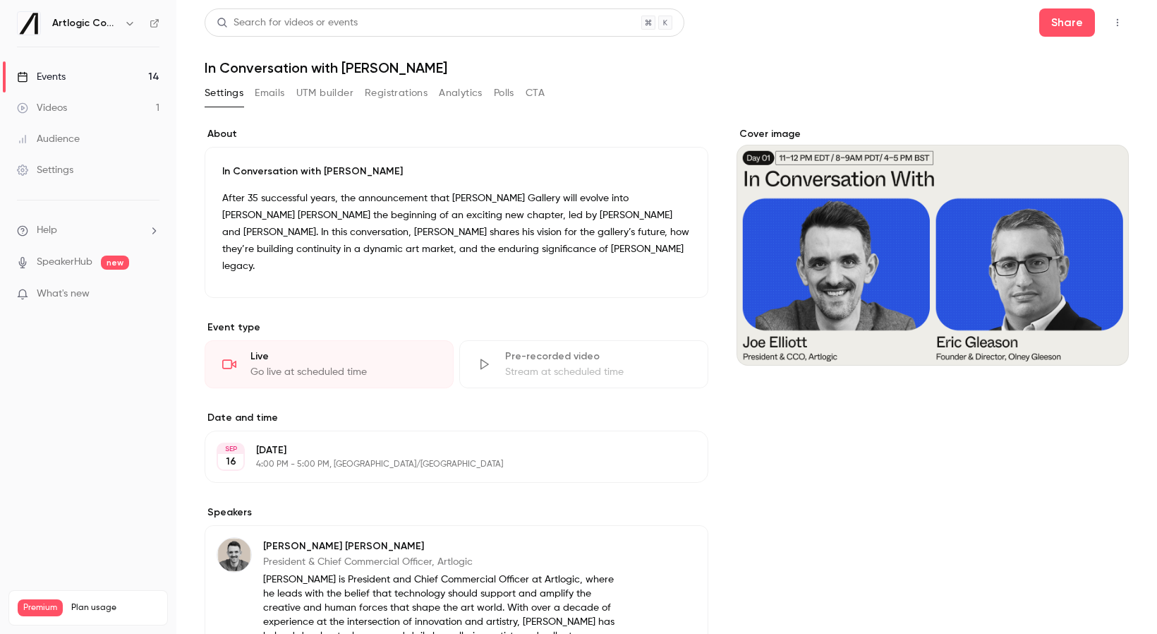
click at [75, 73] on link "Events 14" at bounding box center [88, 76] width 176 height 31
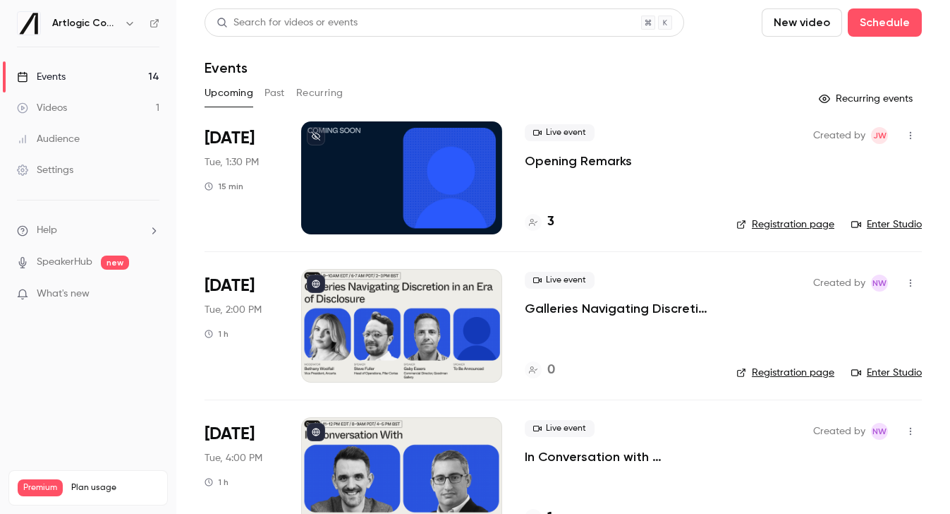
click at [409, 357] on div at bounding box center [401, 325] width 201 height 113
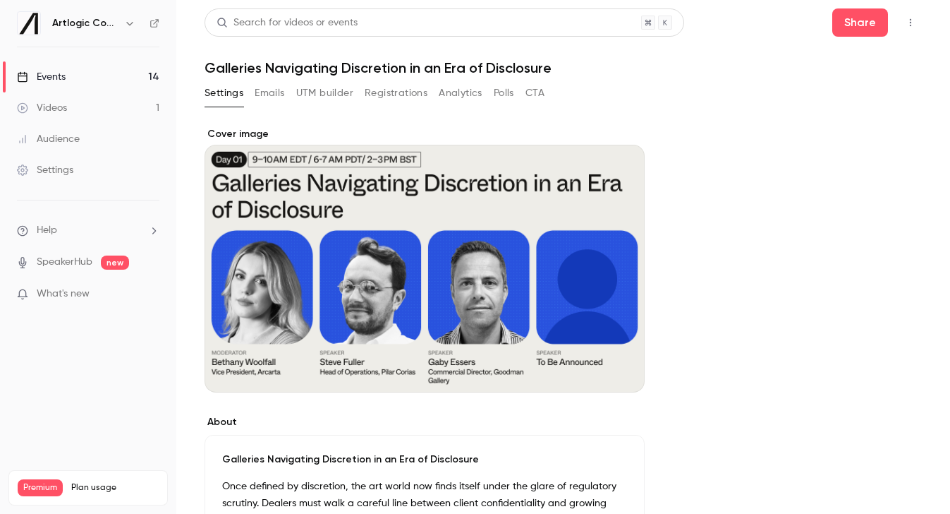
click at [619, 377] on button "Cover image" at bounding box center [619, 367] width 28 height 28
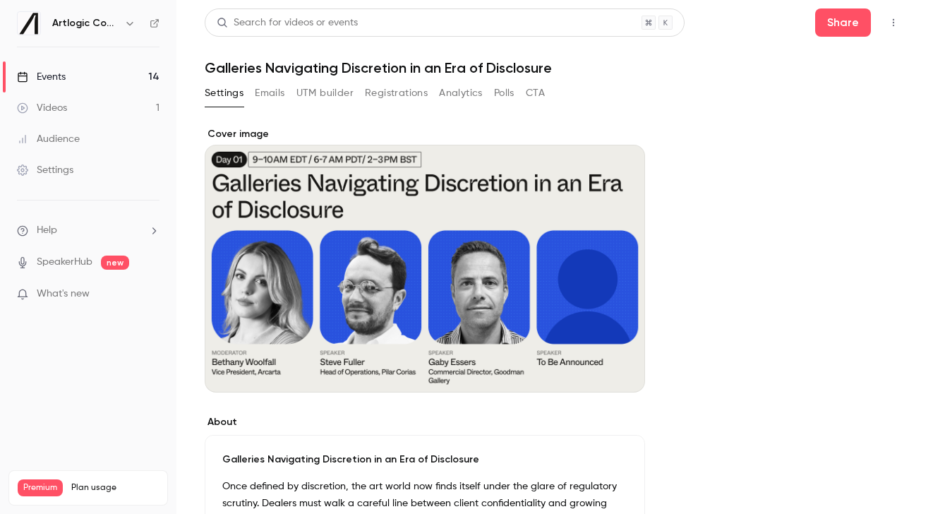
click at [102, 81] on link "Events 14" at bounding box center [88, 76] width 176 height 31
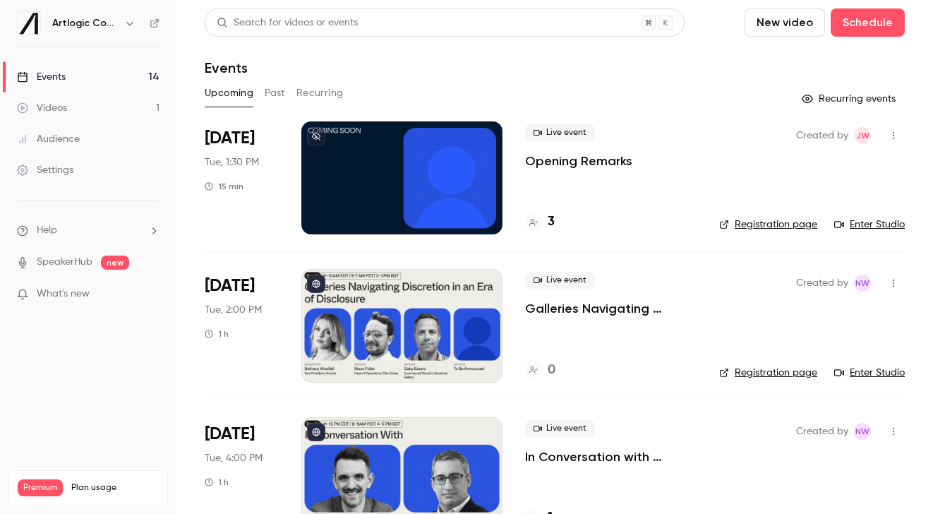
click at [874, 370] on link "Enter Studio" at bounding box center [869, 373] width 71 height 14
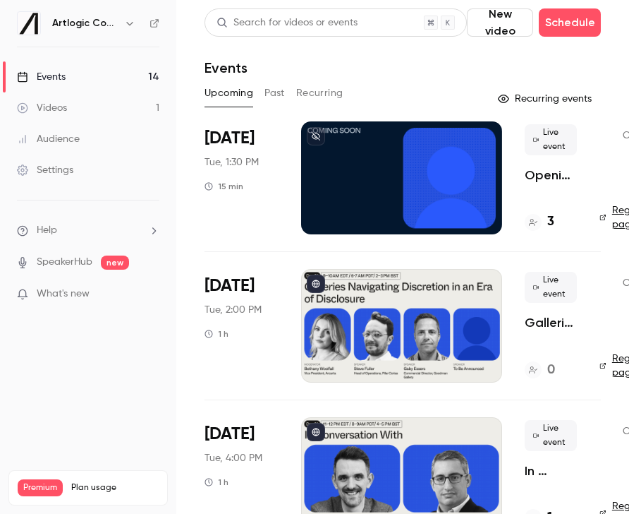
click at [90, 107] on link "Videos 1" at bounding box center [88, 107] width 176 height 31
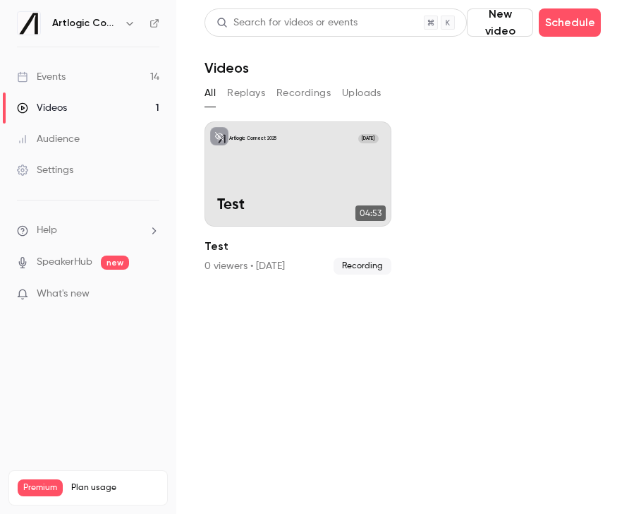
click at [279, 92] on button "Recordings" at bounding box center [304, 93] width 54 height 23
click at [77, 72] on link "Events 14" at bounding box center [88, 76] width 176 height 31
